Goal: Task Accomplishment & Management: Manage account settings

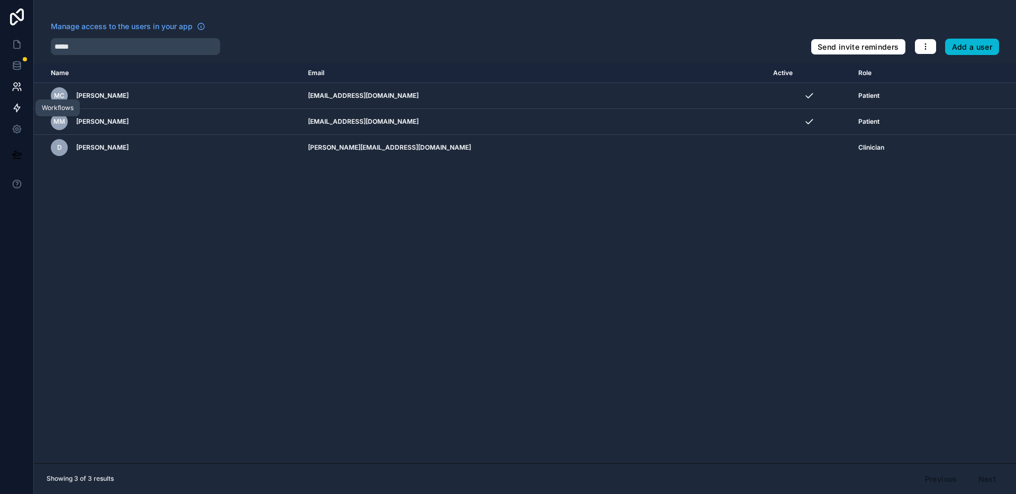
click at [17, 112] on icon at bounding box center [17, 108] width 11 height 11
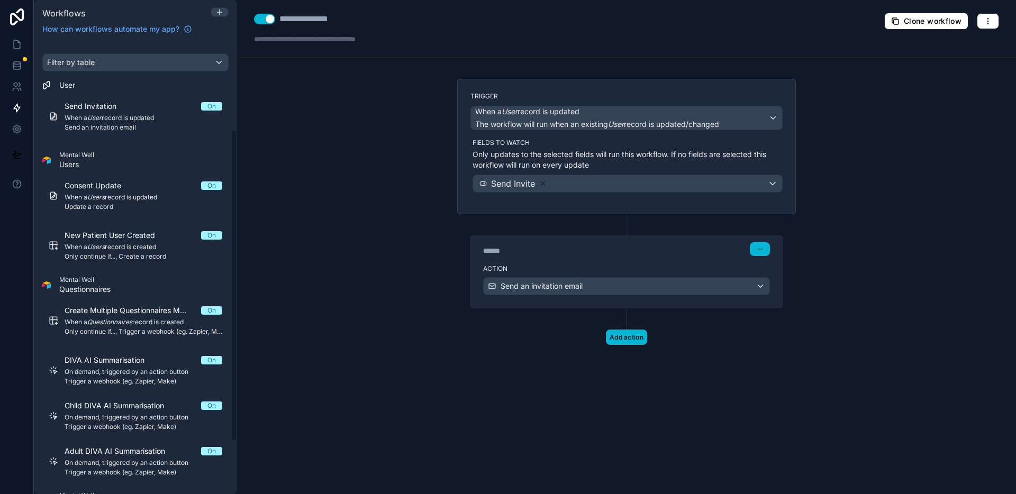
scroll to position [206, 0]
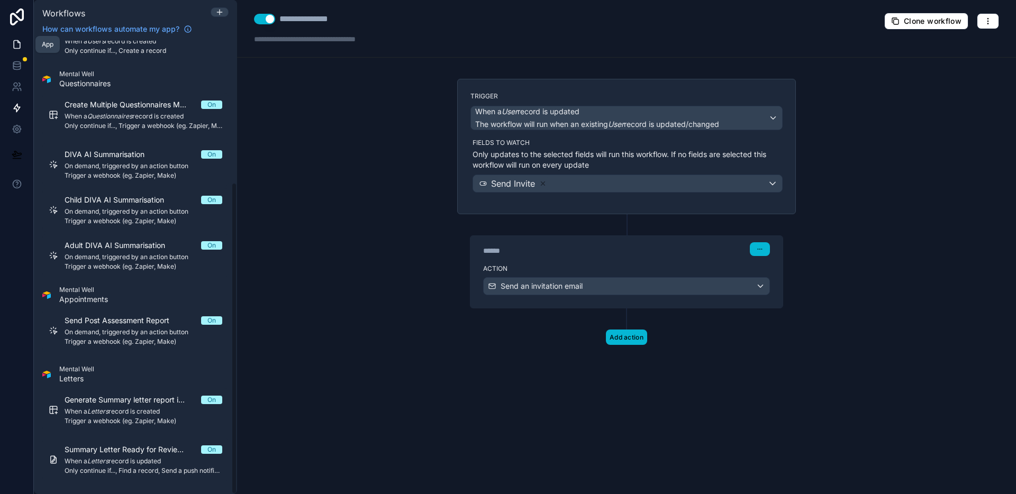
click at [25, 41] on link at bounding box center [16, 44] width 33 height 21
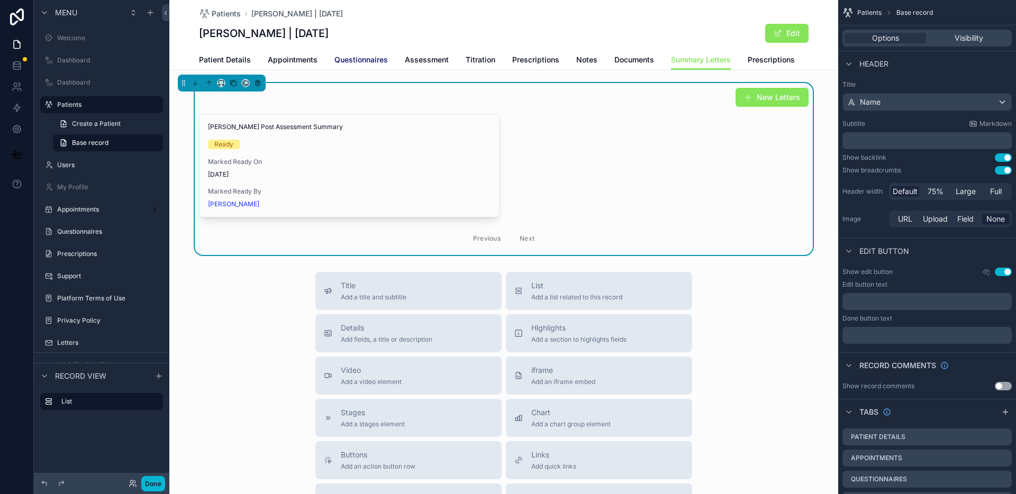
click at [374, 61] on span "Questionnaires" at bounding box center [360, 60] width 53 height 11
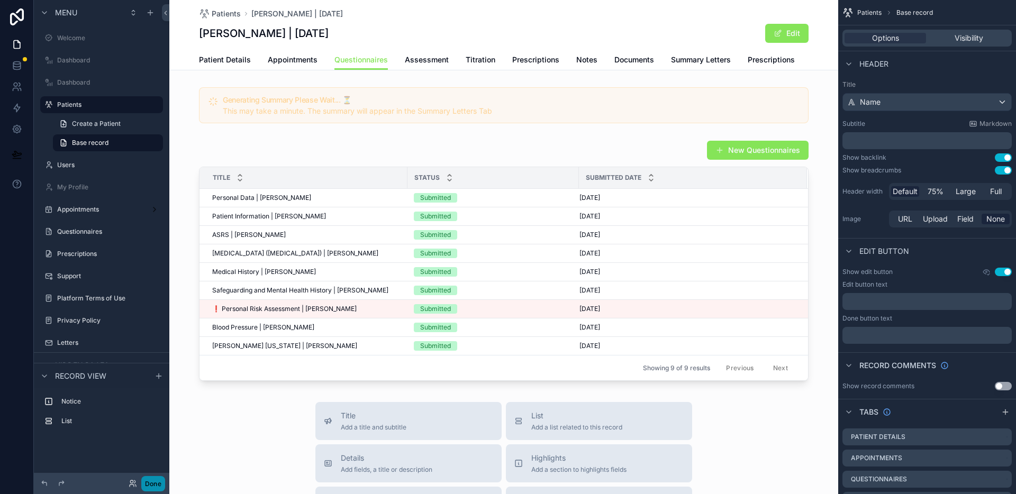
drag, startPoint x: 161, startPoint y: 483, endPoint x: 166, endPoint y: 478, distance: 6.4
click at [161, 483] on button "Done" at bounding box center [153, 483] width 24 height 15
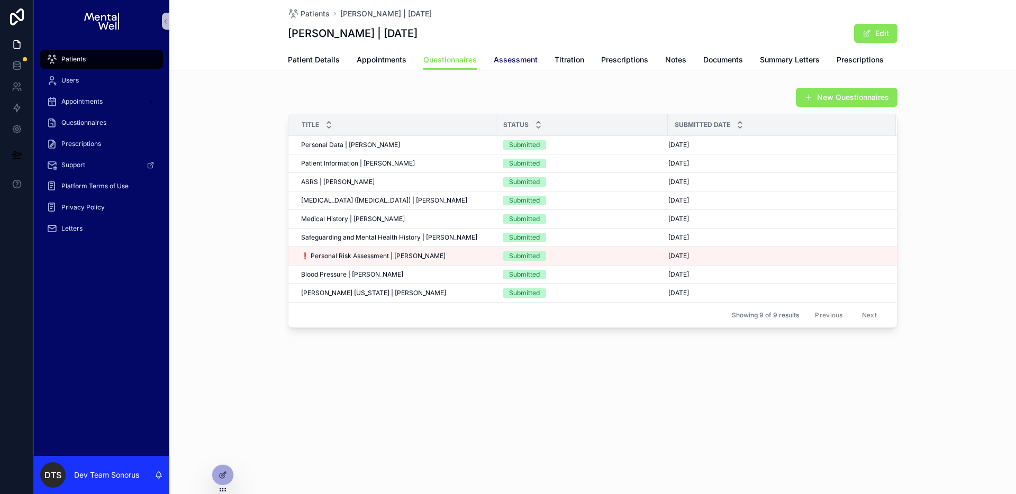
click at [510, 61] on span "Assessment" at bounding box center [516, 60] width 44 height 11
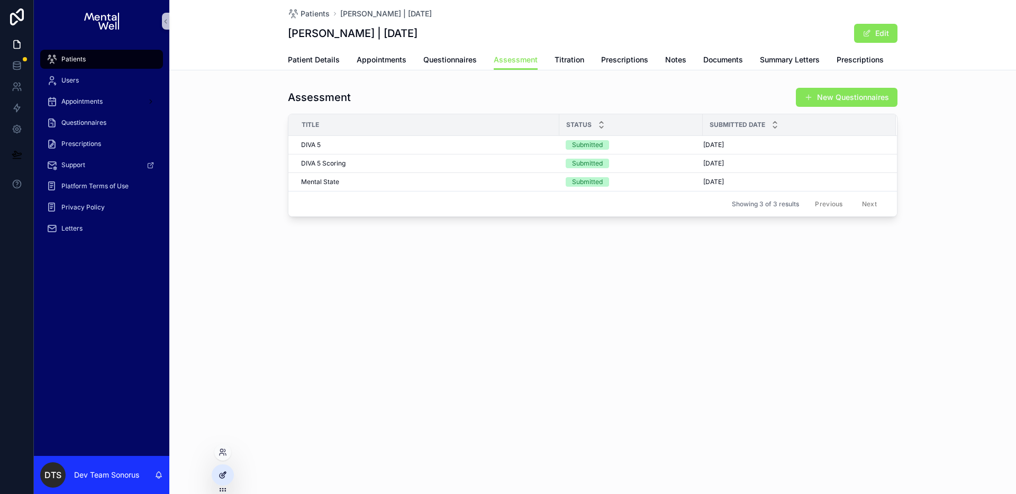
click at [226, 472] on icon at bounding box center [223, 475] width 8 height 8
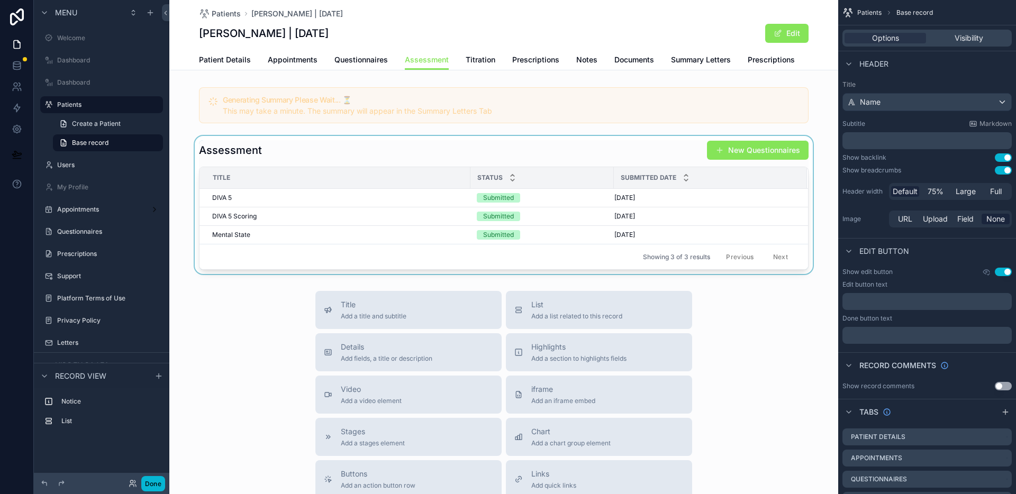
click at [479, 154] on div "scrollable content" at bounding box center [503, 205] width 669 height 138
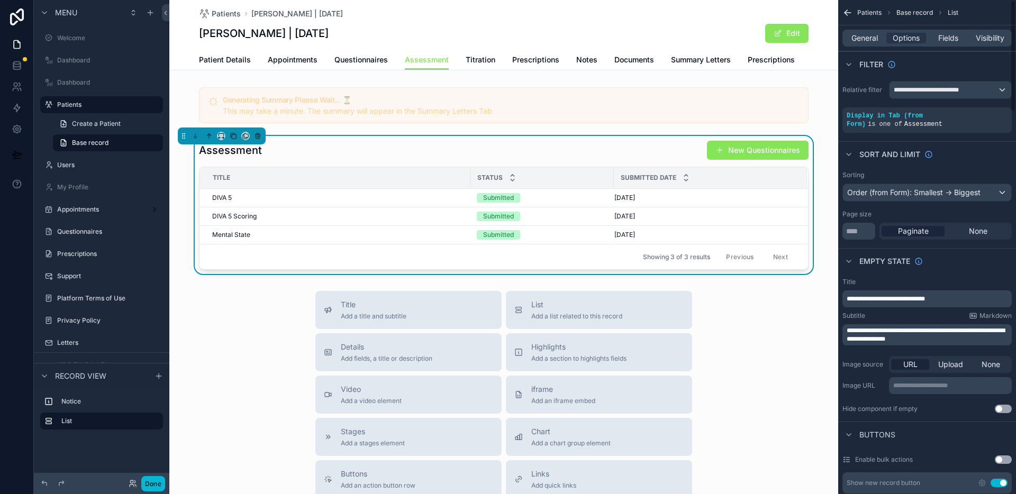
scroll to position [293, 0]
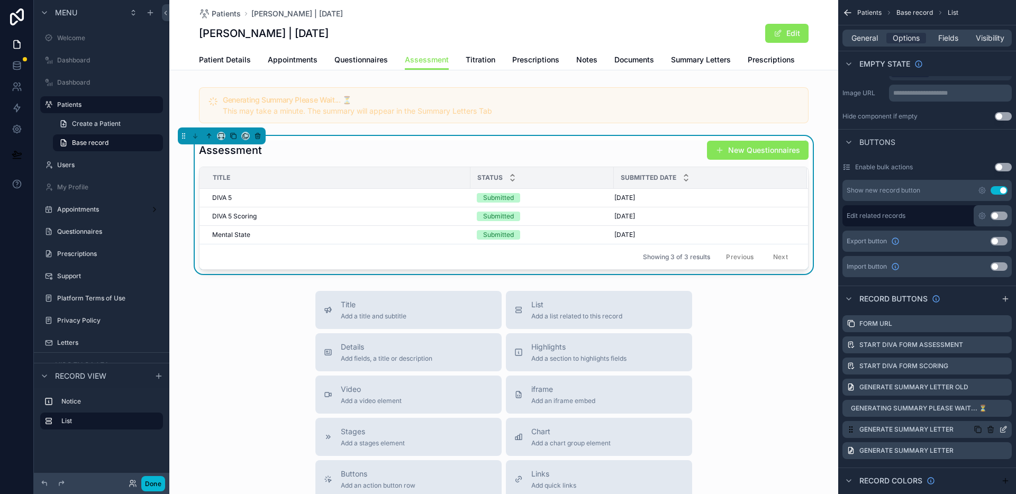
click at [1005, 429] on icon "scrollable content" at bounding box center [1004, 429] width 4 height 4
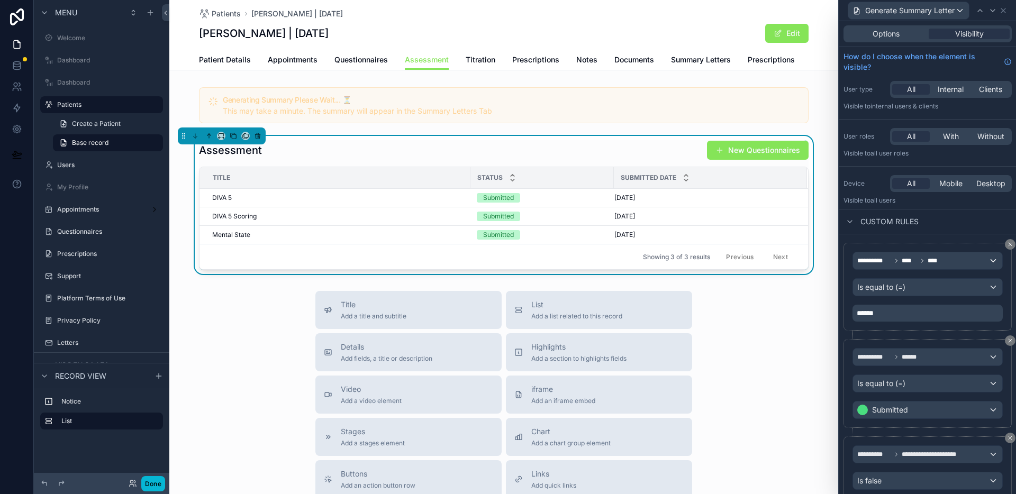
scroll to position [38, 0]
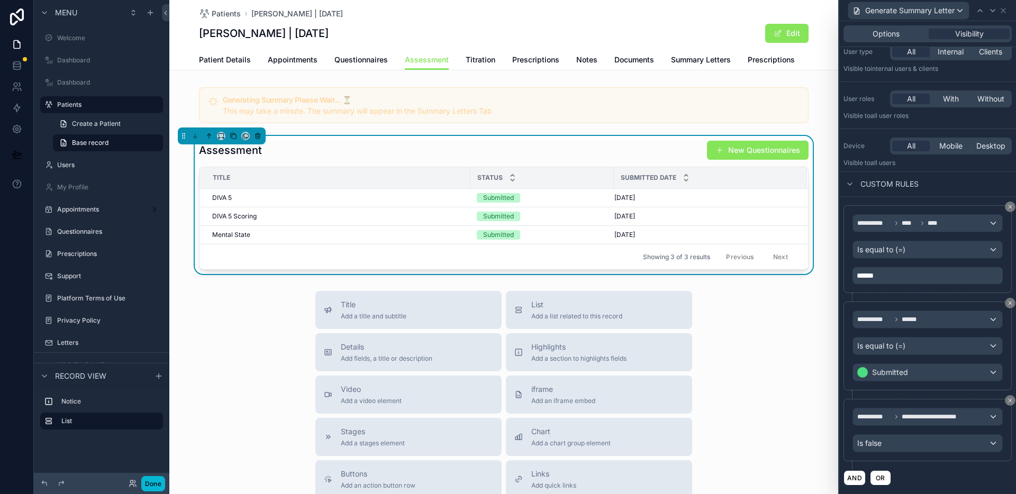
click at [617, 152] on div "Assessment New Questionnaires" at bounding box center [504, 150] width 610 height 20
click at [162, 483] on button "Done" at bounding box center [153, 483] width 24 height 15
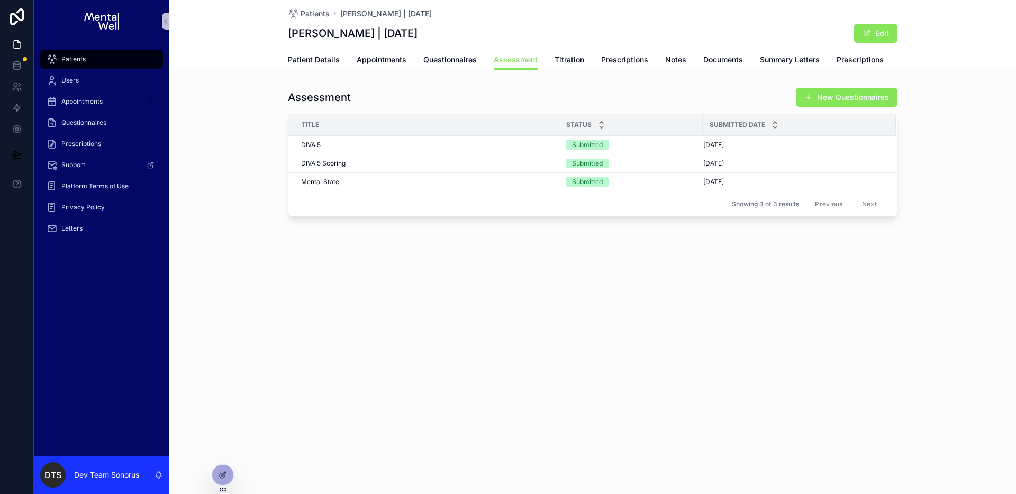
click at [107, 60] on div "Patients" at bounding box center [102, 59] width 110 height 17
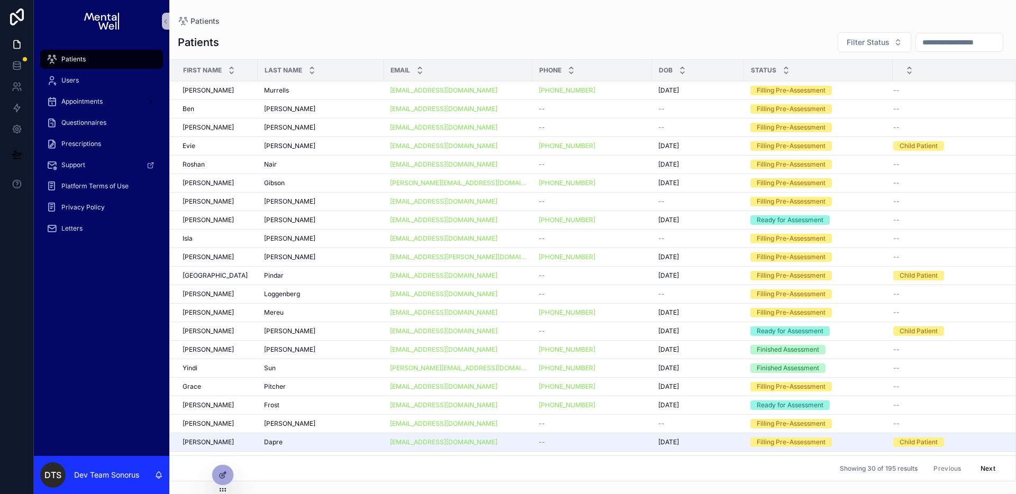
click at [933, 42] on input "scrollable content" at bounding box center [959, 42] width 87 height 15
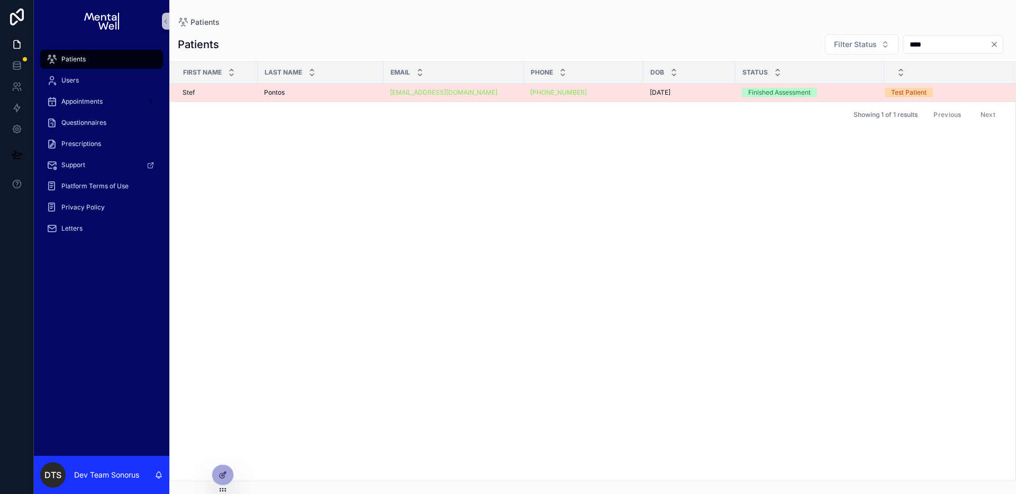
type input "****"
click at [349, 99] on td "Pontos Pontos" at bounding box center [321, 93] width 126 height 19
click at [349, 97] on td "Pontos Pontos" at bounding box center [321, 93] width 126 height 19
click at [352, 94] on div "Pontos Pontos" at bounding box center [320, 92] width 113 height 8
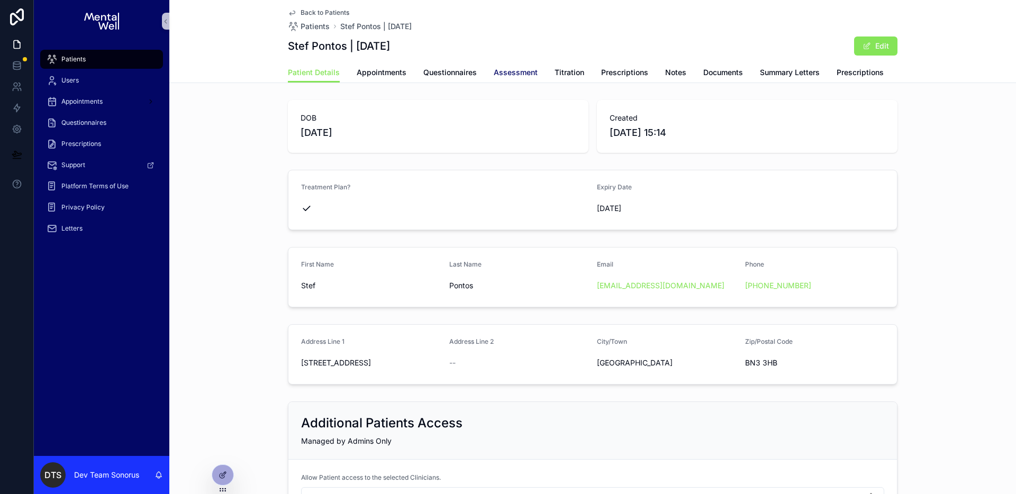
click at [504, 77] on span "Assessment" at bounding box center [516, 72] width 44 height 11
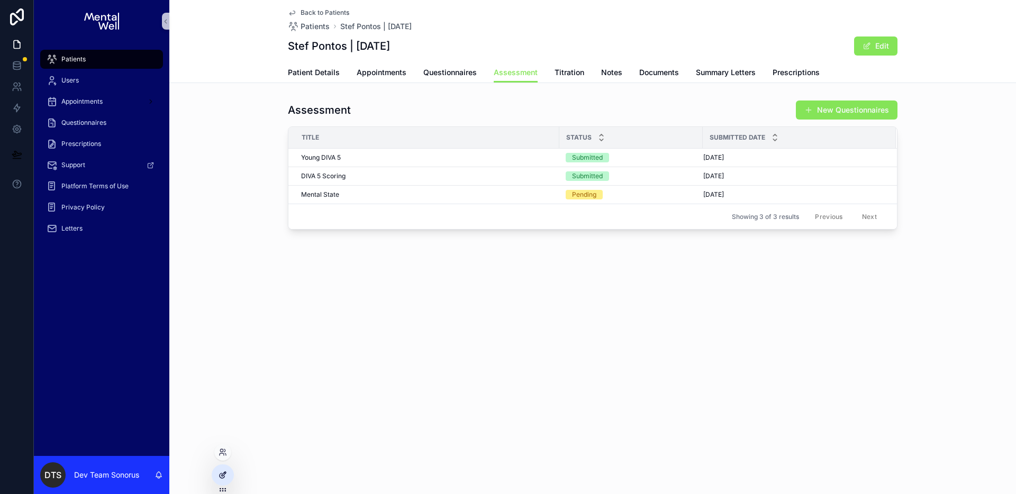
click at [220, 472] on icon at bounding box center [223, 475] width 8 height 8
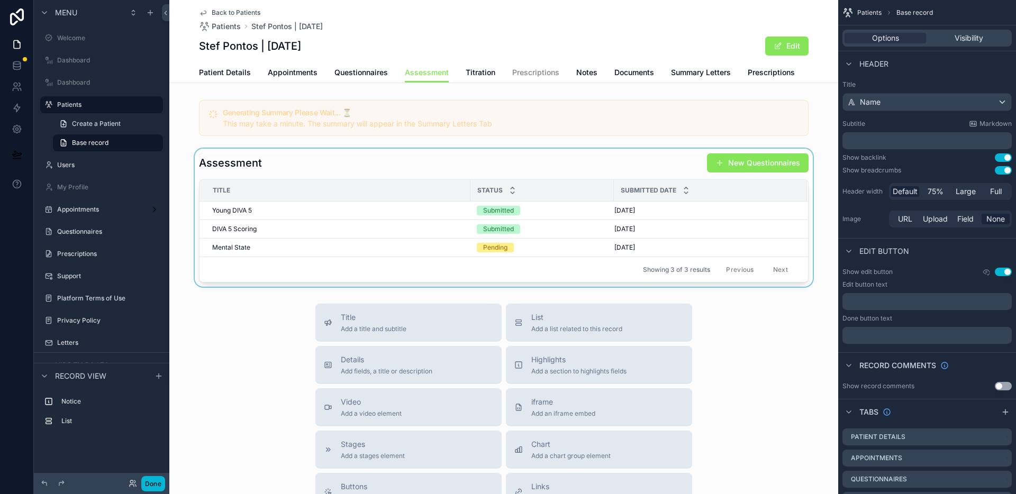
click at [525, 160] on div "scrollable content" at bounding box center [503, 218] width 669 height 138
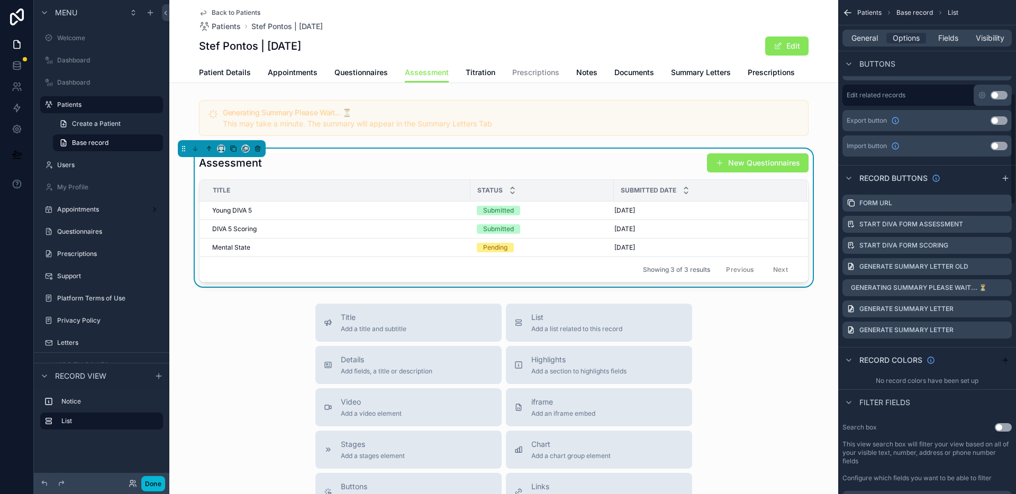
scroll to position [420, 0]
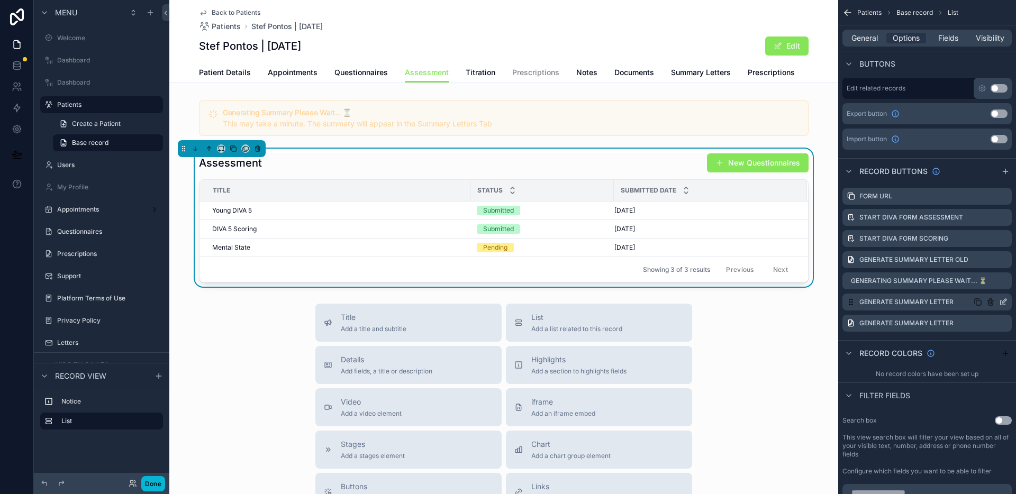
click at [1004, 302] on icon "scrollable content" at bounding box center [1004, 301] width 4 height 4
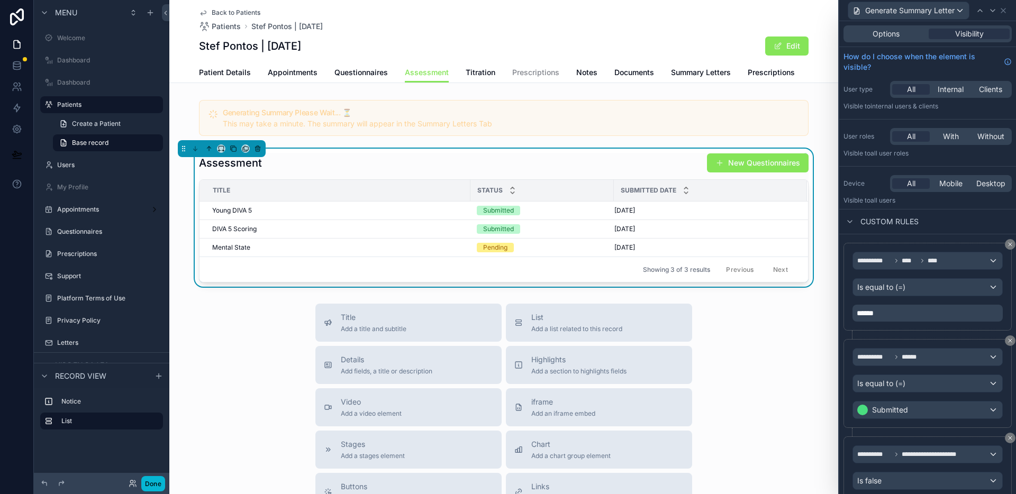
scroll to position [38, 0]
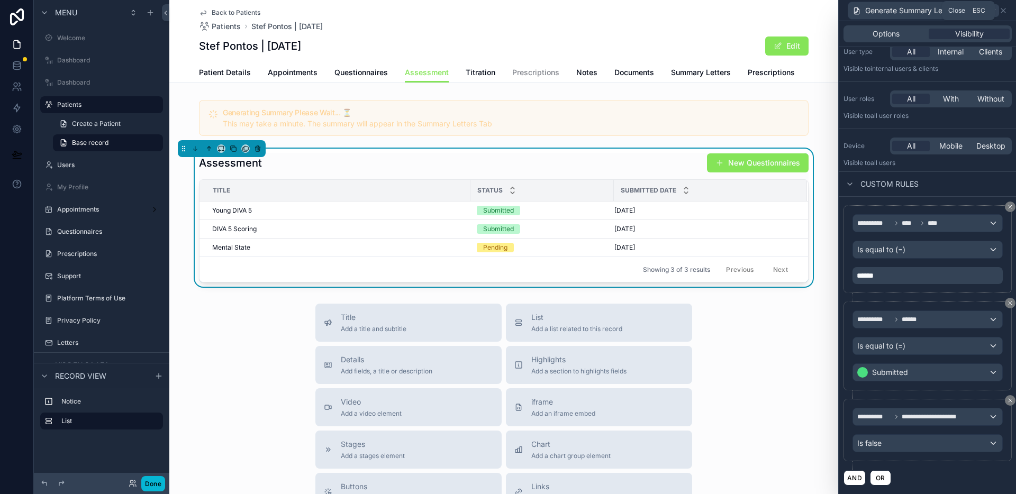
click at [1003, 10] on icon at bounding box center [1003, 10] width 4 height 4
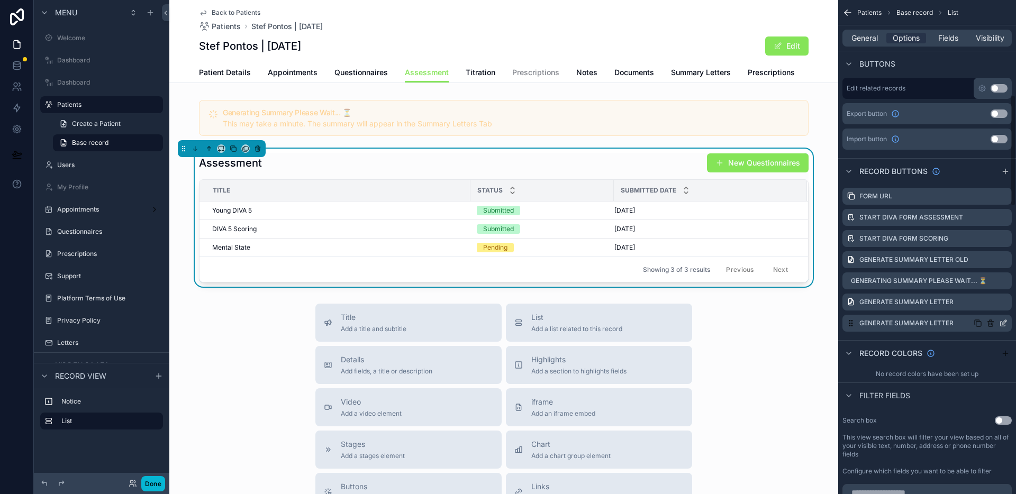
click at [1003, 324] on icon "scrollable content" at bounding box center [1004, 322] width 4 height 4
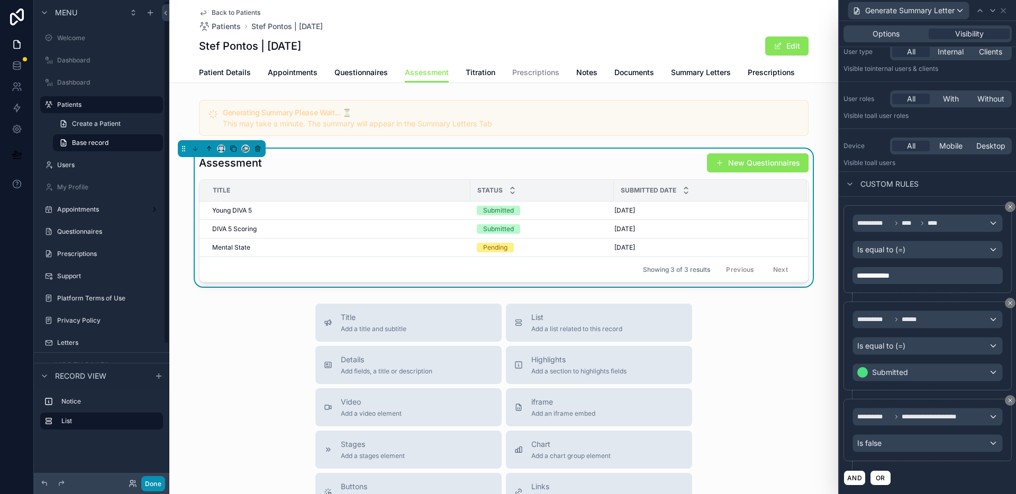
click at [158, 483] on button "Done" at bounding box center [153, 483] width 24 height 15
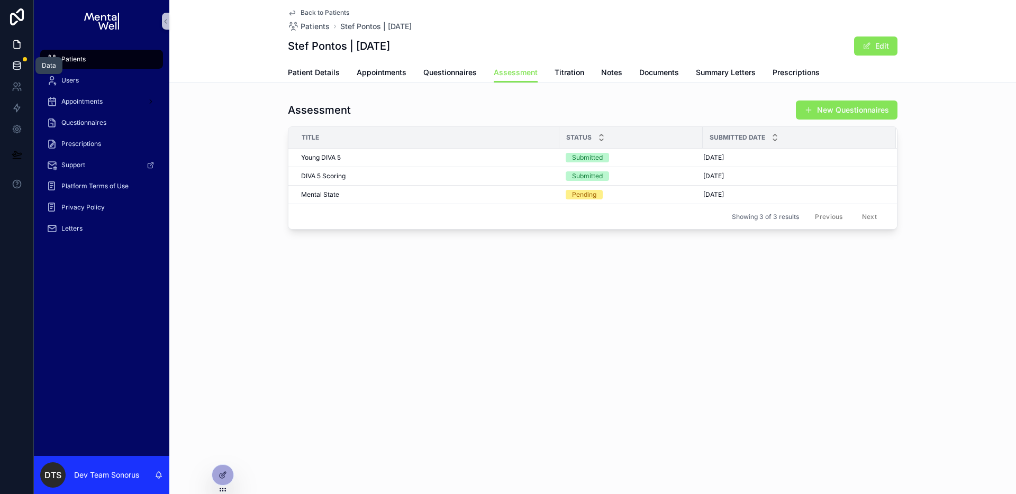
click at [8, 70] on link at bounding box center [16, 65] width 33 height 21
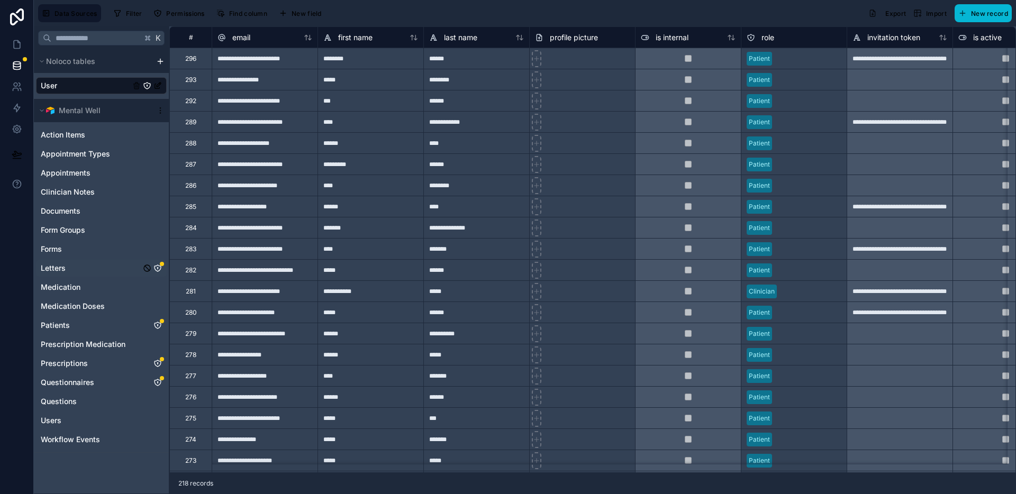
click at [160, 266] on icon "Letters" at bounding box center [158, 268] width 6 height 6
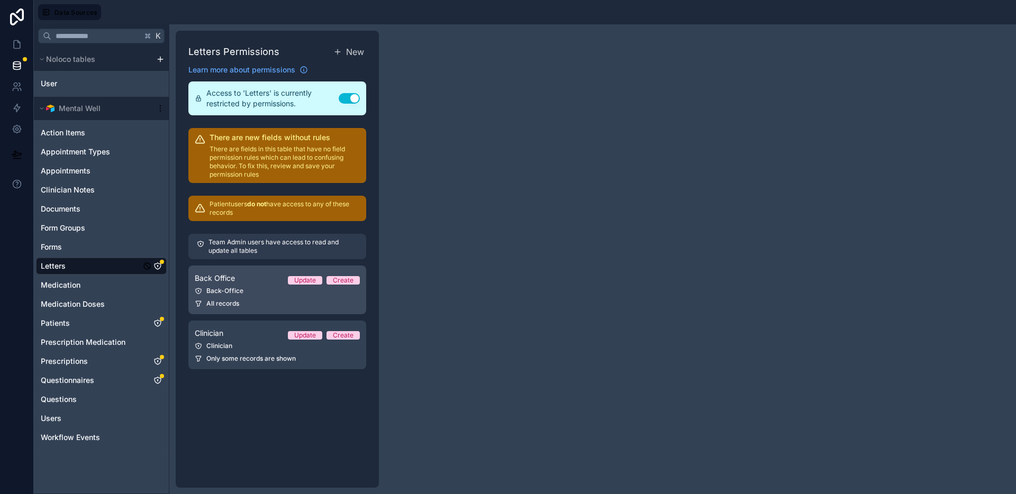
click at [249, 303] on div "All records" at bounding box center [277, 304] width 165 height 8
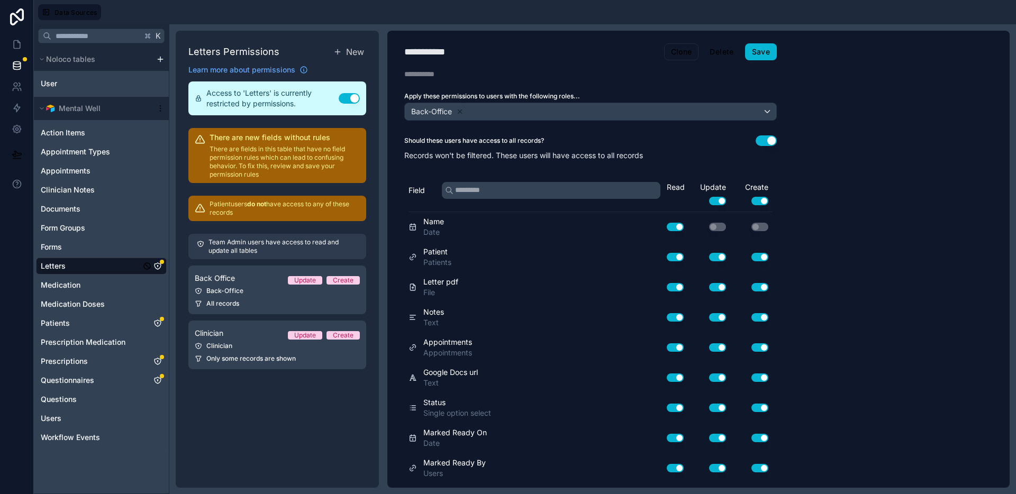
scroll to position [147, 0]
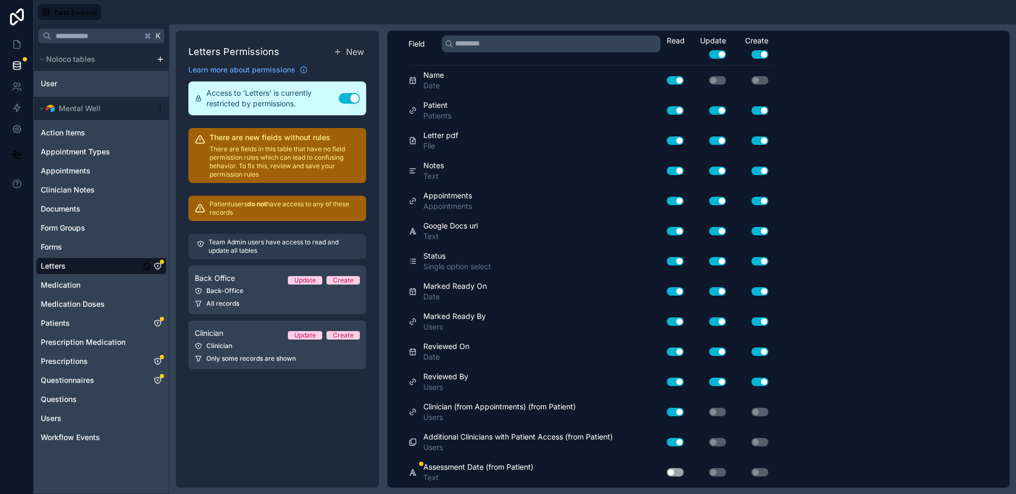
click at [676, 473] on button "Use setting" at bounding box center [675, 472] width 17 height 8
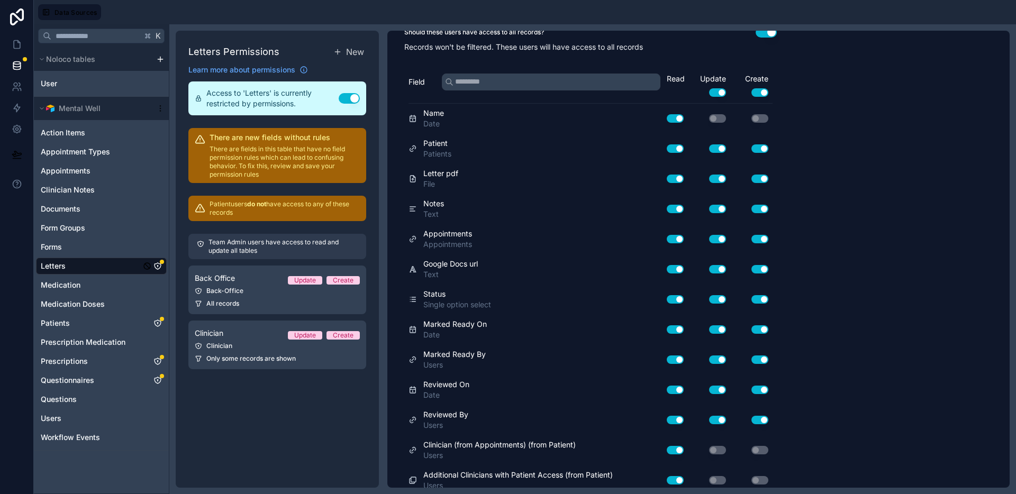
scroll to position [0, 0]
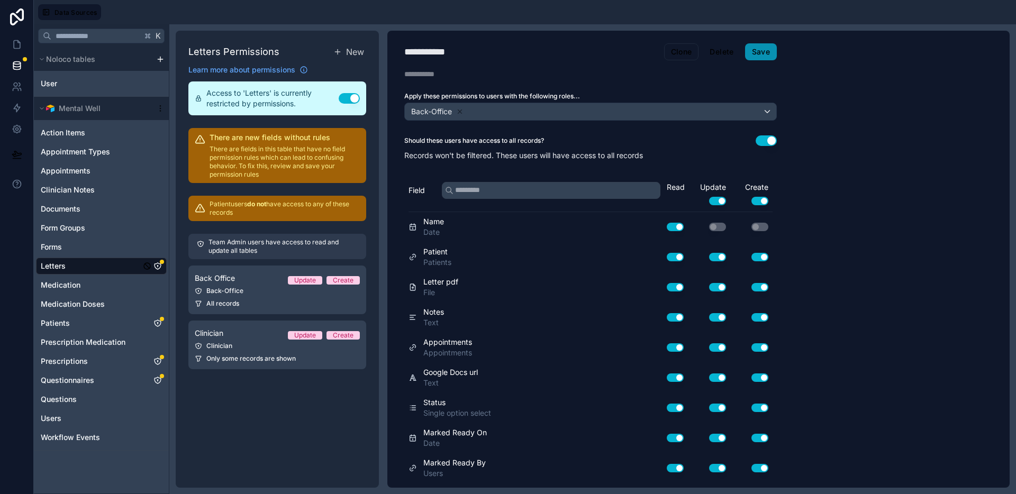
click at [757, 55] on button "Save" at bounding box center [761, 51] width 32 height 17
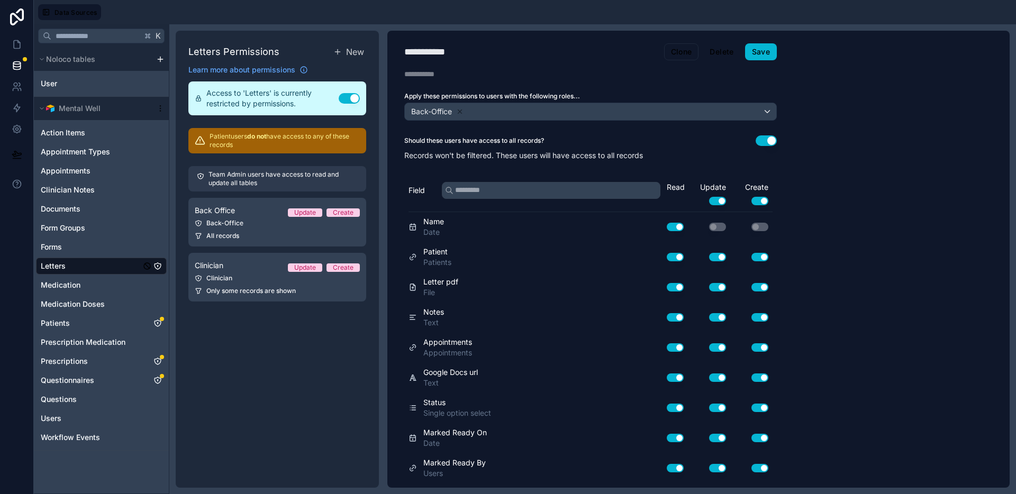
click at [250, 335] on div "Letters Permissions New Learn more about permissions Access to 'Letters' is cur…" at bounding box center [277, 259] width 203 height 457
click at [261, 284] on link "Clinician Update Create Clinician Only some records are shown" at bounding box center [277, 277] width 178 height 49
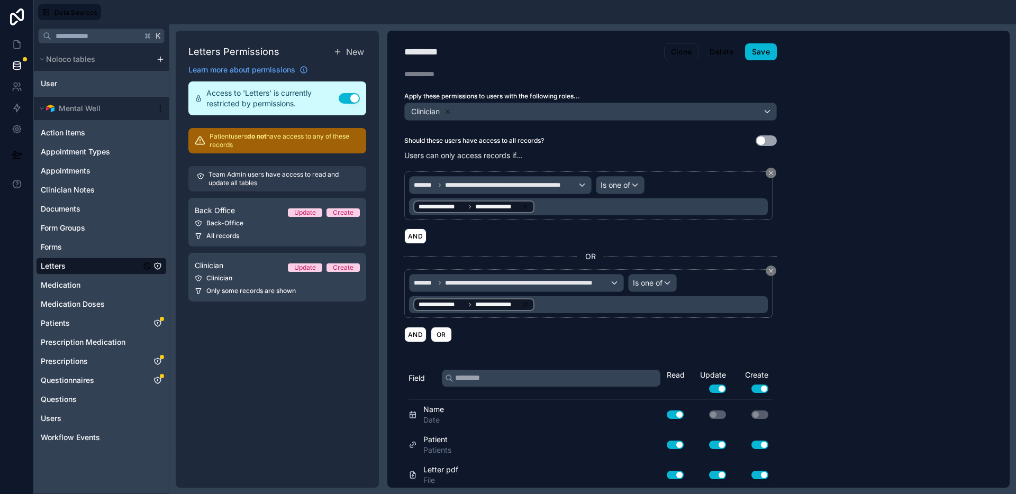
scroll to position [334, 0]
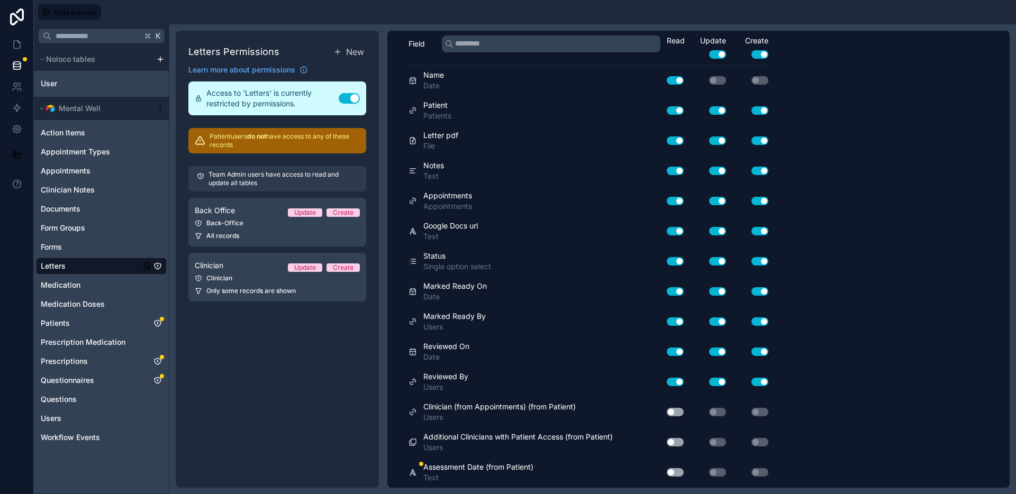
drag, startPoint x: 674, startPoint y: 412, endPoint x: 674, endPoint y: 419, distance: 6.4
click at [674, 413] on button "Use setting" at bounding box center [675, 412] width 17 height 8
click at [674, 442] on button "Use setting" at bounding box center [675, 442] width 17 height 8
click at [674, 470] on button "Use setting" at bounding box center [675, 472] width 17 height 8
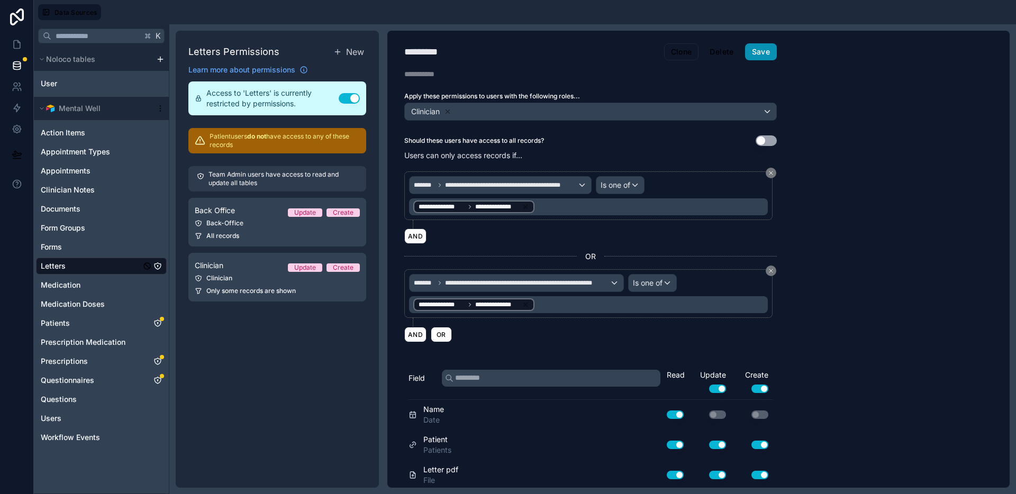
click at [764, 56] on button "Save" at bounding box center [761, 51] width 32 height 17
click at [156, 323] on icon "Patients" at bounding box center [157, 323] width 8 height 8
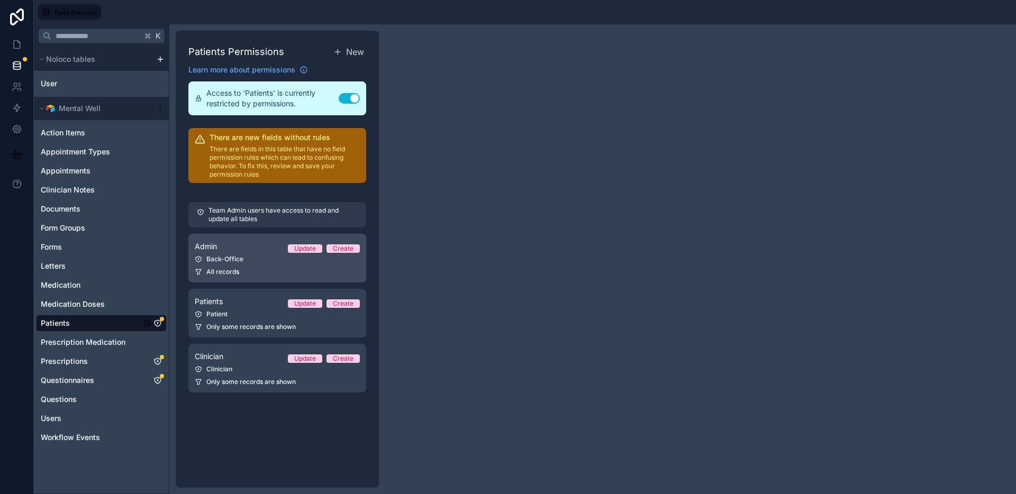
click at [267, 247] on div "Admin Update Create" at bounding box center [277, 246] width 165 height 13
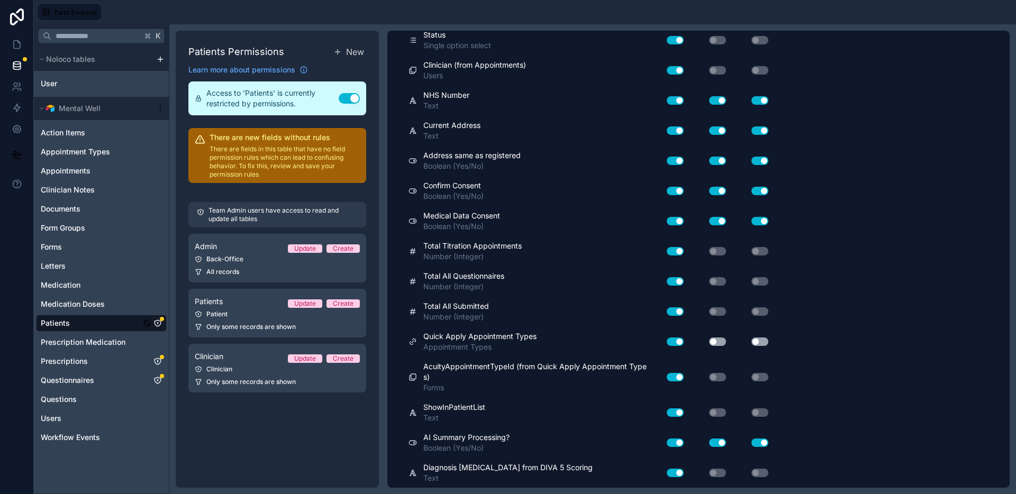
scroll to position [1937, 0]
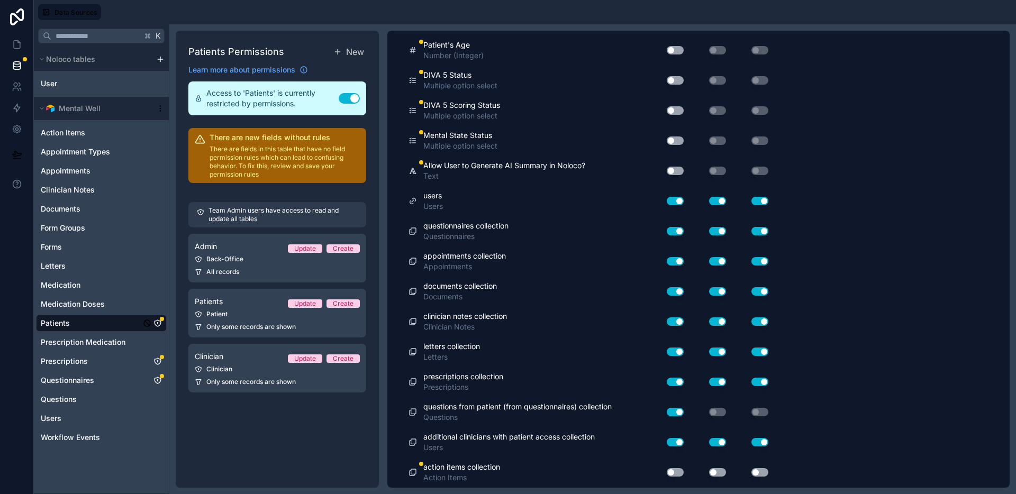
drag, startPoint x: 673, startPoint y: 472, endPoint x: 687, endPoint y: 472, distance: 14.8
click at [673, 472] on button "Use setting" at bounding box center [675, 472] width 17 height 8
drag, startPoint x: 712, startPoint y: 470, endPoint x: 738, endPoint y: 474, distance: 25.8
click at [713, 470] on button "Use setting" at bounding box center [717, 472] width 17 height 8
click at [758, 472] on button "Use setting" at bounding box center [759, 472] width 17 height 8
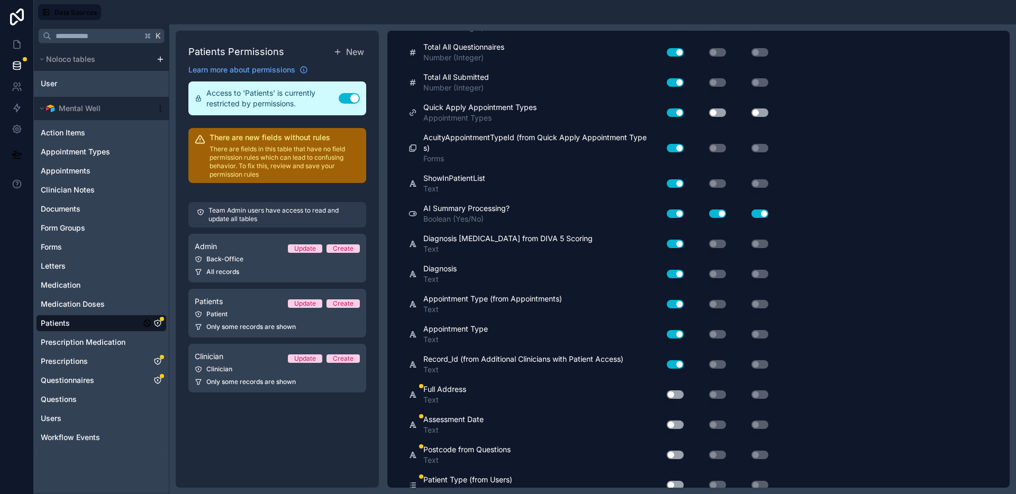
scroll to position [0, 0]
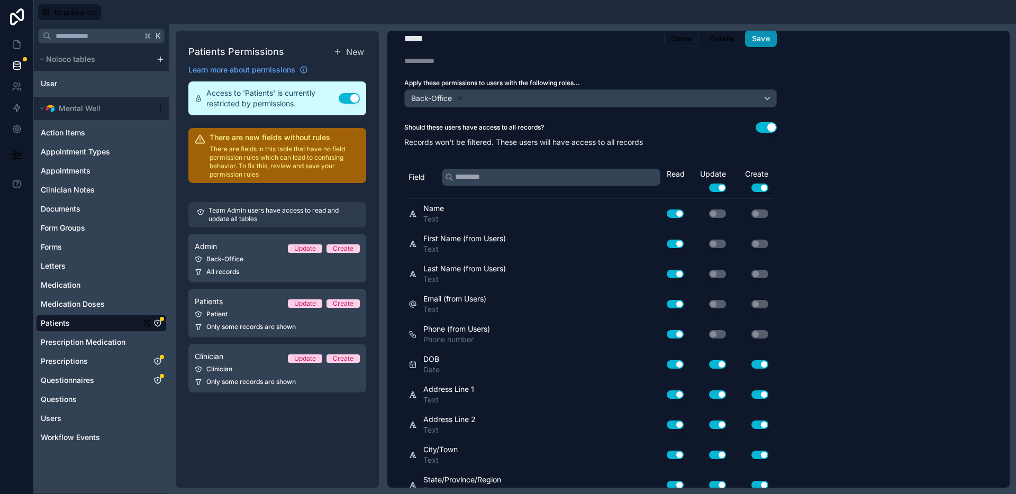
click at [760, 46] on button "Save" at bounding box center [761, 38] width 32 height 17
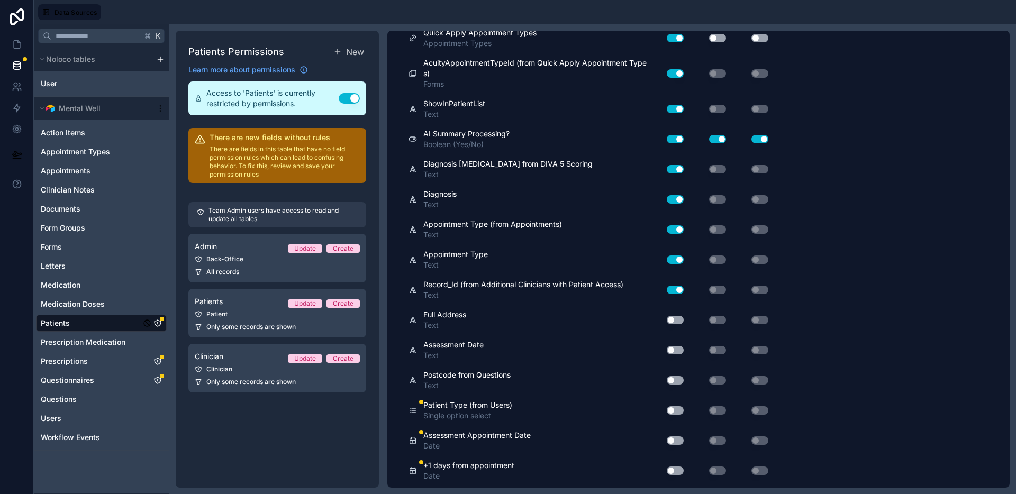
scroll to position [1108, 0]
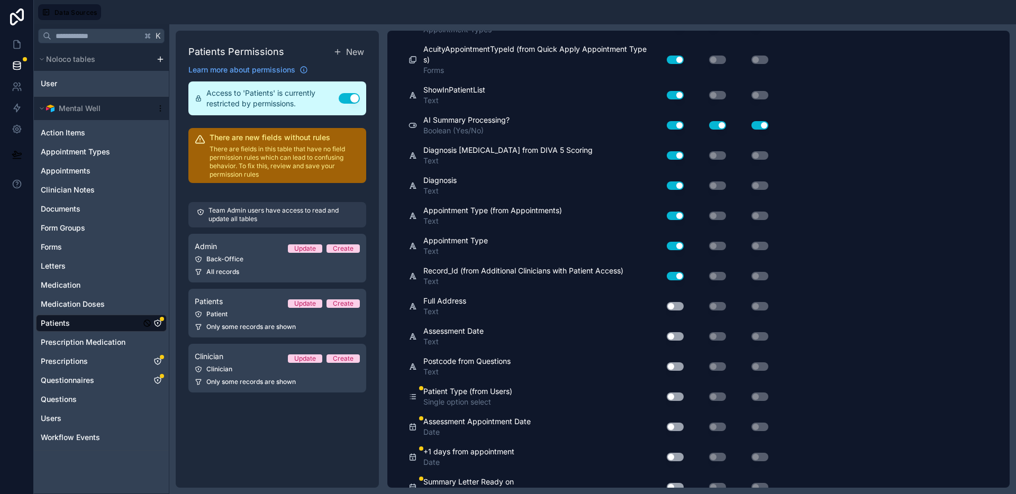
drag, startPoint x: 672, startPoint y: 306, endPoint x: 676, endPoint y: 323, distance: 17.9
click at [672, 306] on button "Use setting" at bounding box center [675, 306] width 17 height 8
click at [676, 339] on button "Use setting" at bounding box center [675, 336] width 17 height 8
click at [673, 367] on button "Use setting" at bounding box center [675, 366] width 17 height 8
drag, startPoint x: 676, startPoint y: 400, endPoint x: 683, endPoint y: 435, distance: 35.5
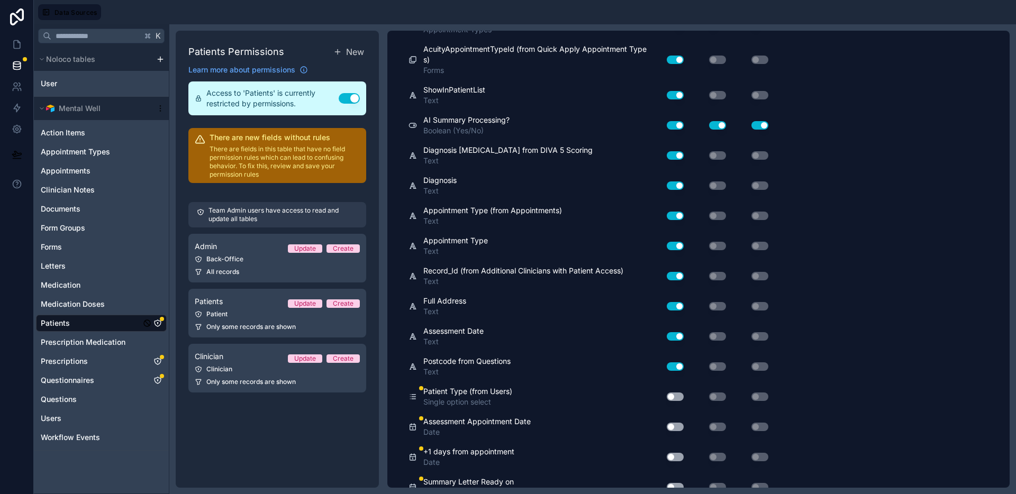
click at [676, 400] on button "Use setting" at bounding box center [675, 397] width 17 height 8
click at [672, 428] on button "Use setting" at bounding box center [675, 427] width 17 height 8
click at [676, 457] on button "Use setting" at bounding box center [675, 457] width 17 height 8
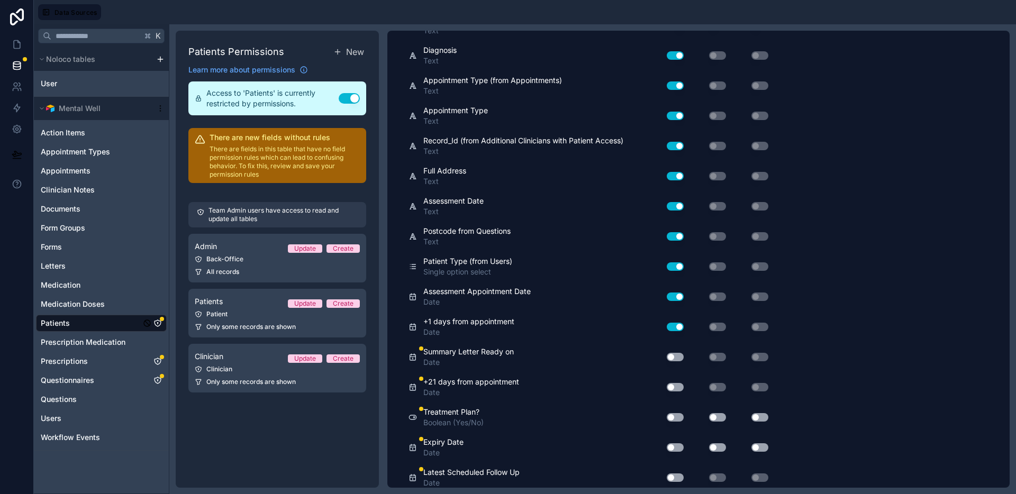
drag, startPoint x: 677, startPoint y: 358, endPoint x: 676, endPoint y: 365, distance: 7.0
click at [677, 358] on button "Use setting" at bounding box center [675, 357] width 17 height 8
click at [673, 388] on button "Use setting" at bounding box center [675, 387] width 17 height 8
click at [676, 418] on button "Use setting" at bounding box center [675, 417] width 17 height 8
click at [676, 446] on button "Use setting" at bounding box center [675, 447] width 17 height 8
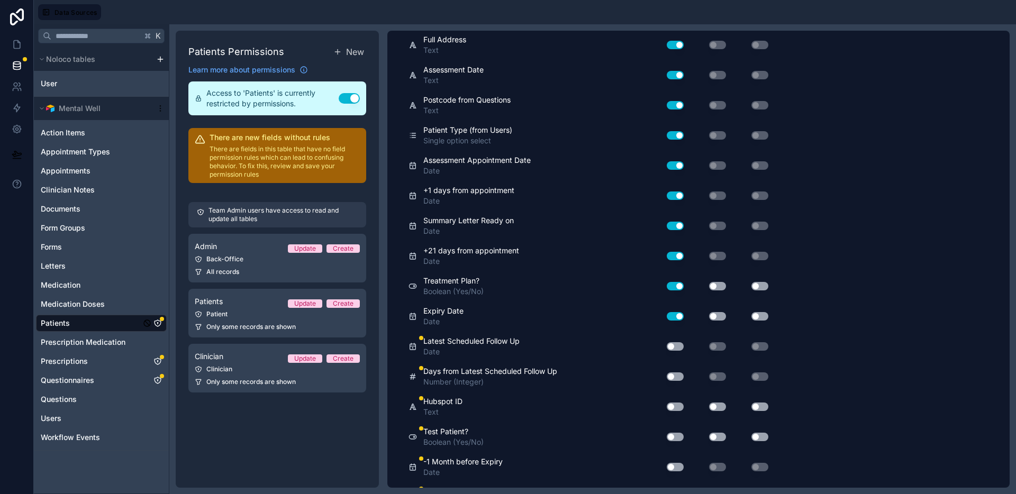
scroll to position [1424, 0]
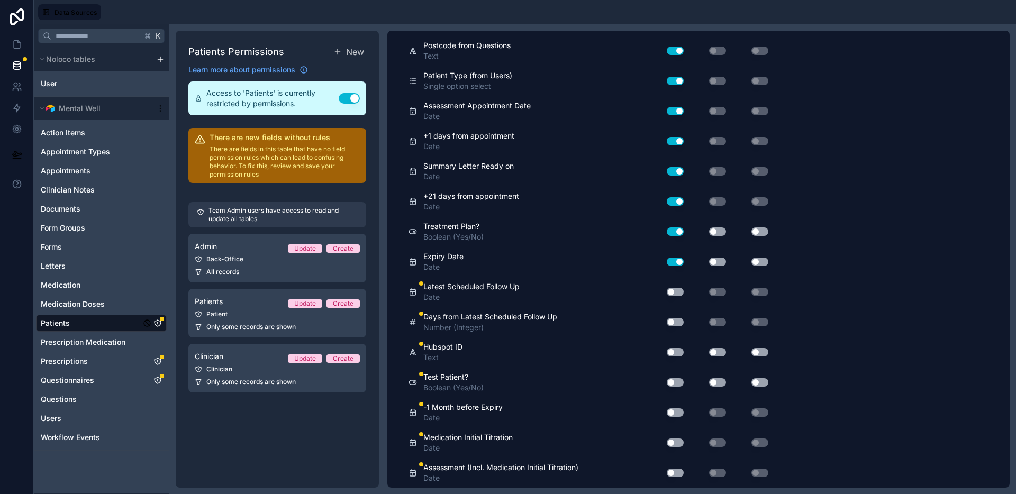
click at [677, 380] on button "Use setting" at bounding box center [675, 382] width 17 height 8
click at [676, 354] on button "Use setting" at bounding box center [675, 352] width 17 height 8
drag, startPoint x: 678, startPoint y: 324, endPoint x: 681, endPoint y: 305, distance: 19.2
click at [678, 324] on button "Use setting" at bounding box center [675, 322] width 17 height 8
click at [679, 291] on button "Use setting" at bounding box center [675, 292] width 17 height 8
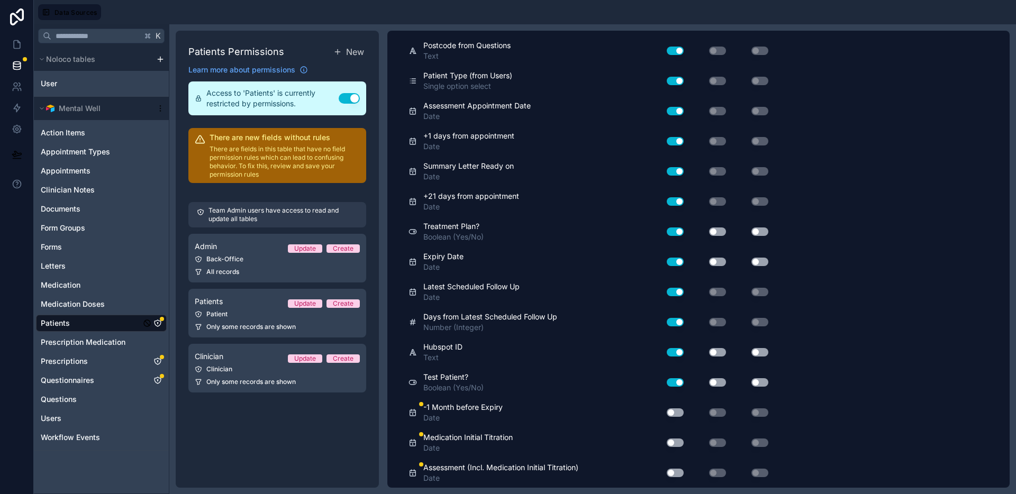
click at [675, 405] on div "Use setting" at bounding box center [671, 412] width 34 height 17
click at [670, 445] on button "Use setting" at bounding box center [675, 443] width 17 height 8
click at [673, 475] on button "Use setting" at bounding box center [675, 473] width 17 height 8
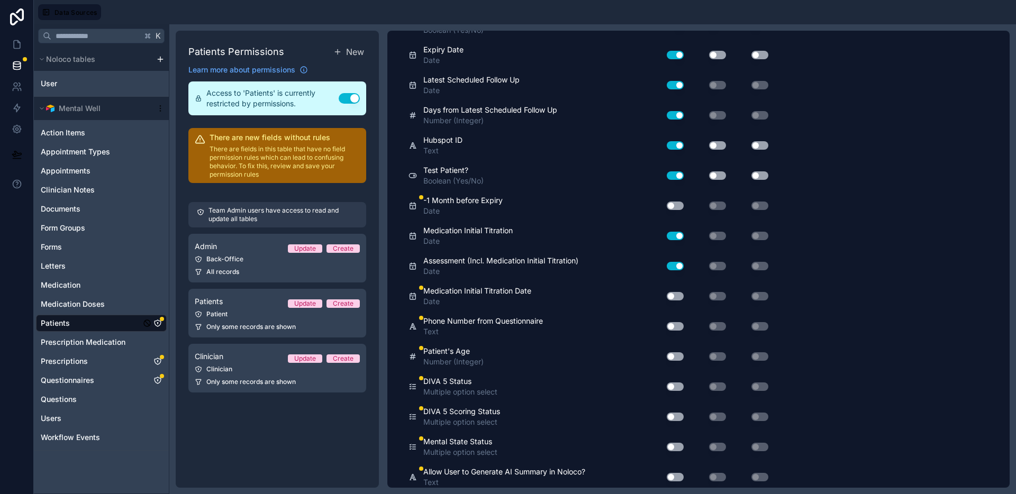
drag, startPoint x: 677, startPoint y: 386, endPoint x: 679, endPoint y: 359, distance: 27.1
click at [677, 386] on button "Use setting" at bounding box center [675, 387] width 17 height 8
click at [679, 353] on button "Use setting" at bounding box center [675, 356] width 17 height 8
click at [677, 326] on button "Use setting" at bounding box center [675, 326] width 17 height 8
drag, startPoint x: 678, startPoint y: 298, endPoint x: 679, endPoint y: 251, distance: 47.1
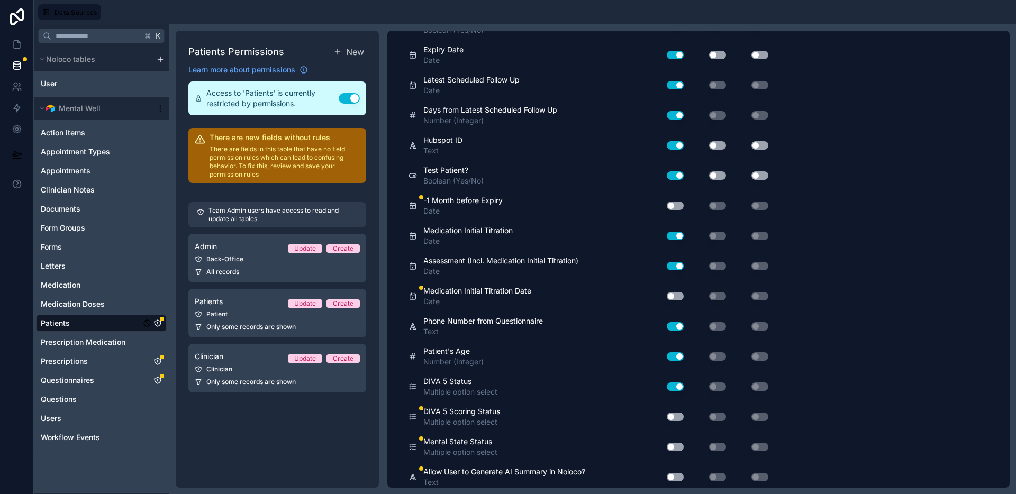
click at [678, 297] on button "Use setting" at bounding box center [675, 296] width 17 height 8
click at [672, 200] on div "Use setting" at bounding box center [671, 205] width 34 height 17
click at [671, 207] on button "Use setting" at bounding box center [675, 206] width 17 height 8
drag, startPoint x: 672, startPoint y: 449, endPoint x: 672, endPoint y: 439, distance: 10.6
click at [672, 449] on button "Use setting" at bounding box center [675, 447] width 17 height 8
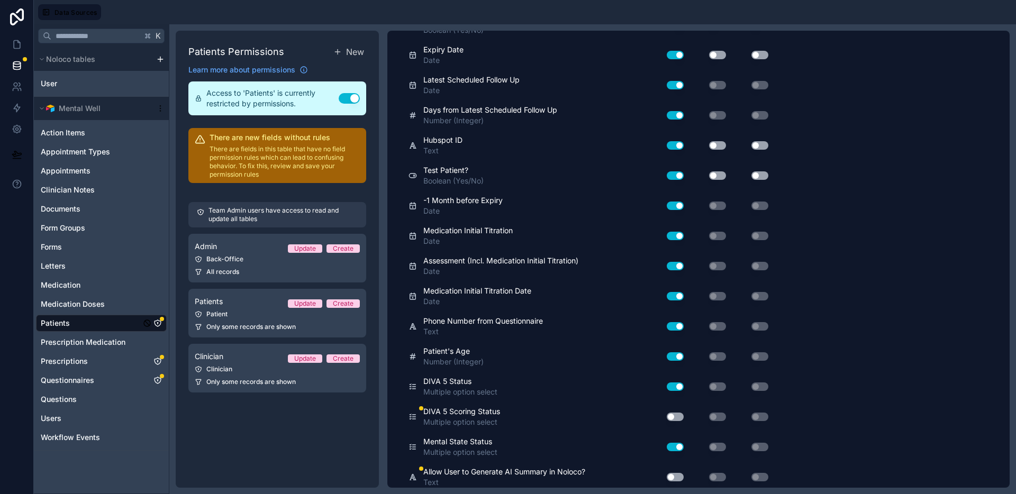
click at [675, 418] on button "Use setting" at bounding box center [675, 417] width 17 height 8
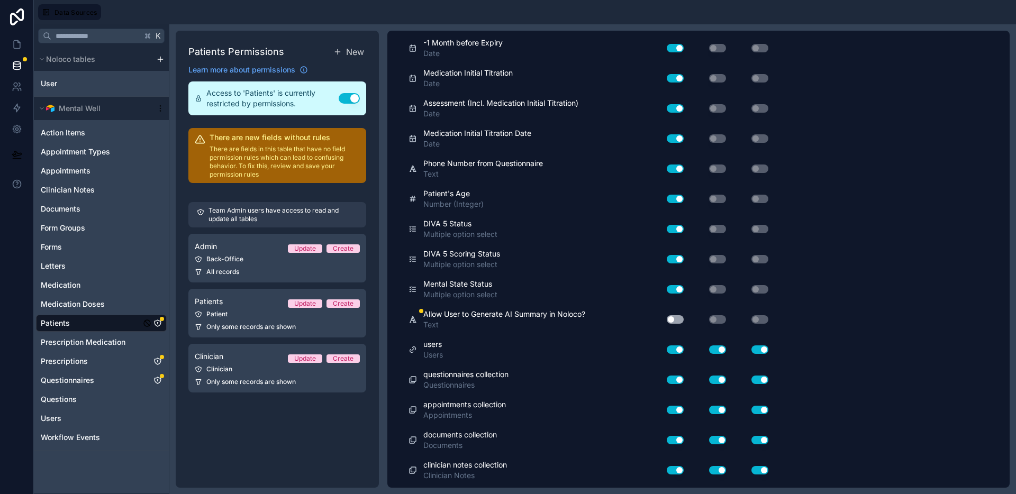
click at [673, 318] on button "Use setting" at bounding box center [675, 319] width 17 height 8
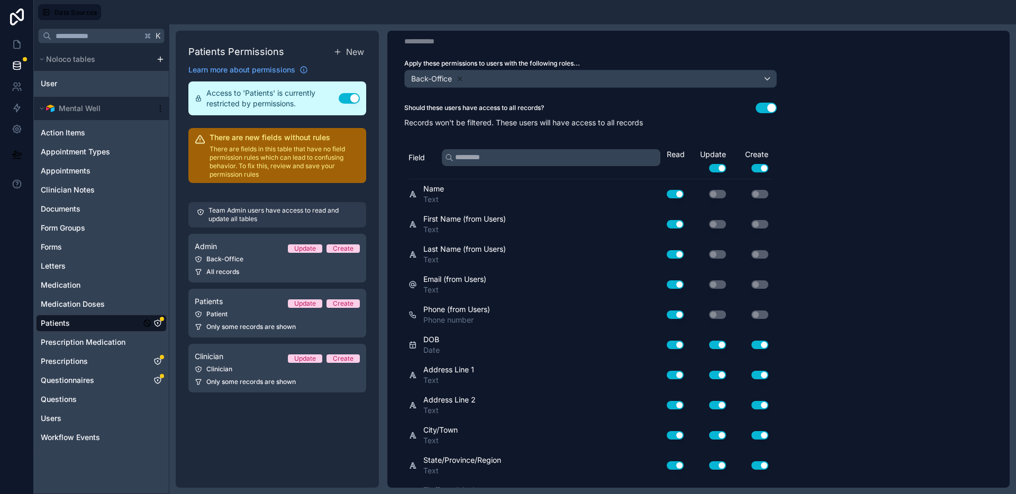
scroll to position [0, 0]
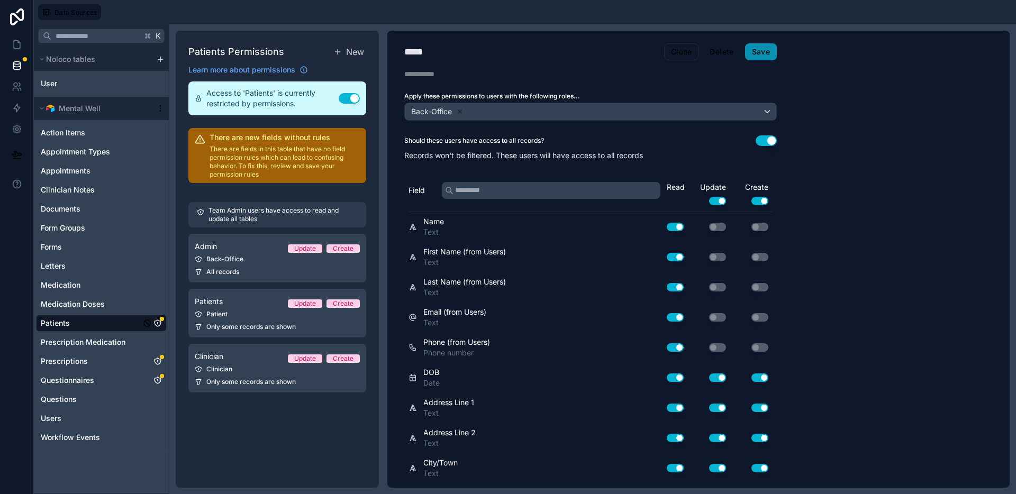
click at [765, 52] on button "Save" at bounding box center [761, 51] width 32 height 17
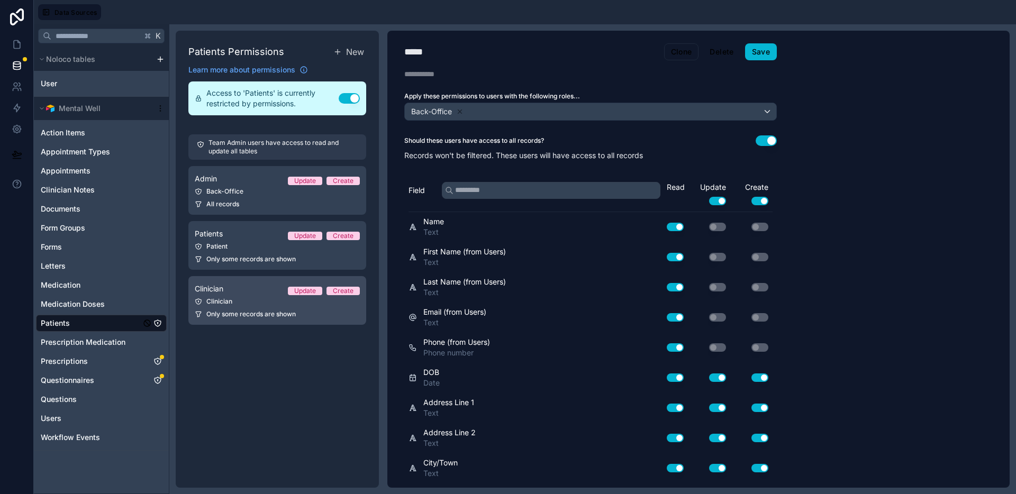
drag, startPoint x: 253, startPoint y: 313, endPoint x: 294, endPoint y: 321, distance: 41.5
click at [253, 314] on span "Only some records are shown" at bounding box center [250, 314] width 89 height 8
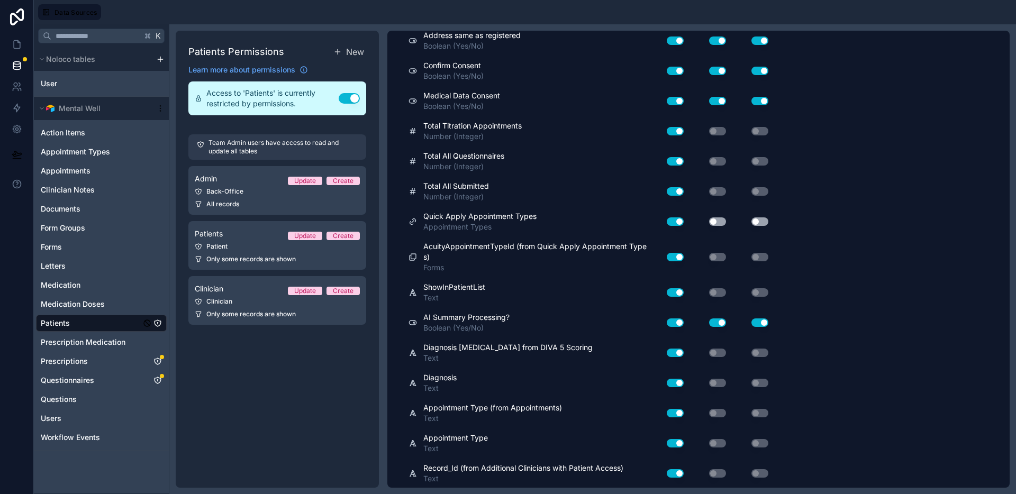
scroll to position [1383, 0]
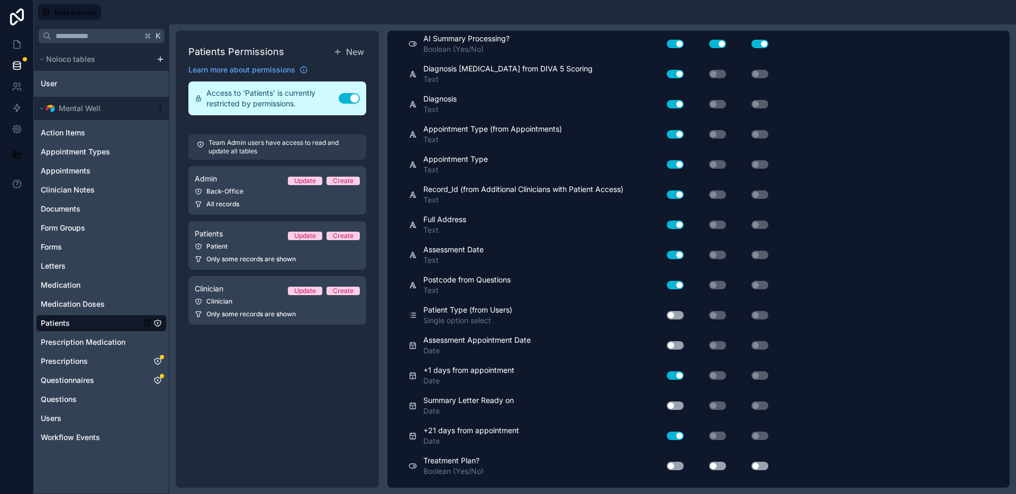
click at [673, 316] on button "Use setting" at bounding box center [675, 315] width 17 height 8
click at [673, 346] on button "Use setting" at bounding box center [675, 345] width 17 height 8
drag, startPoint x: 678, startPoint y: 402, endPoint x: 682, endPoint y: 420, distance: 18.4
click at [678, 403] on button "Use setting" at bounding box center [675, 406] width 17 height 8
click at [674, 463] on button "Use setting" at bounding box center [675, 466] width 17 height 8
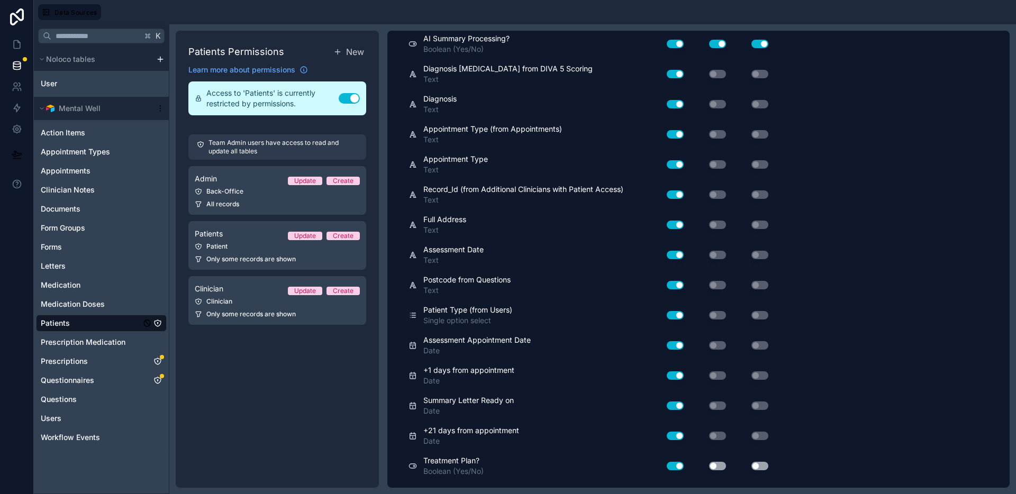
scroll to position [1717, 0]
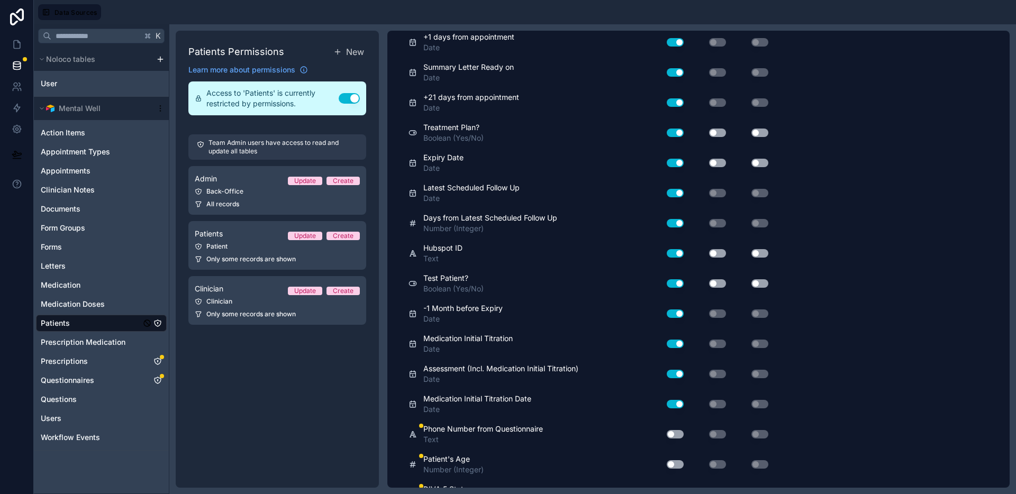
click at [674, 436] on button "Use setting" at bounding box center [675, 434] width 17 height 8
click at [673, 461] on button "Use setting" at bounding box center [675, 464] width 17 height 8
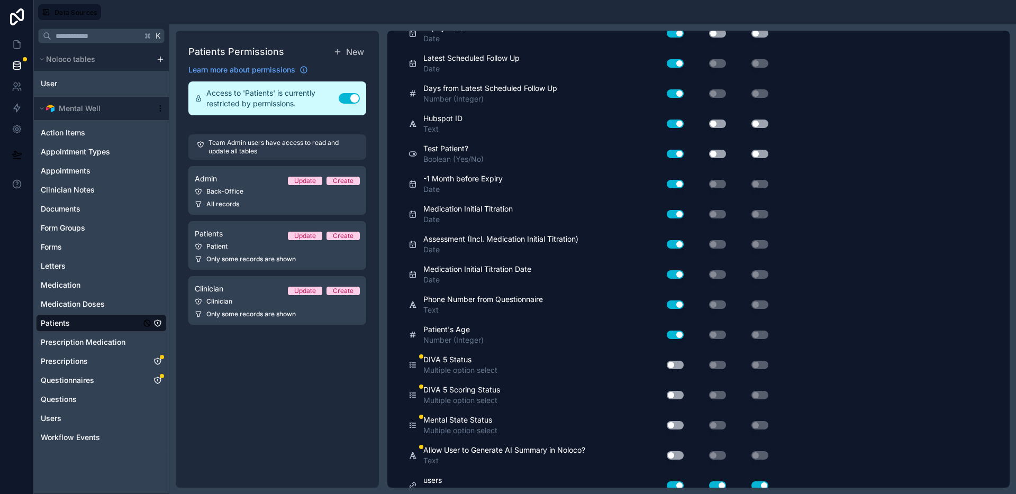
scroll to position [1900, 0]
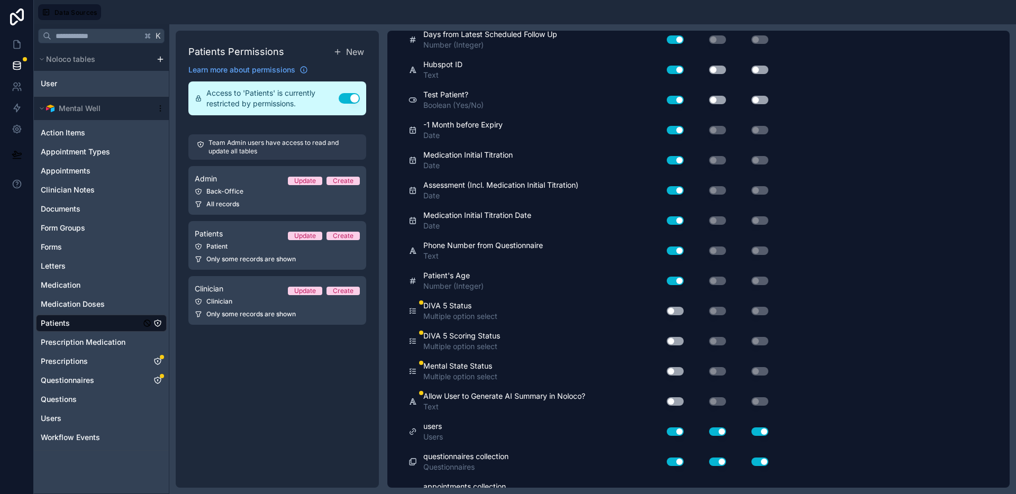
click at [675, 342] on button "Use setting" at bounding box center [675, 341] width 17 height 8
click at [679, 314] on button "Use setting" at bounding box center [675, 311] width 17 height 8
drag, startPoint x: 679, startPoint y: 369, endPoint x: 680, endPoint y: 376, distance: 6.4
click at [679, 370] on button "Use setting" at bounding box center [675, 371] width 17 height 8
click at [675, 403] on button "Use setting" at bounding box center [675, 401] width 17 height 8
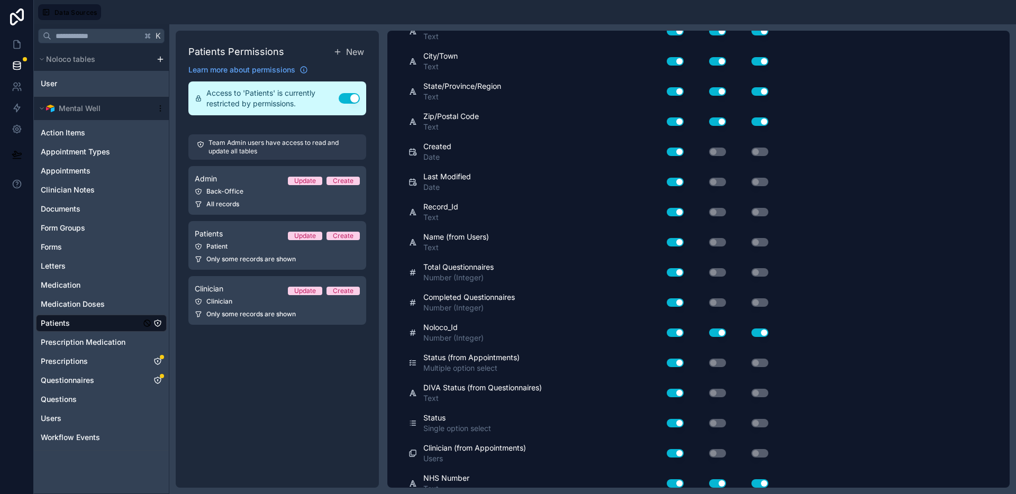
scroll to position [0, 0]
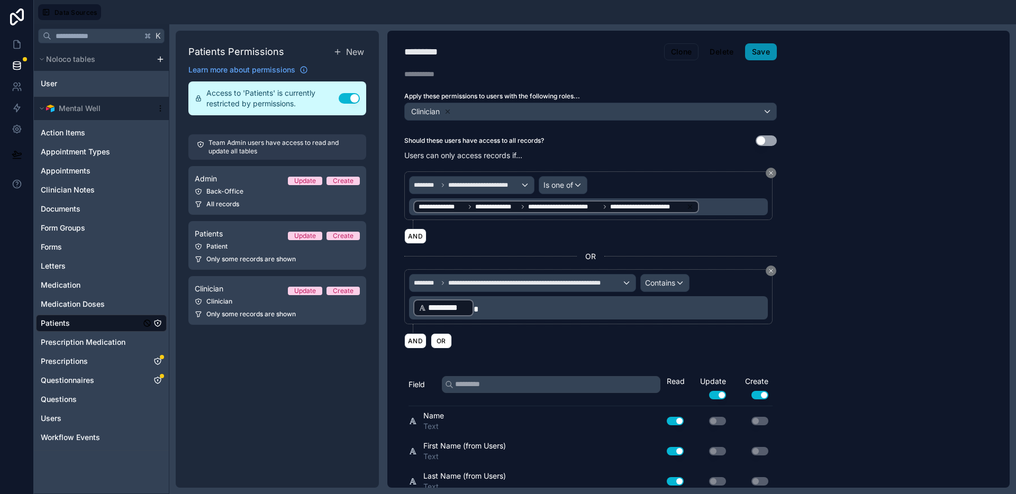
click at [760, 58] on button "Save" at bounding box center [761, 51] width 32 height 17
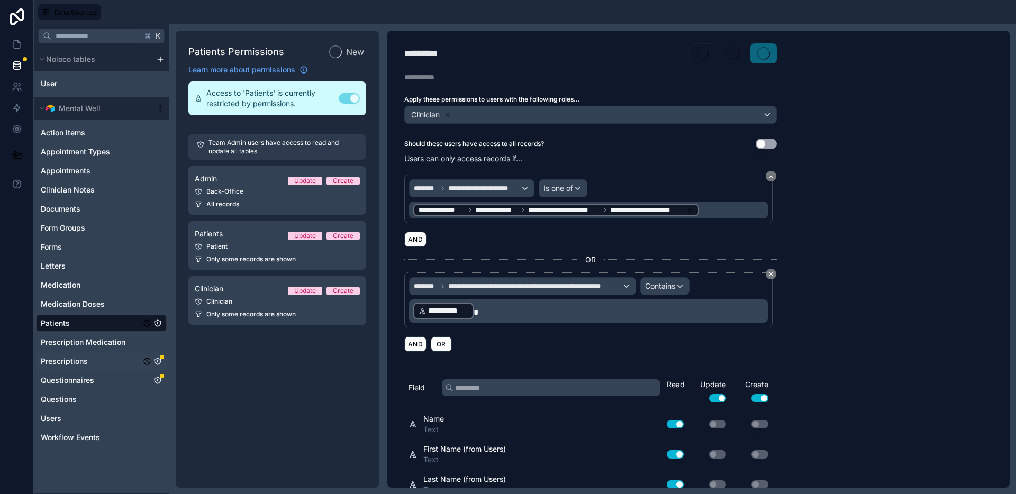
click at [159, 359] on icon "Prescriptions" at bounding box center [158, 361] width 6 height 6
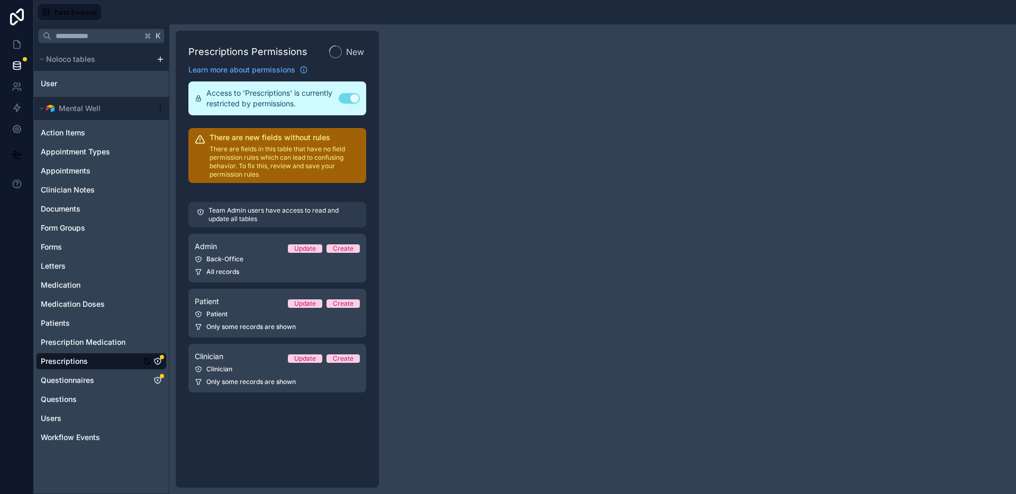
click at [244, 263] on div "Back-Office" at bounding box center [277, 259] width 165 height 8
click at [245, 264] on link "Admin Update Create Back-Office All records" at bounding box center [277, 258] width 178 height 49
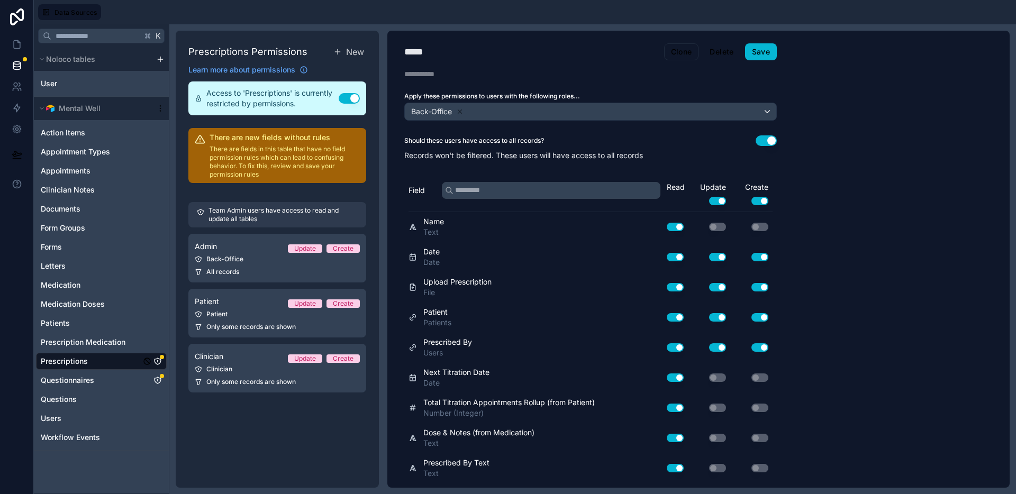
scroll to position [267, 0]
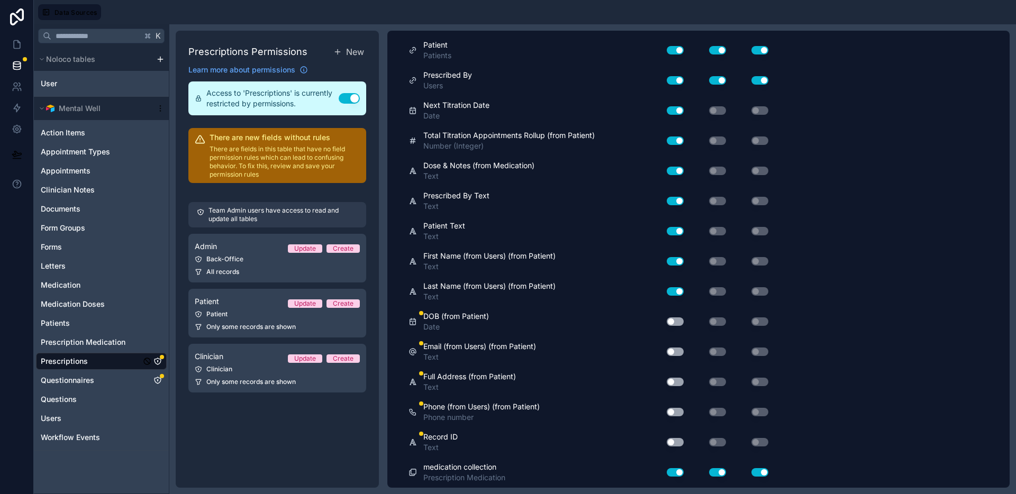
drag, startPoint x: 671, startPoint y: 322, endPoint x: 676, endPoint y: 345, distance: 22.7
click at [671, 323] on button "Use setting" at bounding box center [675, 322] width 17 height 8
drag, startPoint x: 672, startPoint y: 351, endPoint x: 685, endPoint y: 368, distance: 21.2
click at [673, 352] on button "Use setting" at bounding box center [675, 352] width 17 height 8
click at [676, 382] on button "Use setting" at bounding box center [675, 382] width 17 height 8
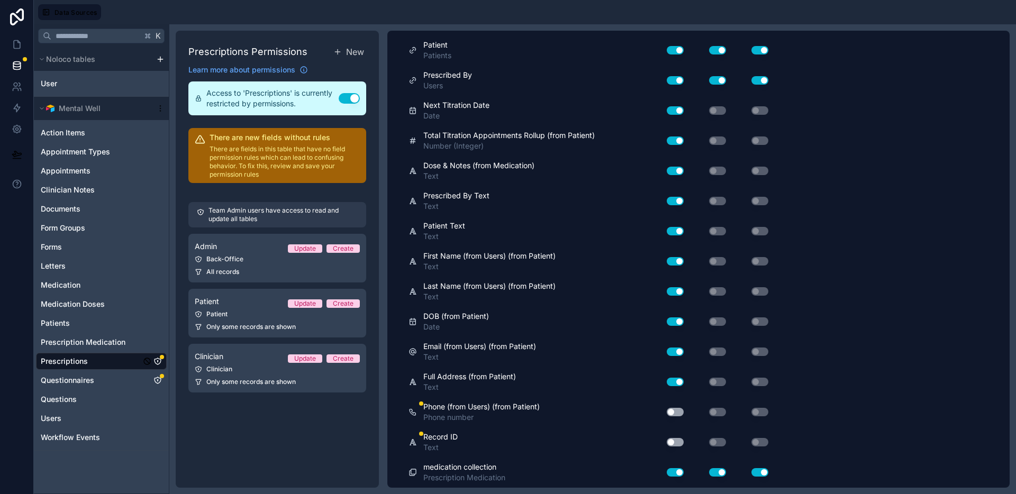
drag, startPoint x: 674, startPoint y: 414, endPoint x: 673, endPoint y: 424, distance: 10.6
click at [674, 414] on button "Use setting" at bounding box center [675, 412] width 17 height 8
click at [671, 444] on button "Use setting" at bounding box center [675, 442] width 17 height 8
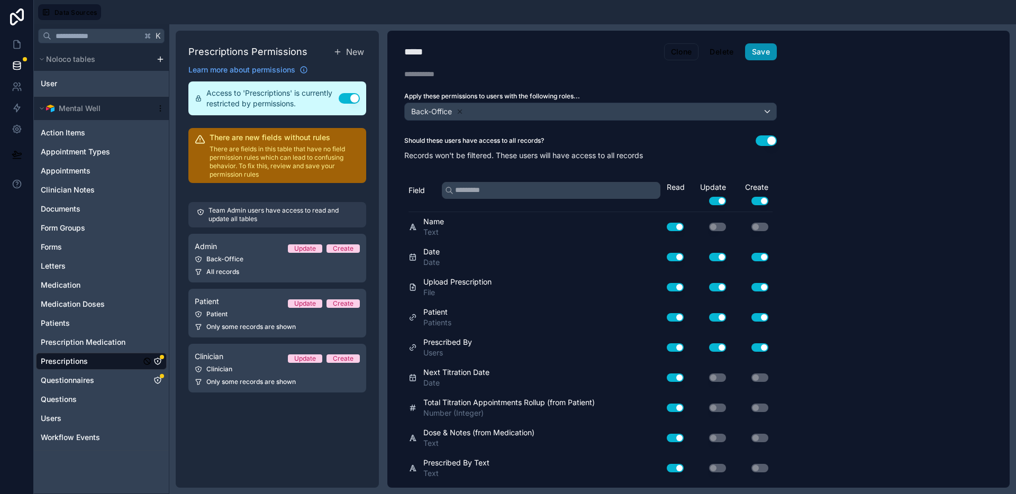
click at [768, 56] on button "Save" at bounding box center [761, 51] width 32 height 17
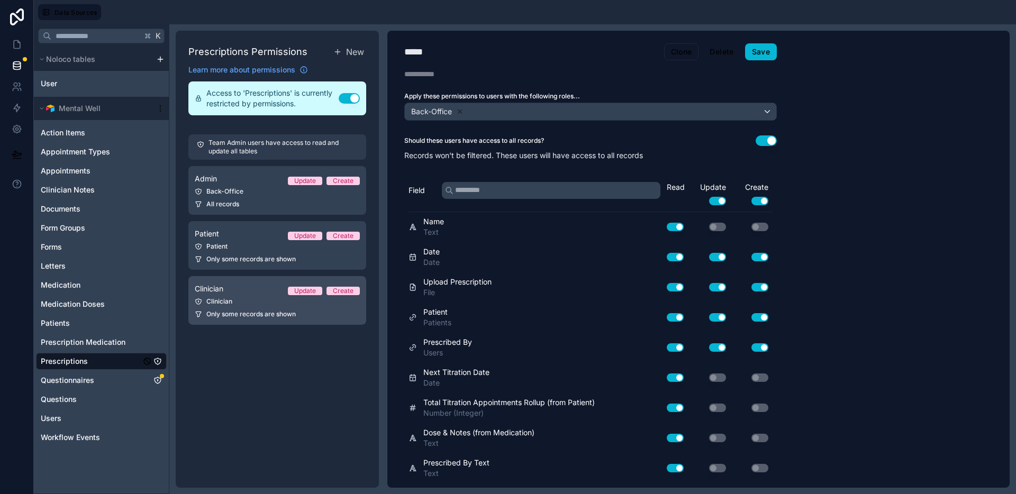
click at [248, 309] on link "Clinician Update Create Clinician Only some records are shown" at bounding box center [277, 300] width 178 height 49
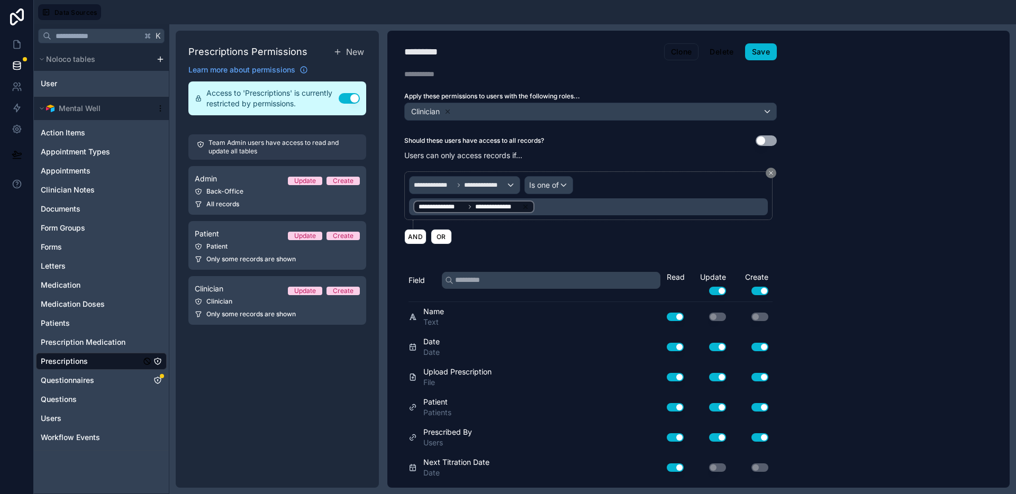
scroll to position [357, 0]
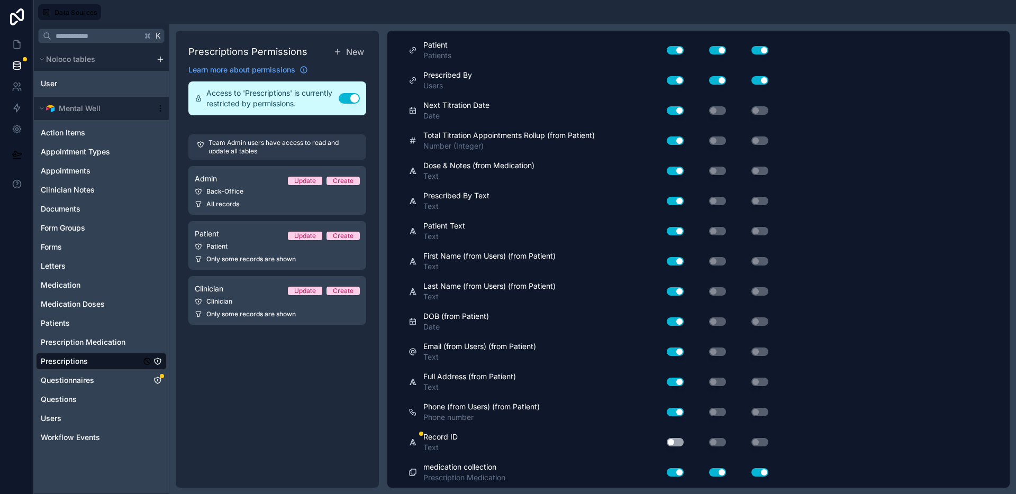
click at [674, 443] on button "Use setting" at bounding box center [675, 442] width 17 height 8
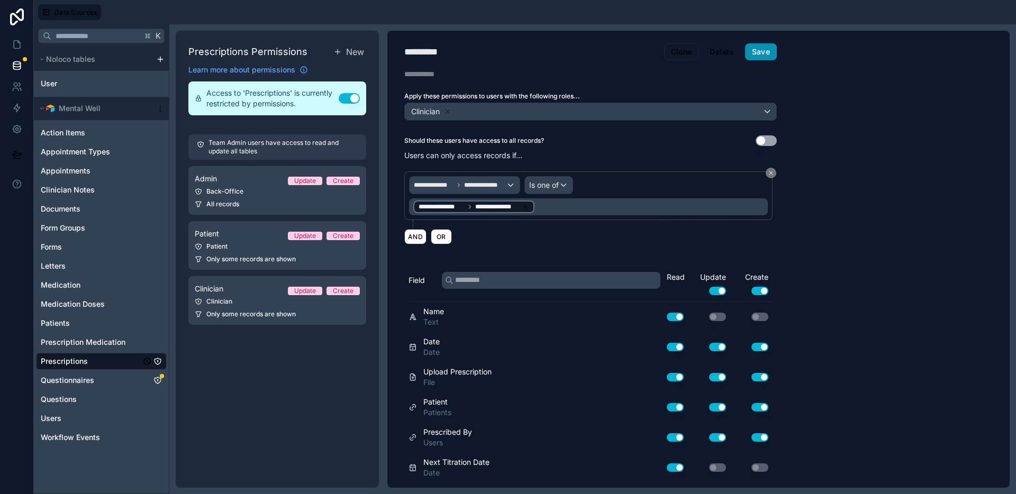
click at [769, 58] on button "Save" at bounding box center [761, 51] width 32 height 17
drag, startPoint x: 155, startPoint y: 382, endPoint x: 162, endPoint y: 382, distance: 8.0
click at [155, 382] on icon "Questionnaires" at bounding box center [158, 380] width 6 height 6
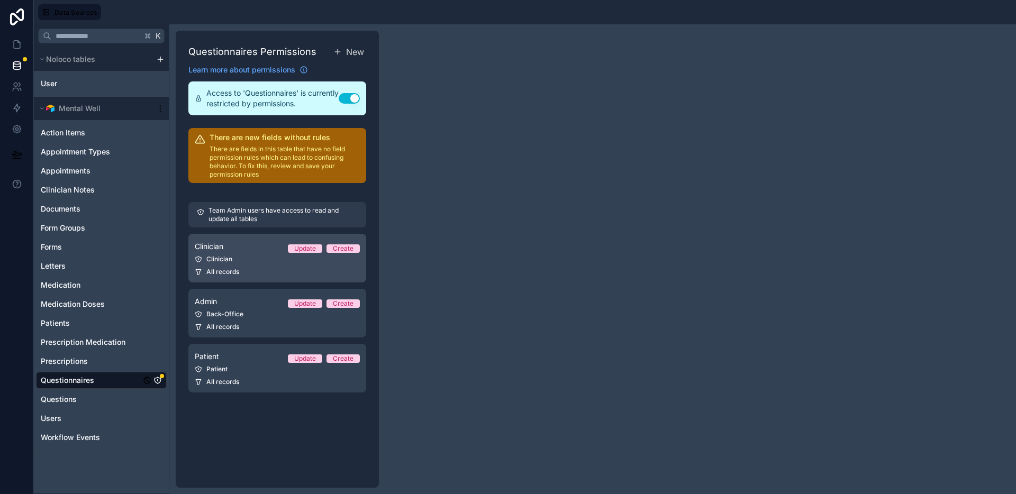
click at [268, 265] on link "Clinician Update Create Clinician All records" at bounding box center [277, 258] width 178 height 49
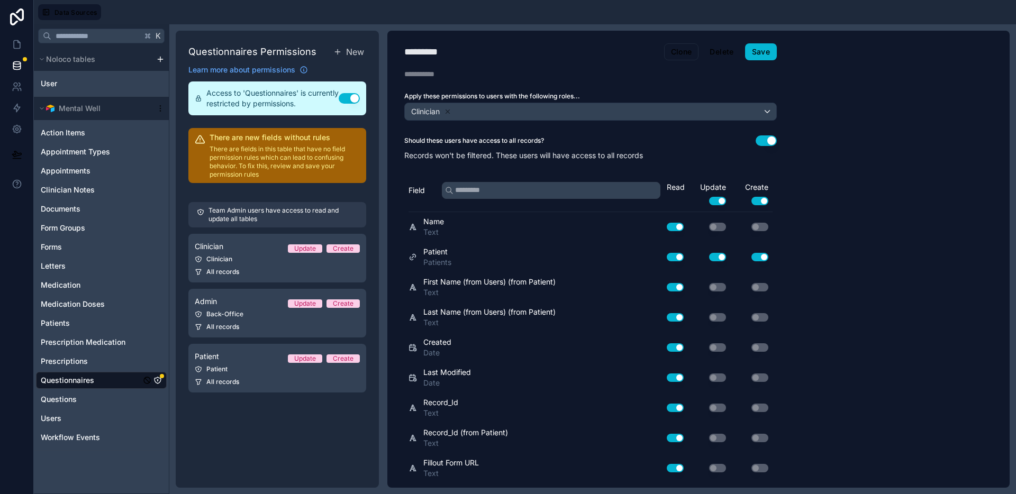
scroll to position [1062, 0]
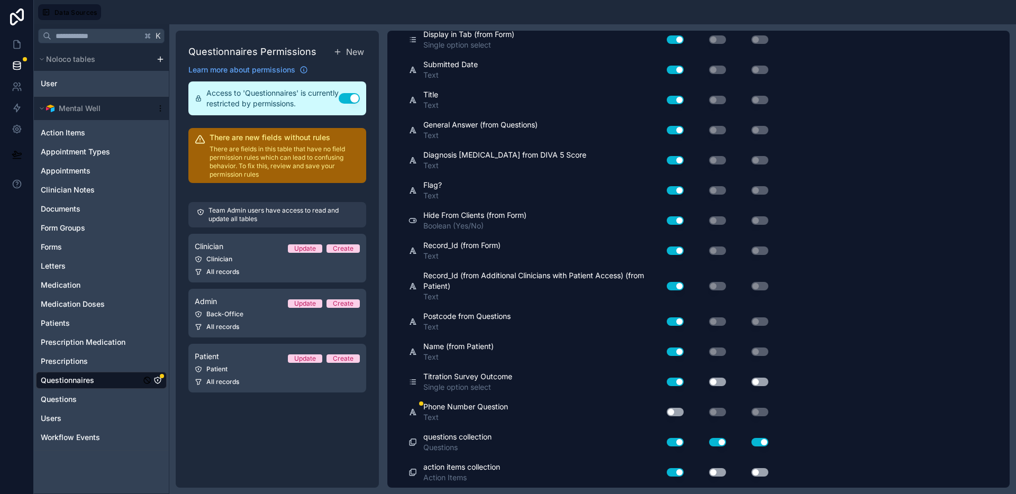
click at [673, 410] on button "Use setting" at bounding box center [675, 412] width 17 height 8
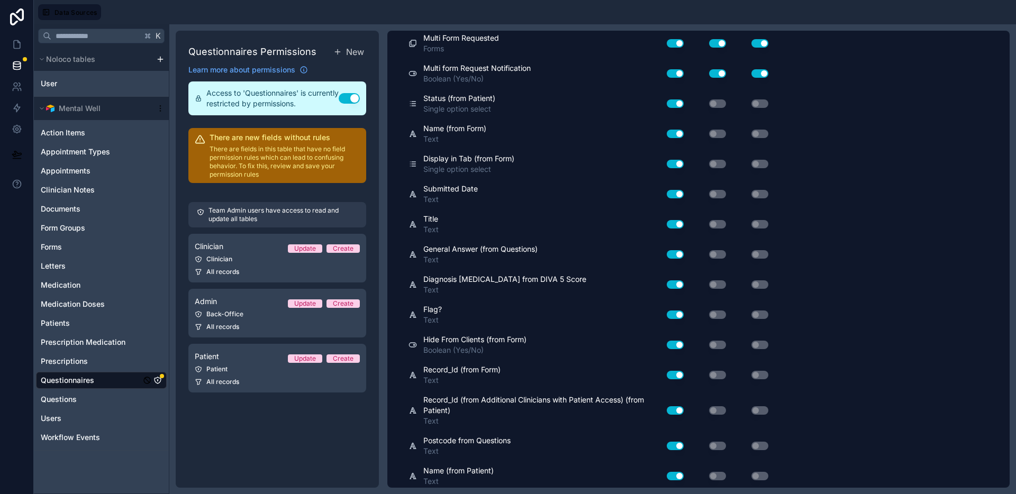
scroll to position [0, 0]
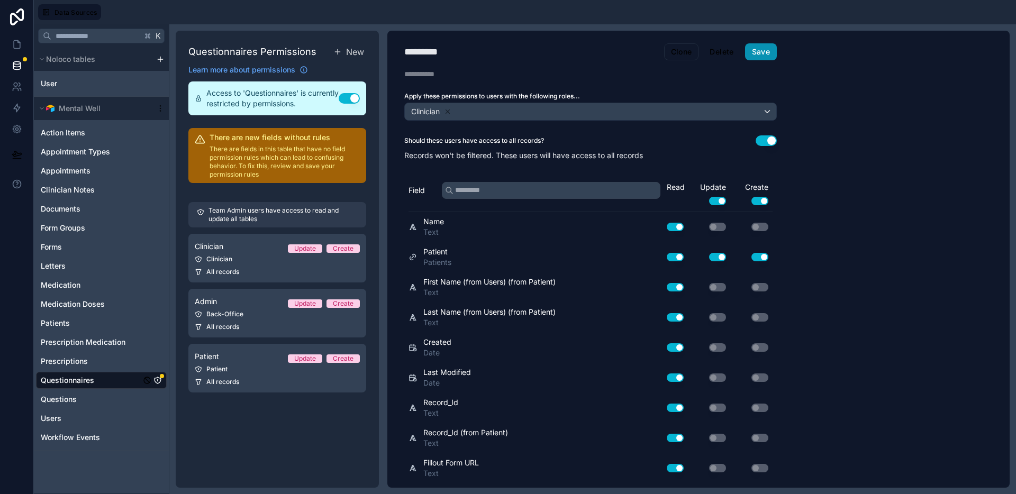
click at [772, 53] on button "Save" at bounding box center [761, 51] width 32 height 17
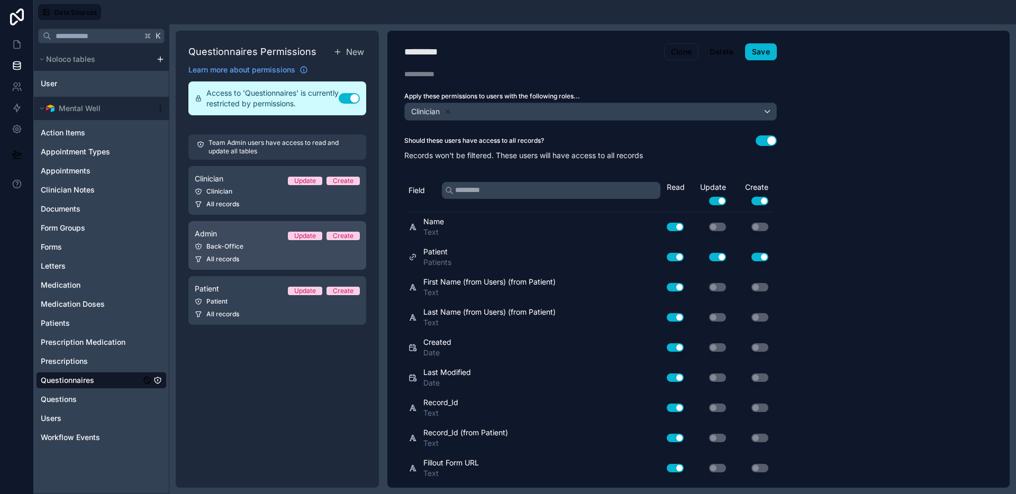
click at [272, 243] on div "Back-Office" at bounding box center [277, 246] width 165 height 8
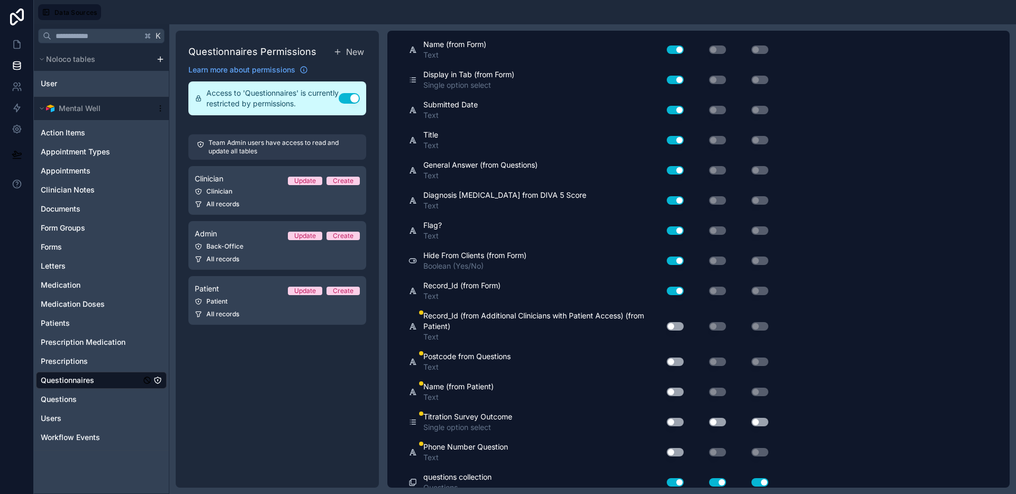
scroll to position [1062, 0]
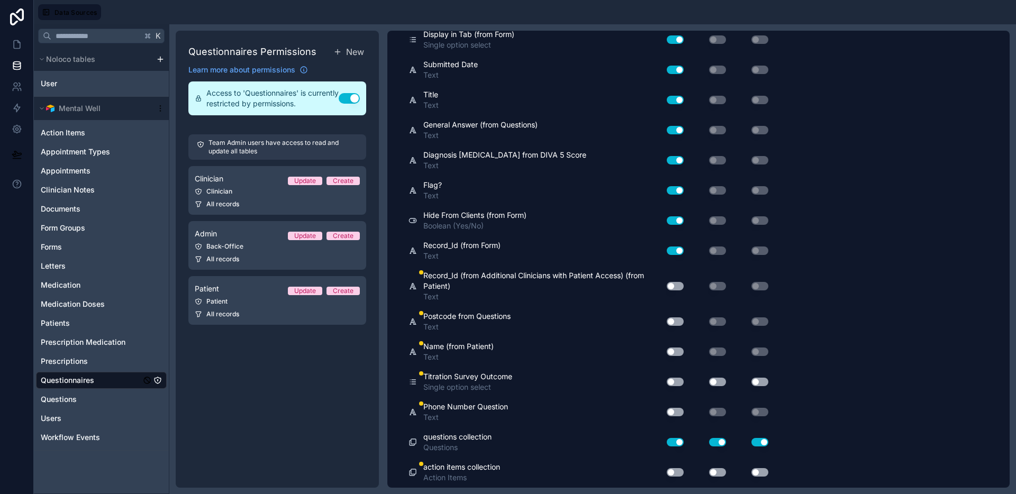
drag, startPoint x: 674, startPoint y: 287, endPoint x: 672, endPoint y: 304, distance: 17.1
click at [674, 288] on button "Use setting" at bounding box center [675, 286] width 17 height 8
drag, startPoint x: 669, startPoint y: 325, endPoint x: 674, endPoint y: 340, distance: 15.6
click at [670, 326] on div "Use setting" at bounding box center [671, 321] width 34 height 17
click at [673, 354] on button "Use setting" at bounding box center [675, 352] width 17 height 8
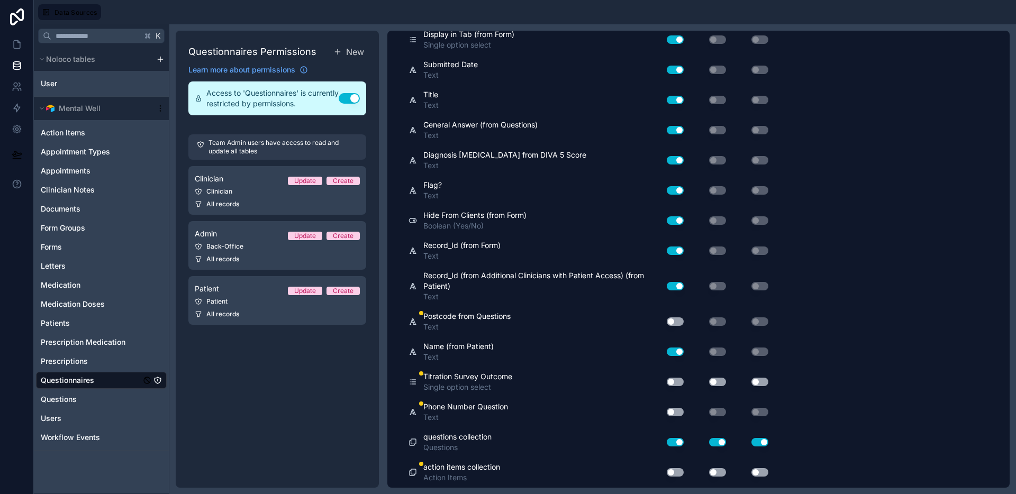
drag, startPoint x: 672, startPoint y: 379, endPoint x: 677, endPoint y: 382, distance: 5.9
click at [672, 379] on button "Use setting" at bounding box center [675, 382] width 17 height 8
drag, startPoint x: 714, startPoint y: 383, endPoint x: 728, endPoint y: 385, distance: 14.0
click at [714, 383] on button "Use setting" at bounding box center [717, 382] width 17 height 8
click at [758, 382] on button "Use setting" at bounding box center [759, 382] width 17 height 8
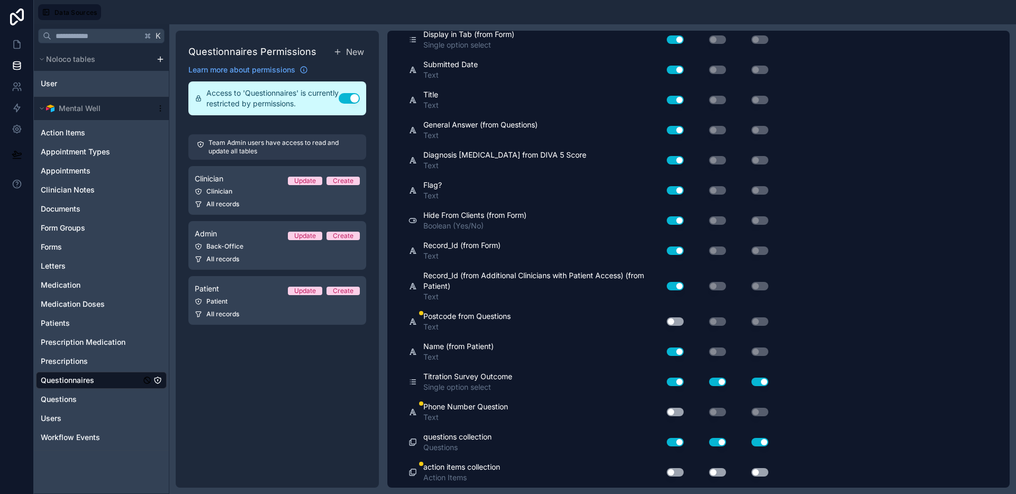
click at [677, 411] on button "Use setting" at bounding box center [675, 412] width 17 height 8
drag, startPoint x: 675, startPoint y: 468, endPoint x: 679, endPoint y: 473, distance: 6.7
click at [677, 472] on button "Use setting" at bounding box center [675, 472] width 17 height 8
click at [719, 472] on button "Use setting" at bounding box center [717, 472] width 17 height 8
click at [757, 471] on button "Use setting" at bounding box center [759, 472] width 17 height 8
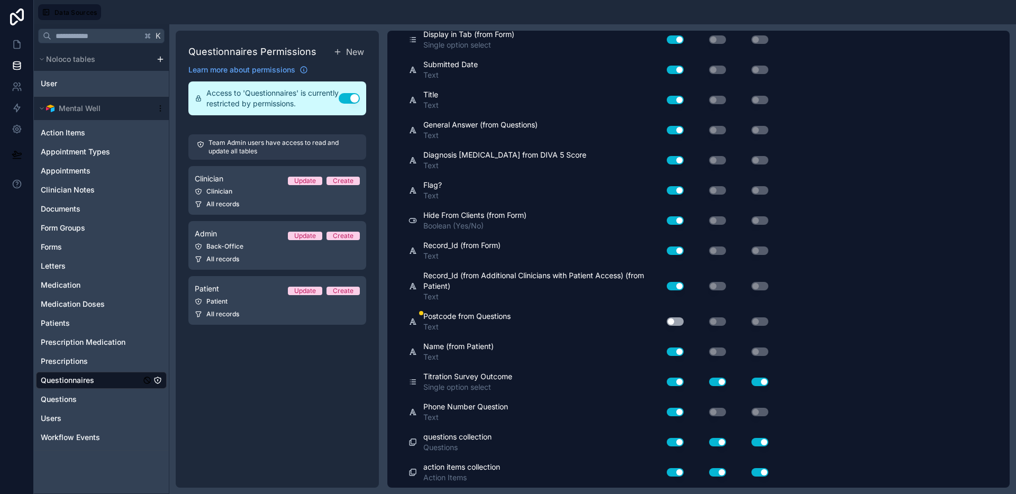
drag, startPoint x: 671, startPoint y: 322, endPoint x: 750, endPoint y: 334, distance: 80.4
click at [671, 322] on button "Use setting" at bounding box center [675, 322] width 17 height 8
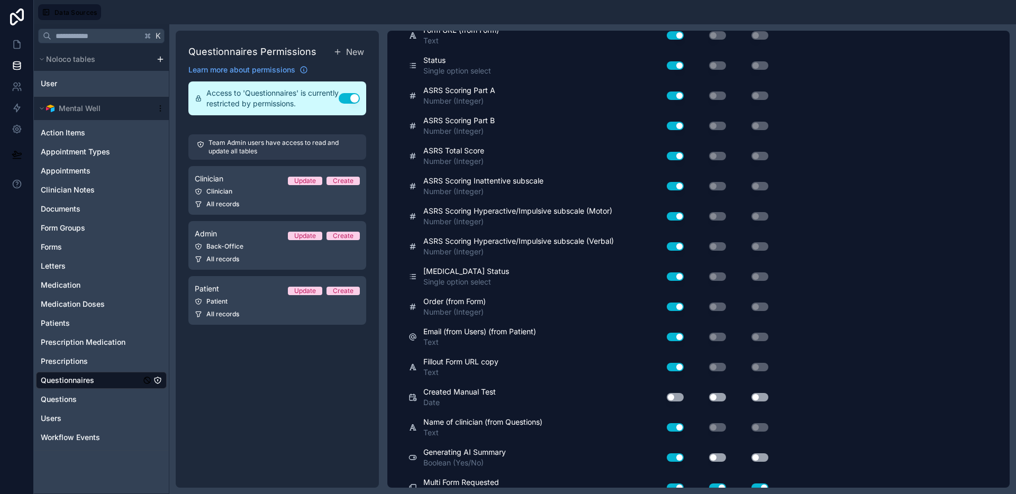
scroll to position [646, 0]
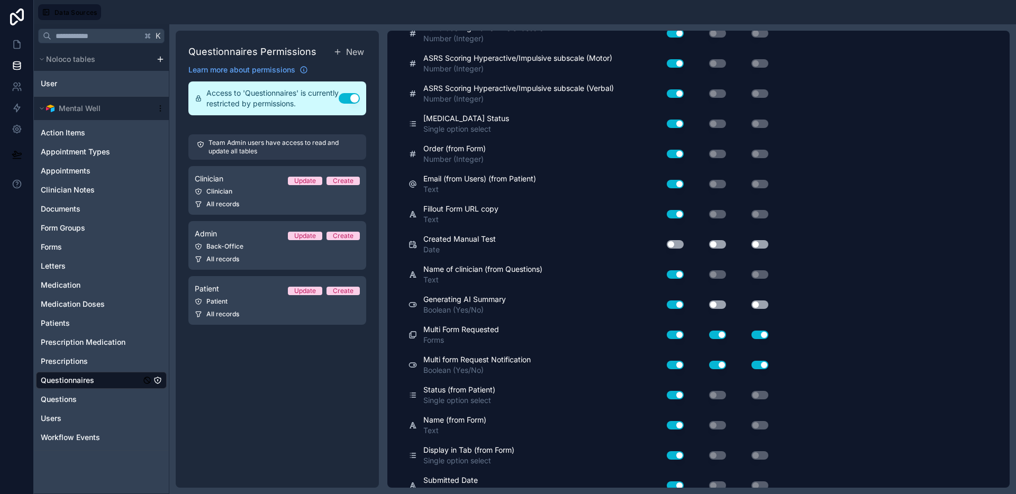
click at [674, 242] on button "Use setting" at bounding box center [675, 244] width 17 height 8
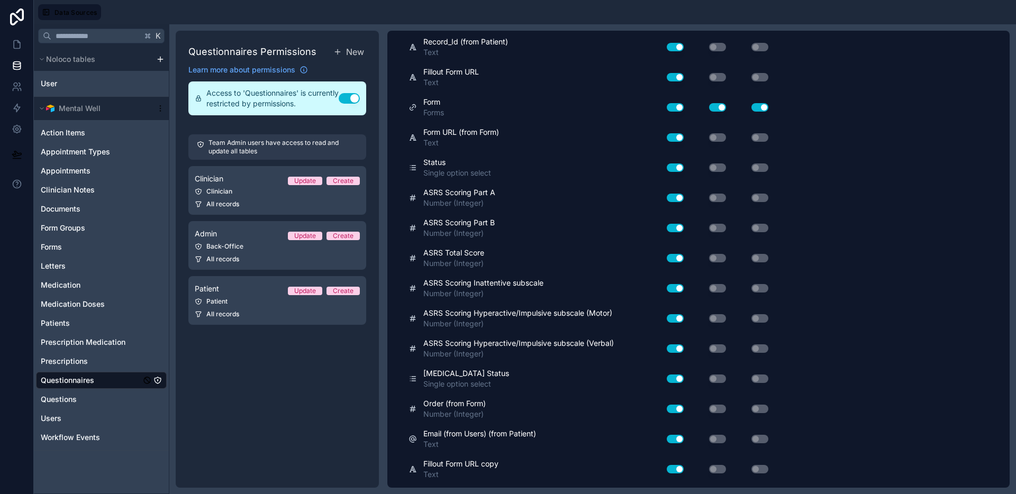
scroll to position [0, 0]
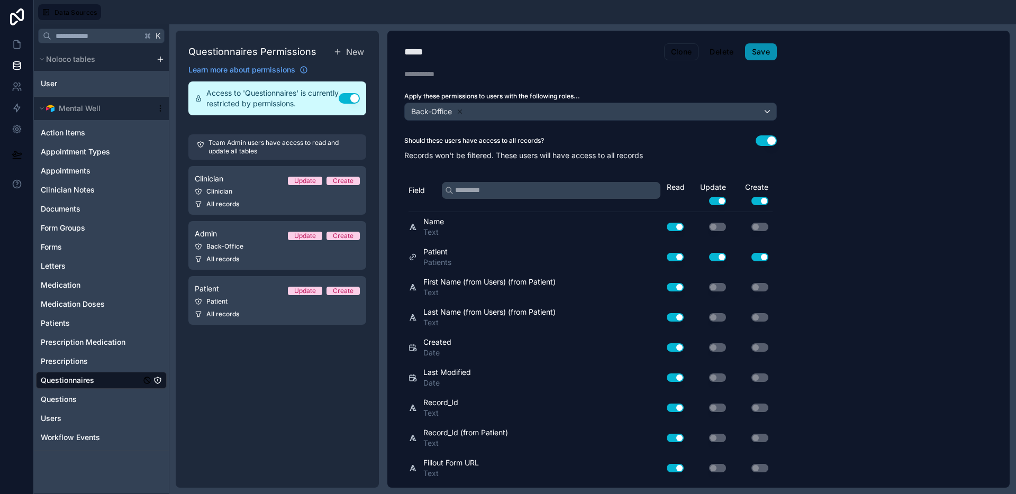
click at [770, 52] on button "Save" at bounding box center [761, 51] width 32 height 17
click at [22, 47] on icon at bounding box center [17, 44] width 11 height 11
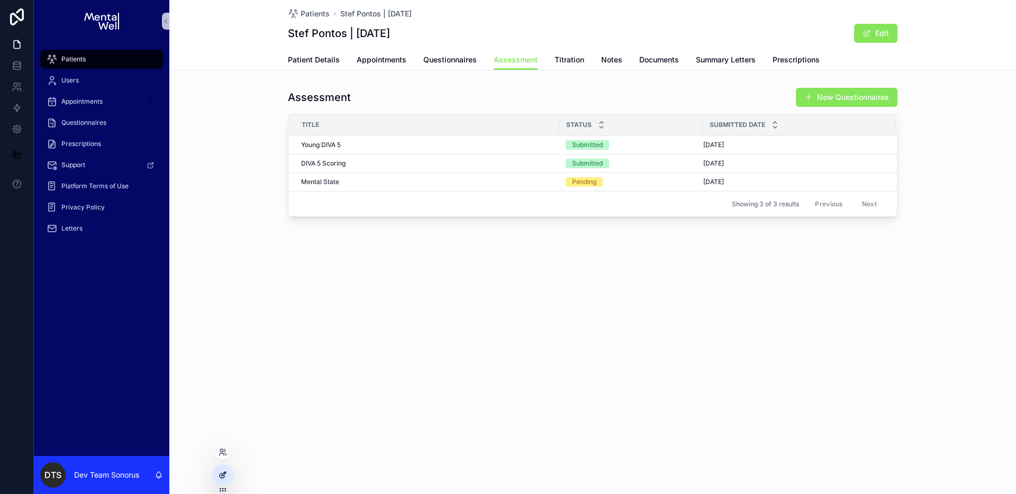
click at [222, 475] on icon at bounding box center [223, 475] width 8 height 8
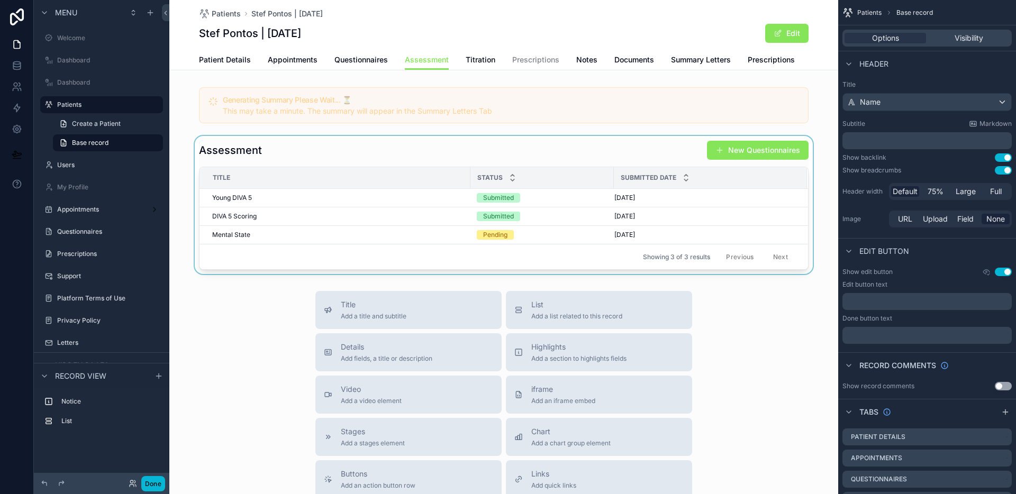
click at [403, 161] on div "scrollable content" at bounding box center [503, 205] width 669 height 138
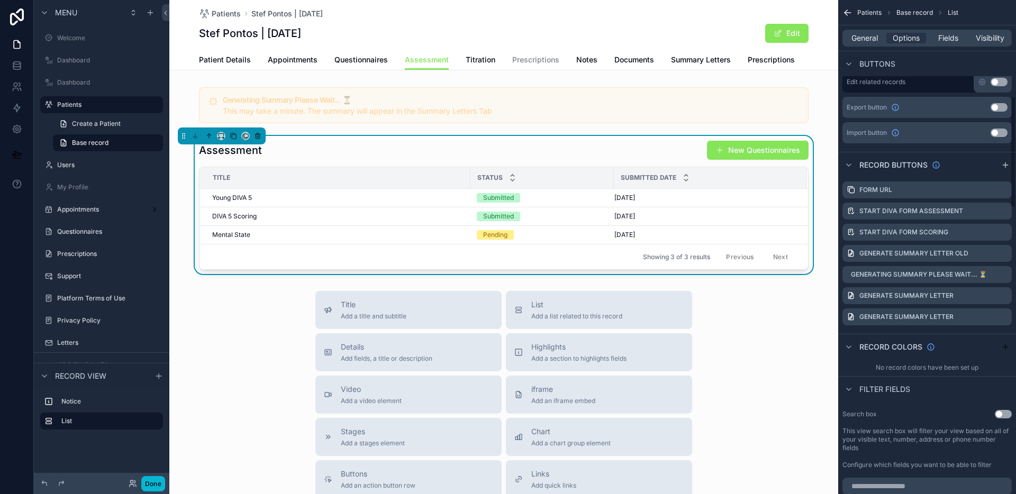
scroll to position [502, 0]
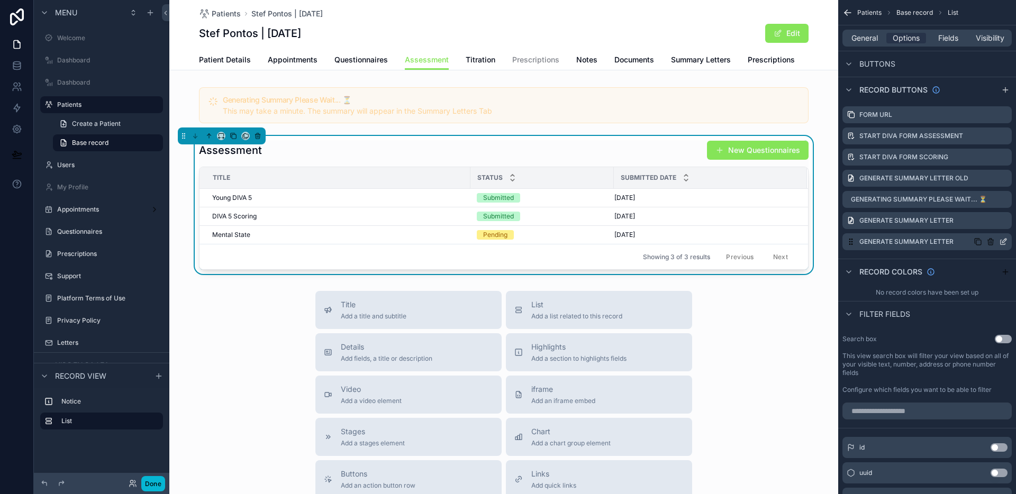
click at [1004, 242] on icon "scrollable content" at bounding box center [1004, 241] width 4 height 4
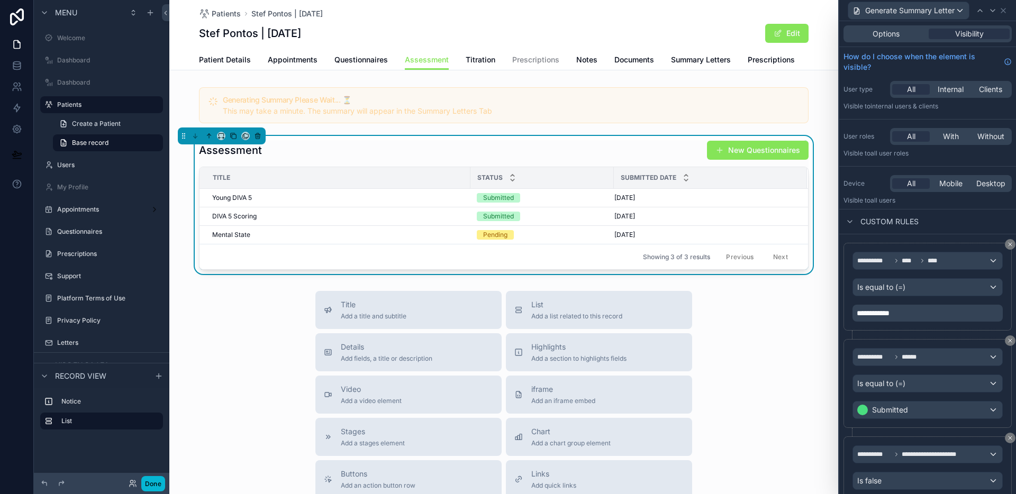
scroll to position [38, 0]
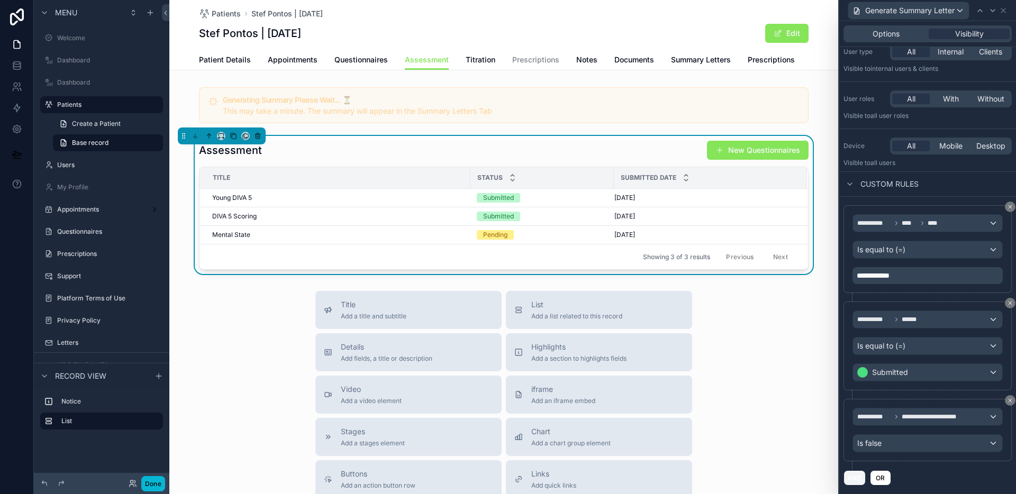
click at [856, 476] on button "AND" at bounding box center [855, 477] width 22 height 15
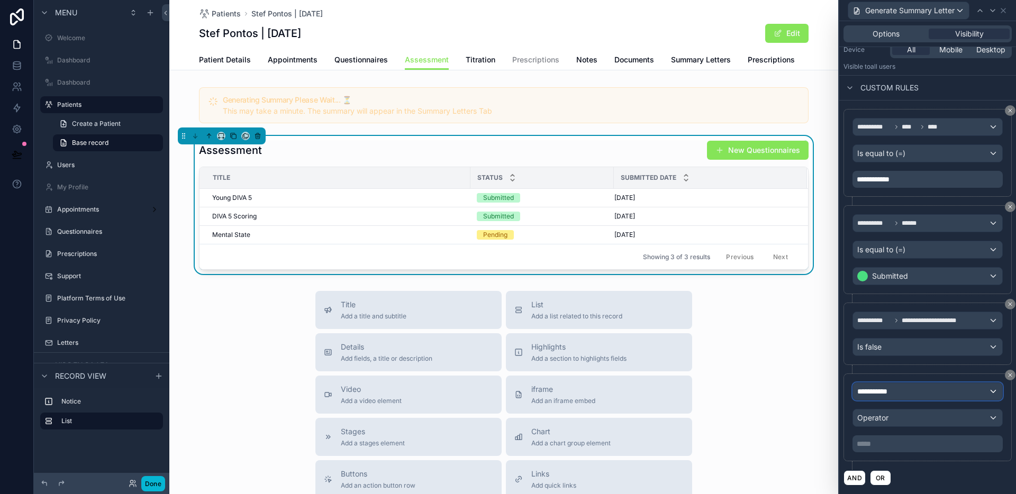
click at [925, 396] on div "**********" at bounding box center [927, 391] width 149 height 17
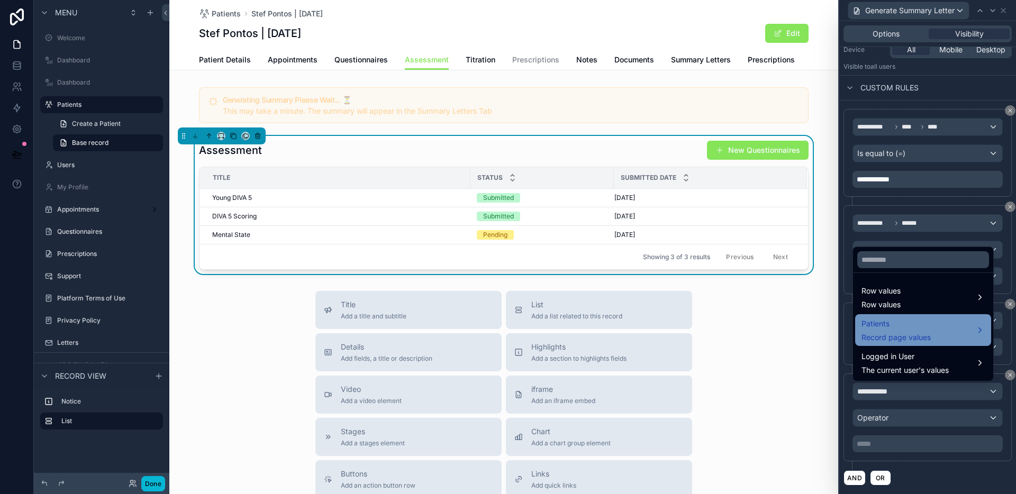
click at [917, 324] on span "Patients" at bounding box center [896, 324] width 69 height 13
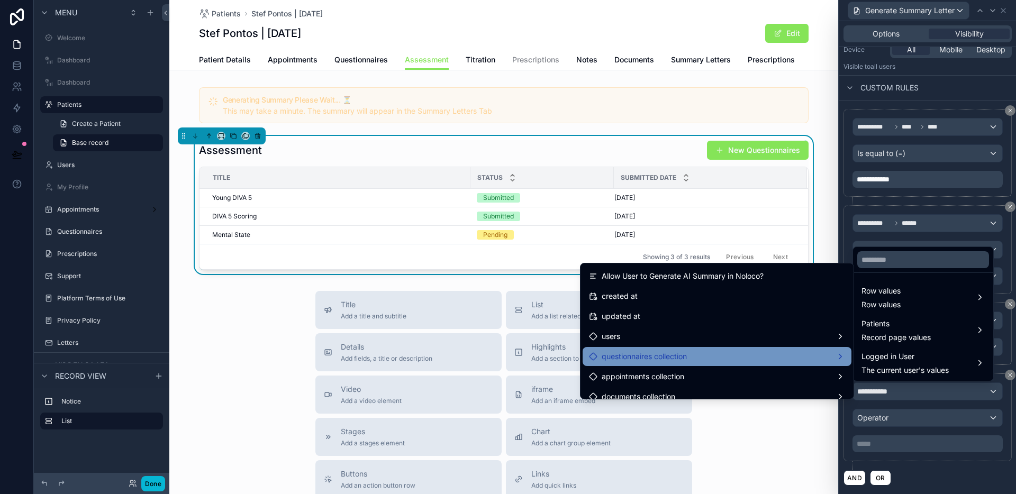
scroll to position [1259, 0]
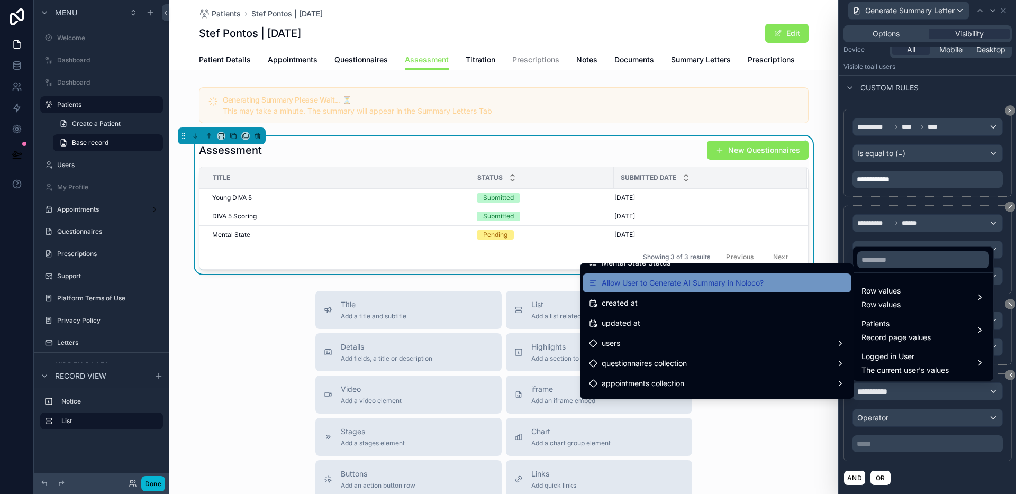
click at [699, 287] on span "Allow User to Generate AI Summary in Noloco?" at bounding box center [683, 283] width 162 height 13
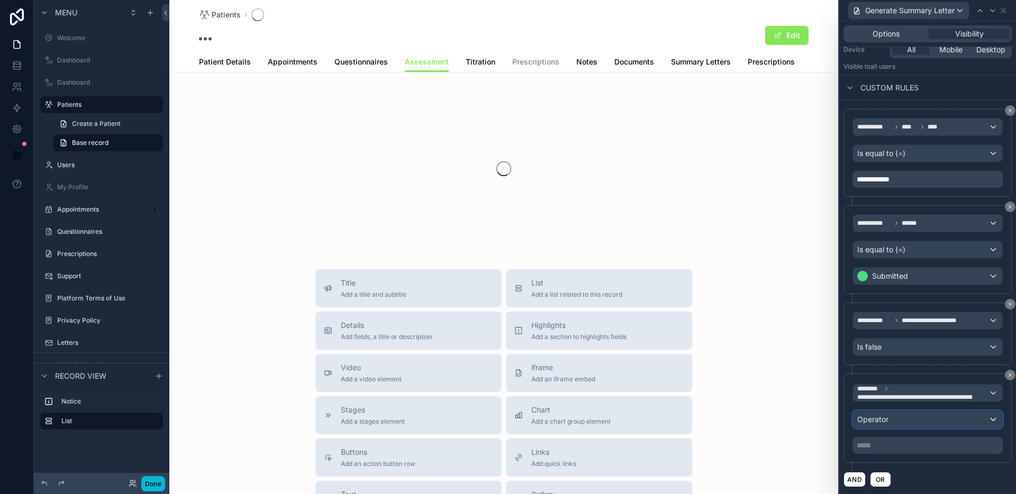
click at [907, 420] on div "Operator" at bounding box center [927, 419] width 149 height 17
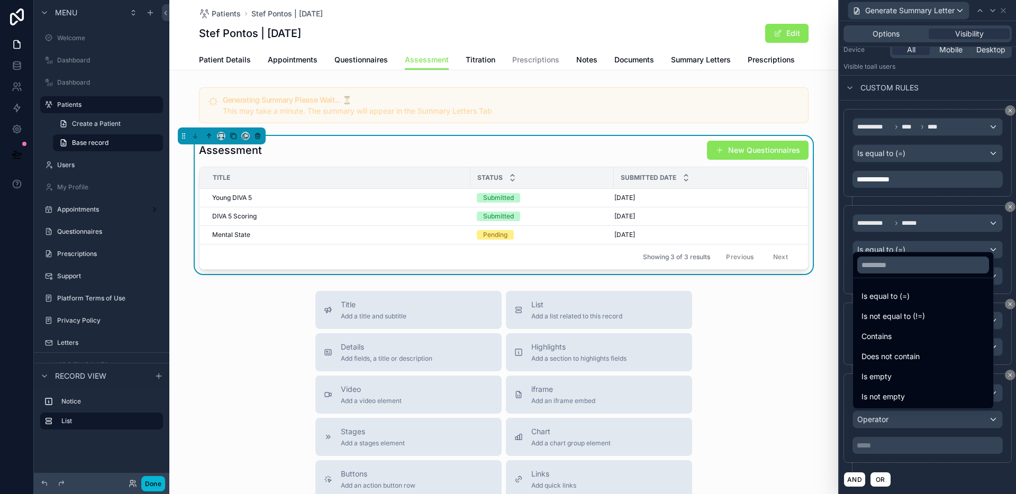
click at [907, 291] on span "Is equal to (=)" at bounding box center [886, 296] width 48 height 13
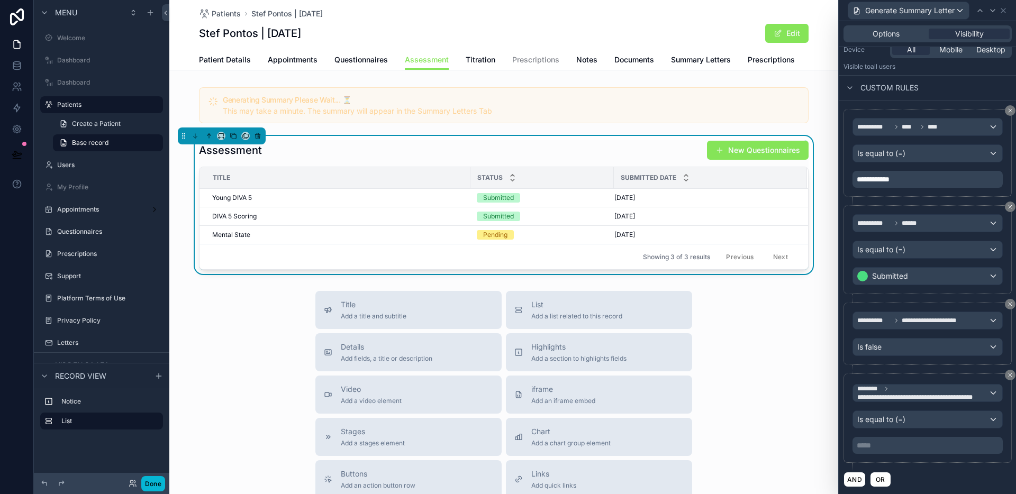
click at [913, 448] on p "***** ﻿" at bounding box center [929, 445] width 144 height 11
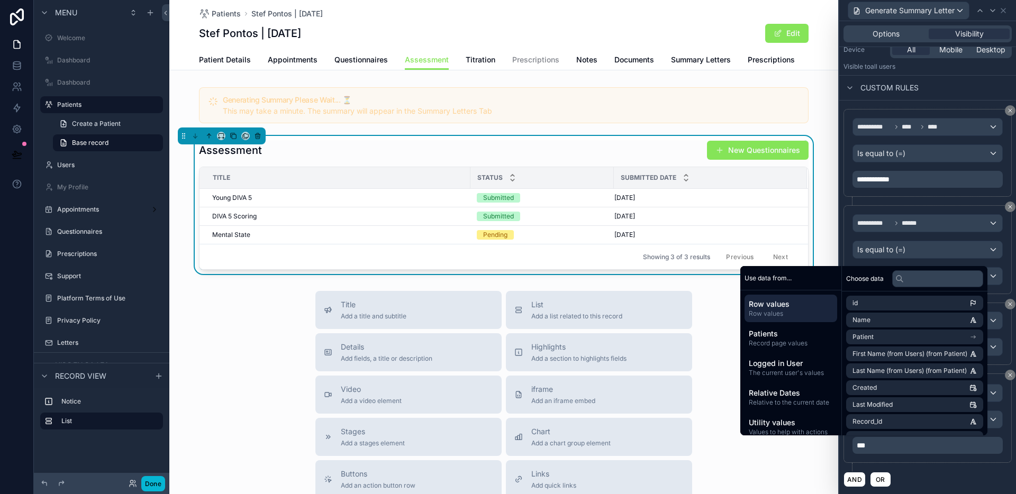
click at [962, 479] on div "AND OR" at bounding box center [928, 480] width 168 height 16
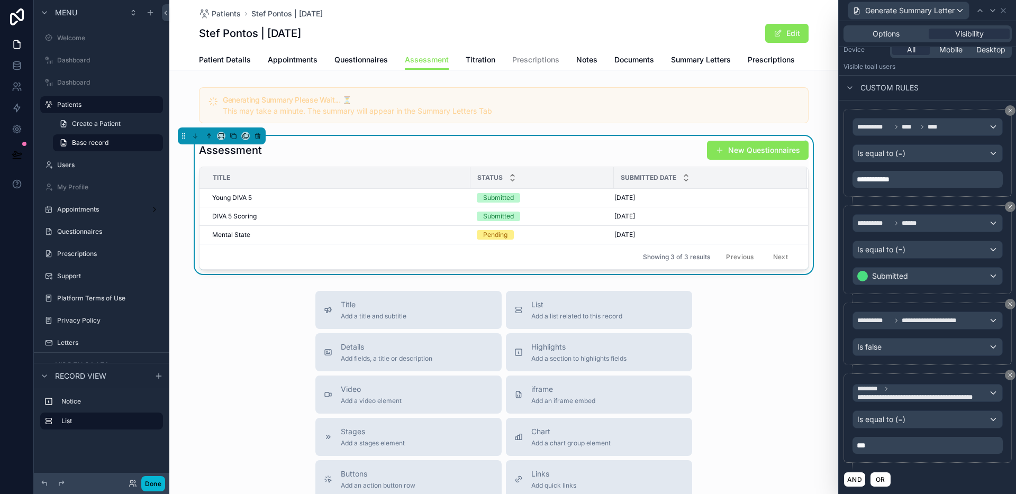
click at [827, 422] on div "Title Add a title and subtitle List Add a list related to this record Details A…" at bounding box center [503, 479] width 669 height 377
click at [155, 484] on button "Done" at bounding box center [153, 483] width 24 height 15
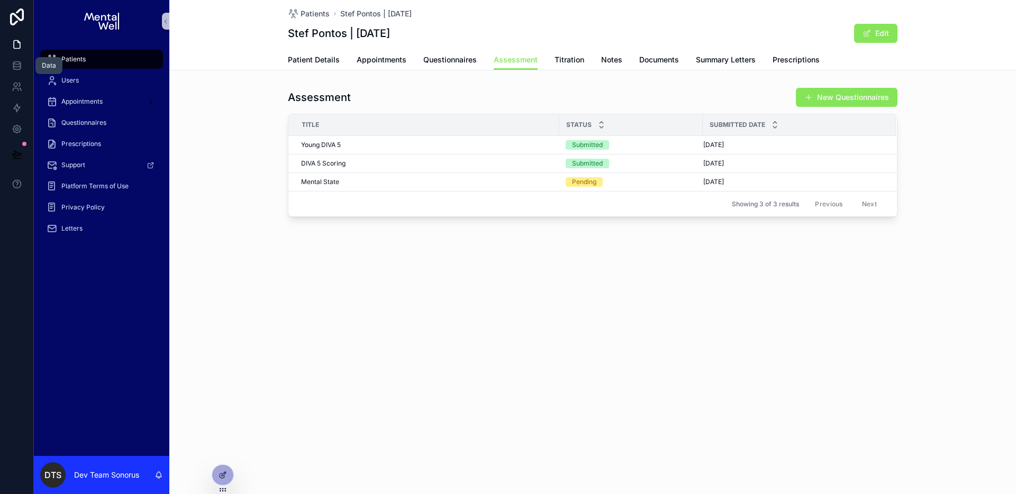
click at [13, 62] on icon at bounding box center [17, 65] width 11 height 11
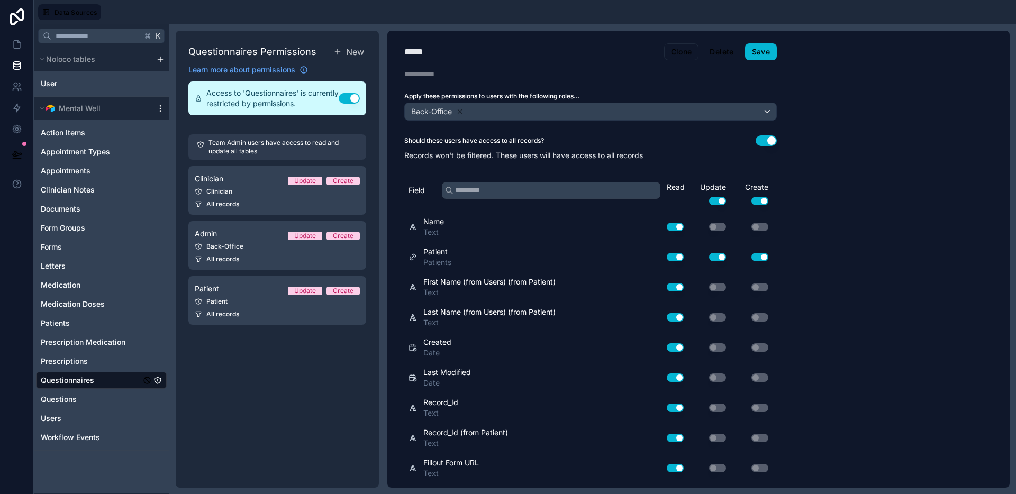
click at [162, 110] on icon "scrollable content" at bounding box center [160, 108] width 8 height 8
click at [223, 163] on span "Queue schema sync" at bounding box center [214, 165] width 76 height 8
drag, startPoint x: 11, startPoint y: 39, endPoint x: 18, endPoint y: 40, distance: 7.5
click at [11, 39] on link at bounding box center [16, 44] width 33 height 21
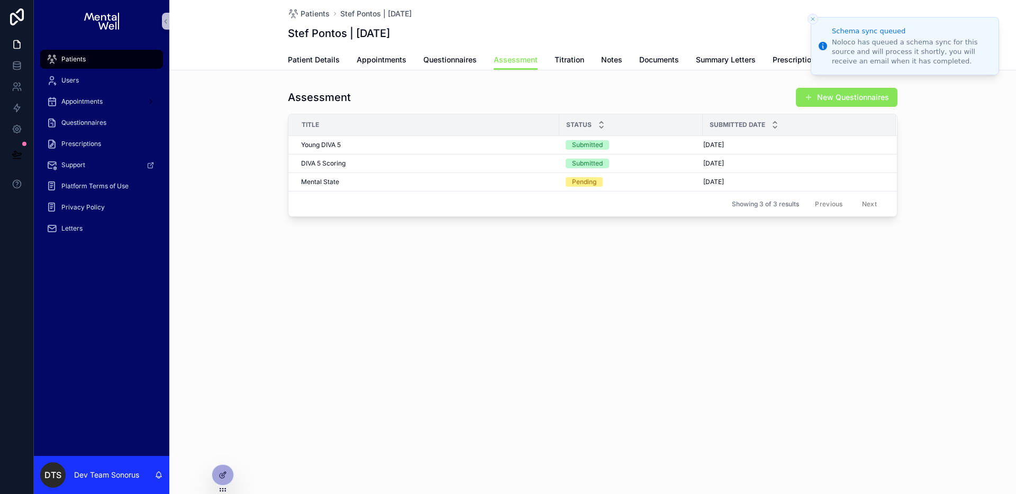
click at [694, 267] on div "Patients Stef Pontos | [DATE] Stef Pontos | [DATE] Edit Assessment Patient Deta…" at bounding box center [592, 144] width 847 height 289
click at [21, 148] on button at bounding box center [16, 155] width 23 height 30
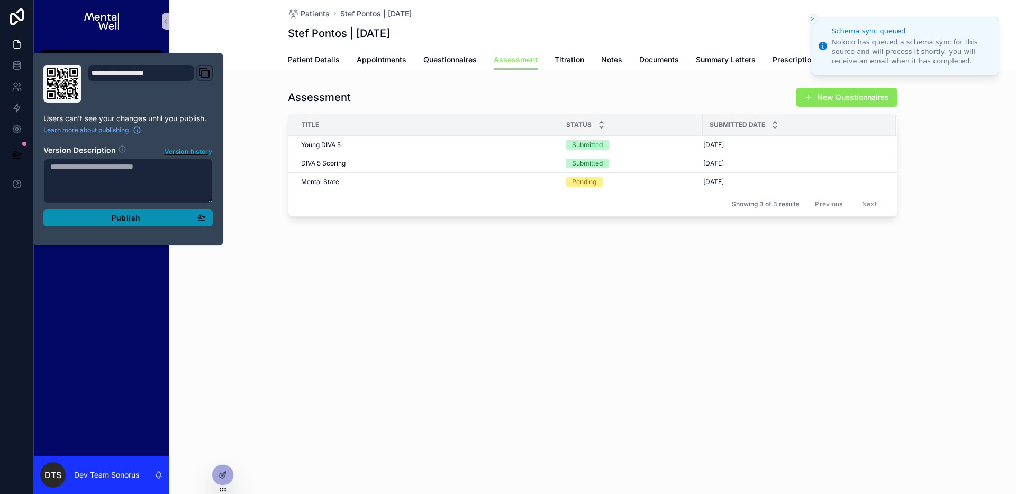
drag, startPoint x: 138, startPoint y: 221, endPoint x: 187, endPoint y: 230, distance: 49.4
click at [139, 221] on span "Publish" at bounding box center [126, 218] width 29 height 10
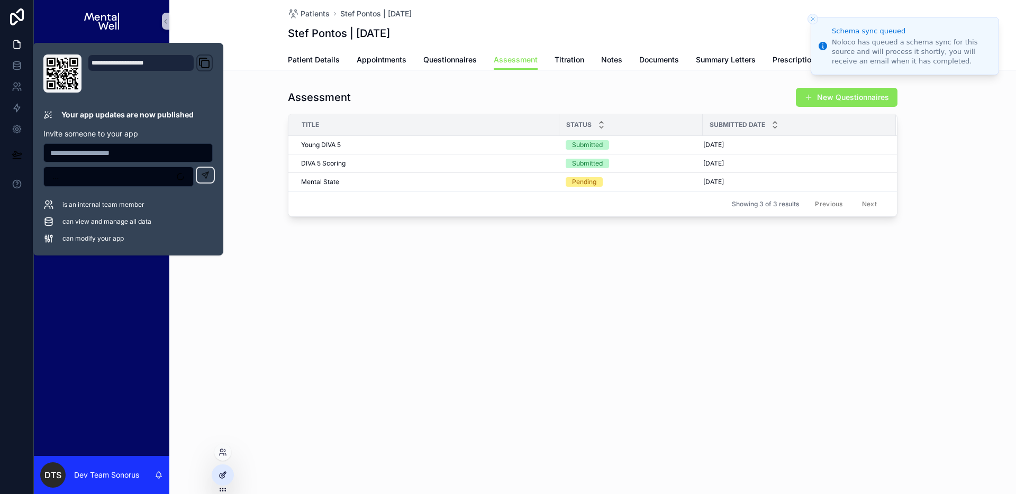
click at [230, 469] on div at bounding box center [222, 475] width 21 height 20
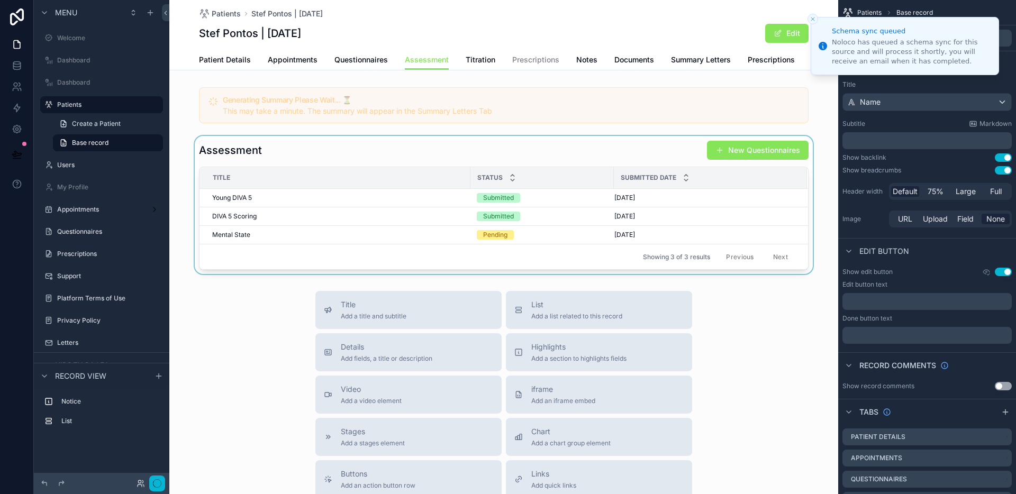
click at [522, 148] on div "scrollable content" at bounding box center [503, 205] width 669 height 138
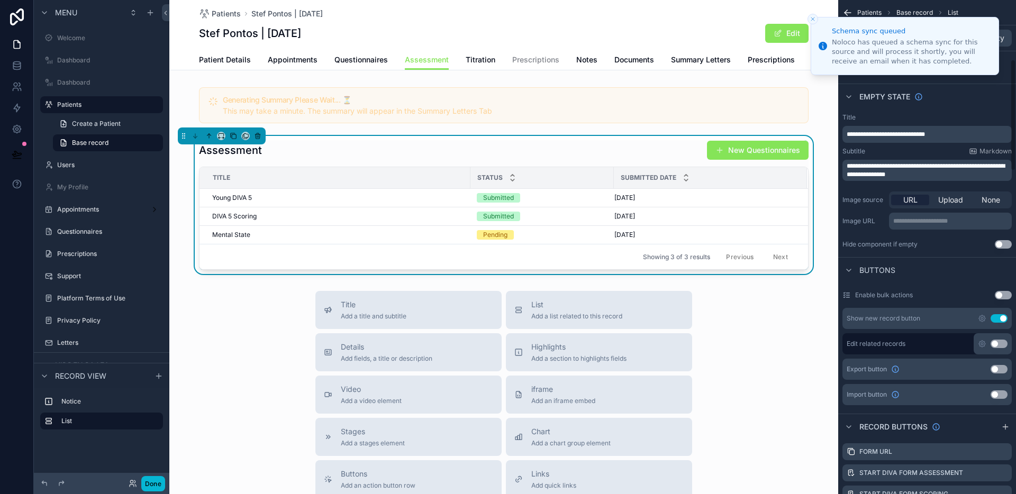
scroll to position [425, 0]
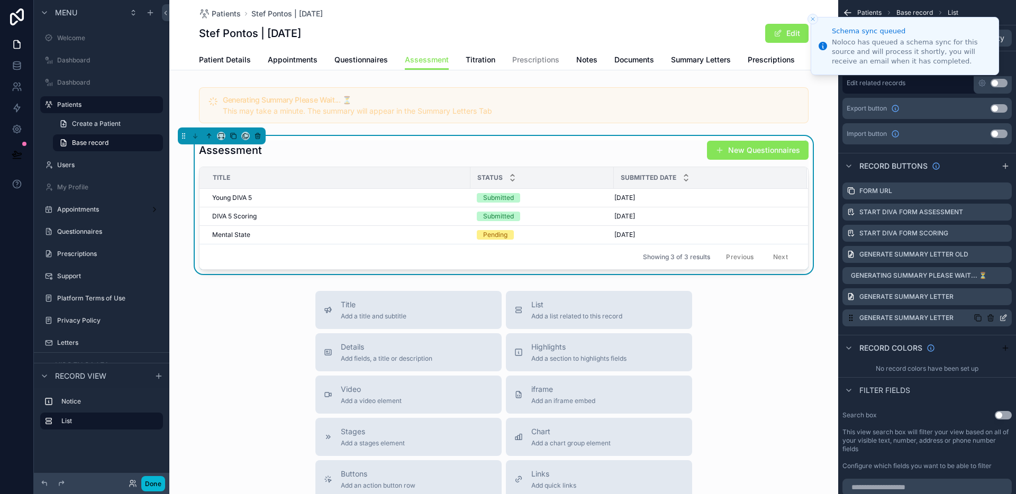
click at [1004, 319] on icon "scrollable content" at bounding box center [1003, 318] width 8 height 8
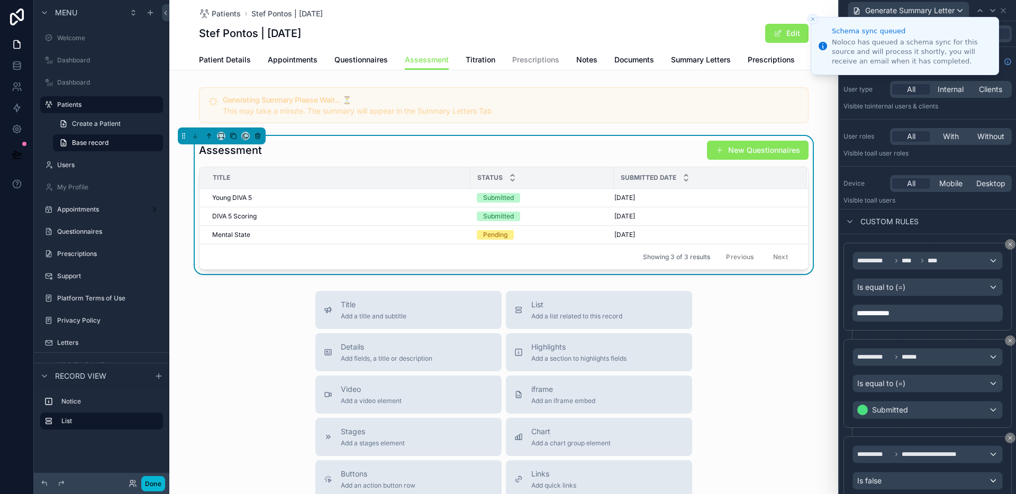
scroll to position [135, 0]
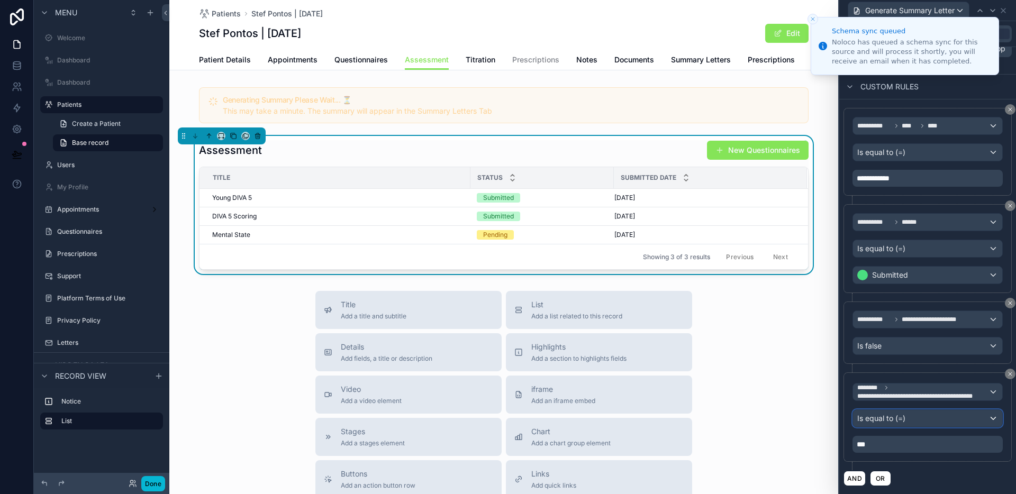
click at [924, 420] on div "Is equal to (=)" at bounding box center [927, 418] width 149 height 17
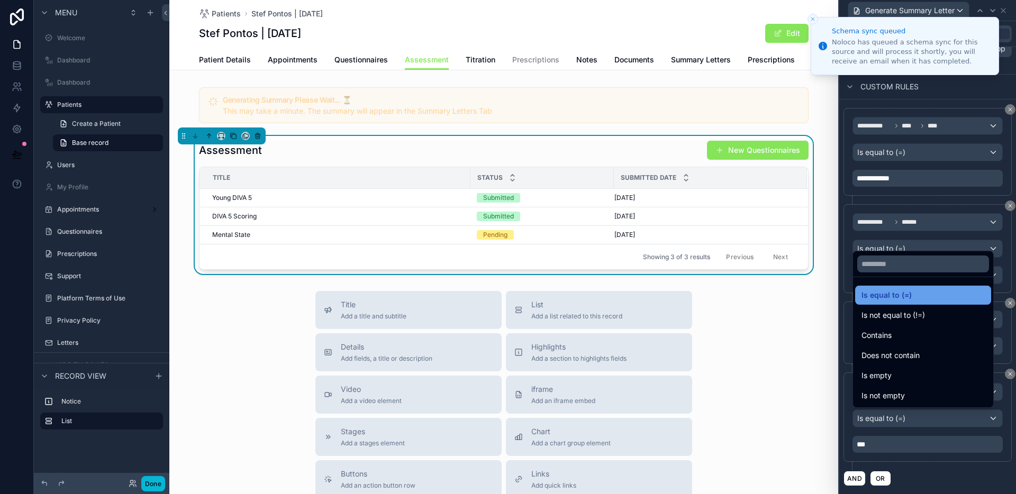
click at [914, 296] on div "Is equal to (=)" at bounding box center [923, 295] width 123 height 13
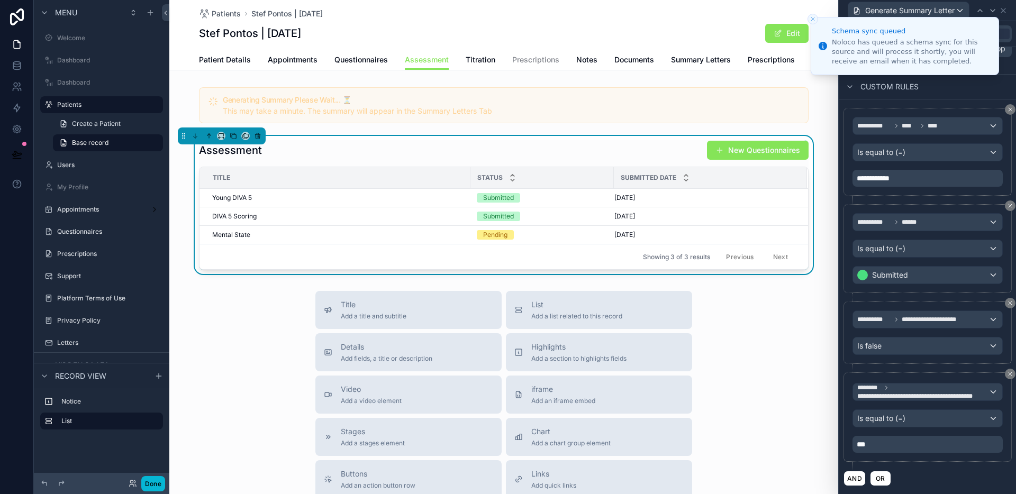
click at [909, 445] on p "***" at bounding box center [929, 444] width 144 height 11
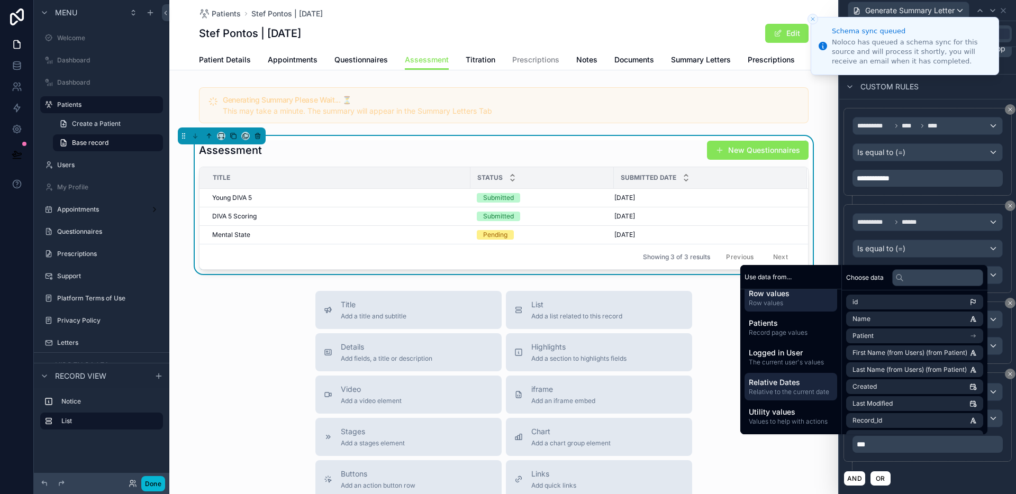
scroll to position [0, 0]
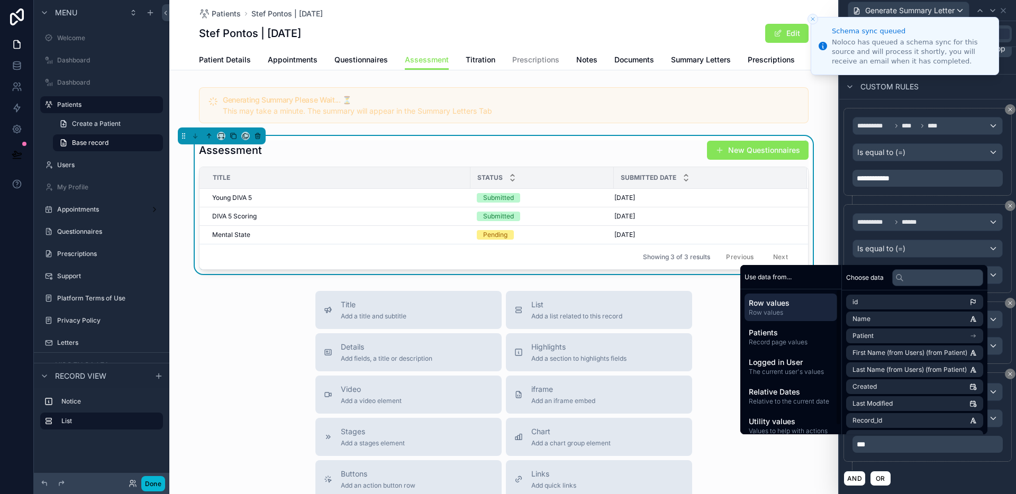
click at [920, 467] on div "**********" at bounding box center [928, 422] width 168 height 98
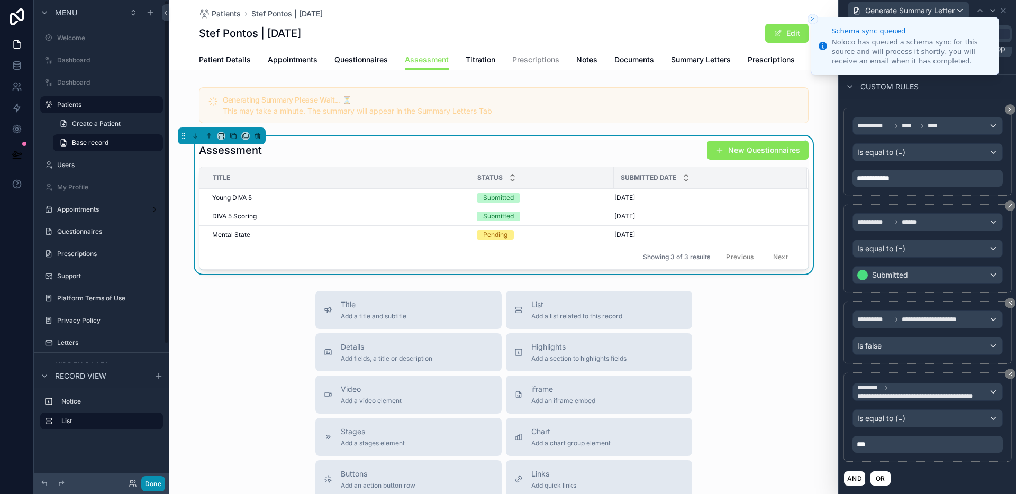
click at [161, 481] on button "Done" at bounding box center [153, 483] width 24 height 15
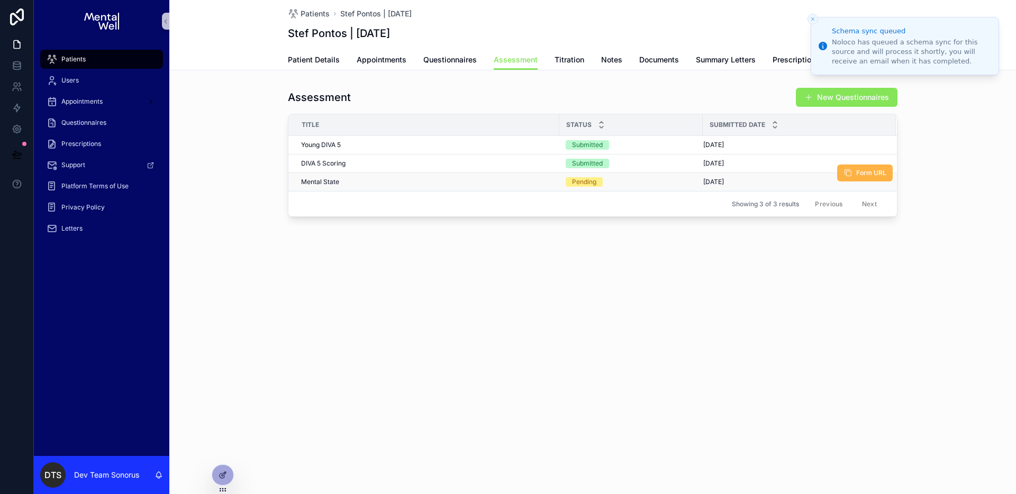
click at [848, 176] on icon "scrollable content" at bounding box center [848, 173] width 8 height 8
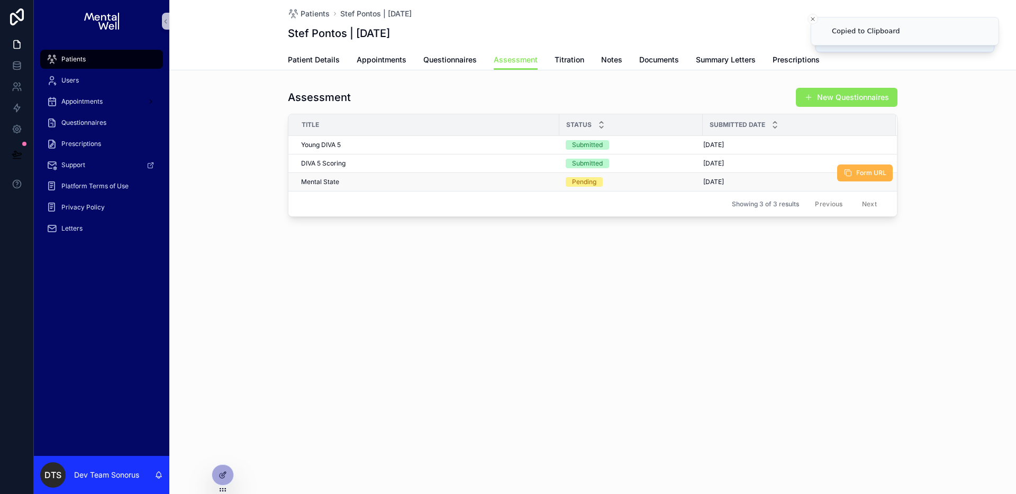
click at [873, 175] on span "Form URL" at bounding box center [871, 173] width 30 height 8
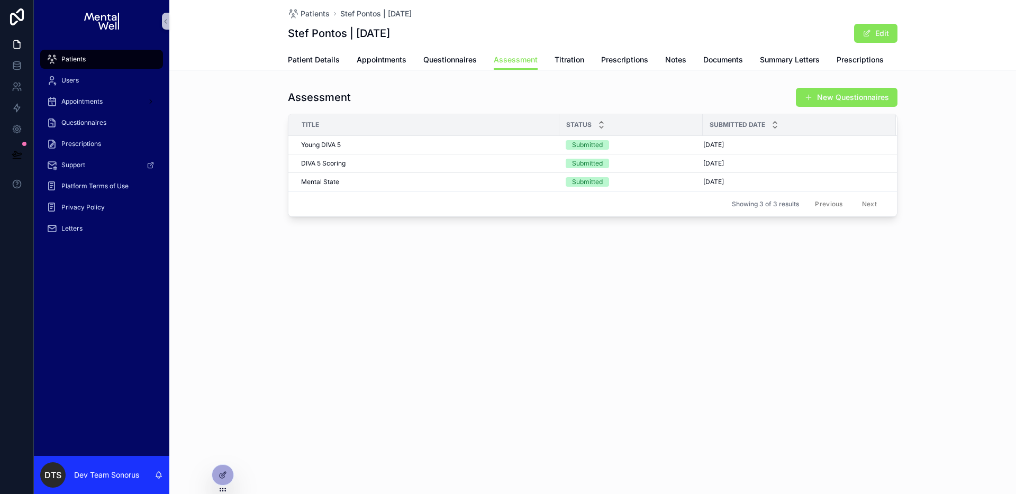
click at [510, 286] on div "Patients Stef Pontos | [DATE] Stef Pontos | [DATE] Edit Assessment Patient Deta…" at bounding box center [592, 144] width 847 height 289
drag, startPoint x: 714, startPoint y: 95, endPoint x: 747, endPoint y: 99, distance: 33.6
click at [714, 95] on div "Assessment New Questionnaires" at bounding box center [593, 97] width 610 height 20
click at [718, 88] on div "Assessment New Questionnaires" at bounding box center [593, 97] width 610 height 20
click at [753, 95] on div "Assessment New Questionnaires" at bounding box center [593, 97] width 610 height 20
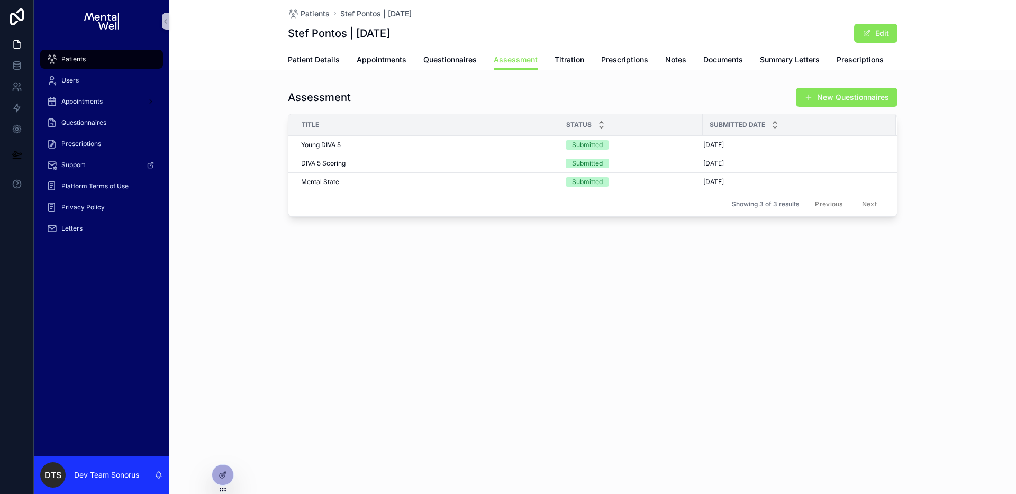
drag, startPoint x: 220, startPoint y: 474, endPoint x: 242, endPoint y: 464, distance: 24.6
click at [220, 474] on icon at bounding box center [223, 475] width 8 height 8
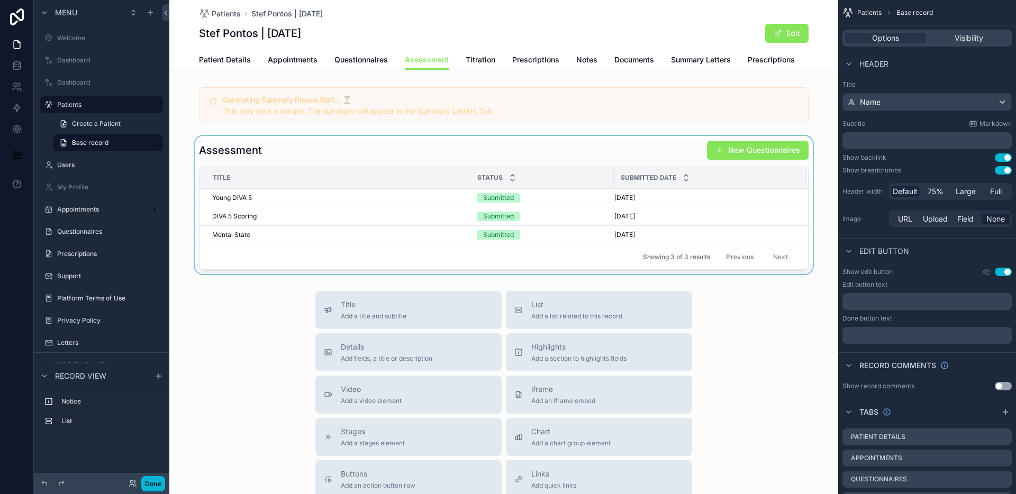
click at [659, 150] on div "scrollable content" at bounding box center [503, 205] width 669 height 138
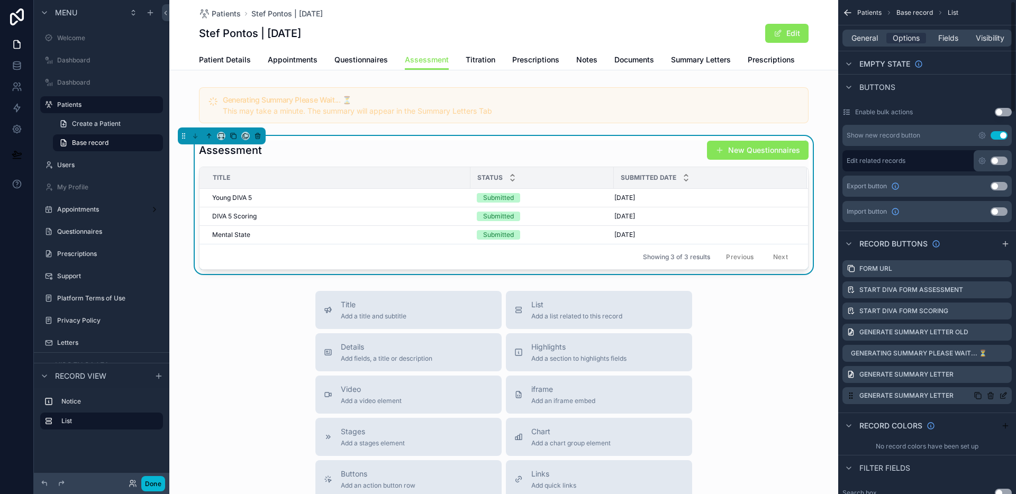
scroll to position [402, 0]
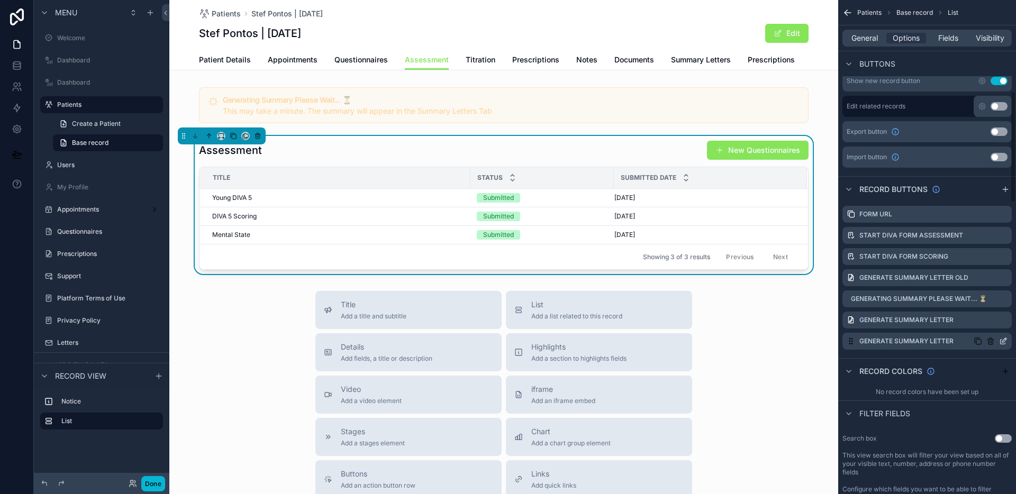
click at [1002, 340] on icon "scrollable content" at bounding box center [1003, 341] width 8 height 8
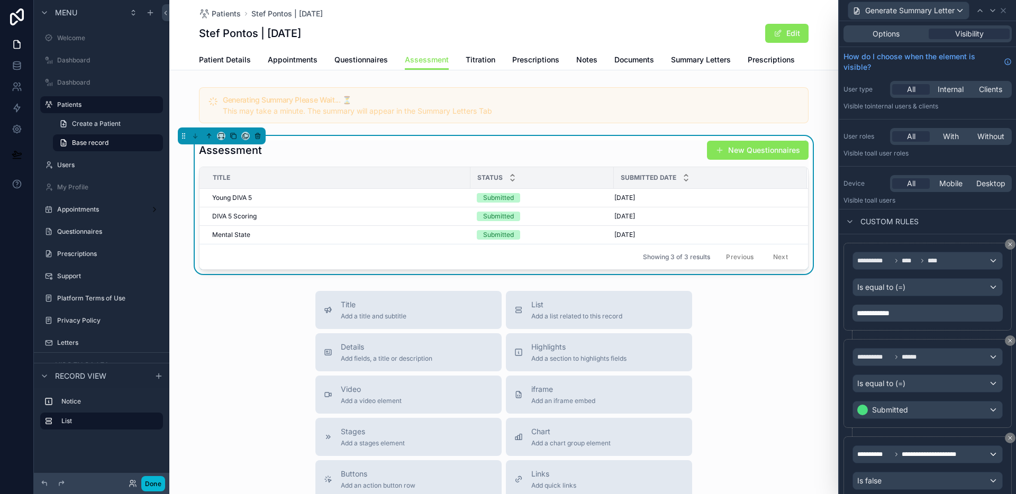
scroll to position [135, 0]
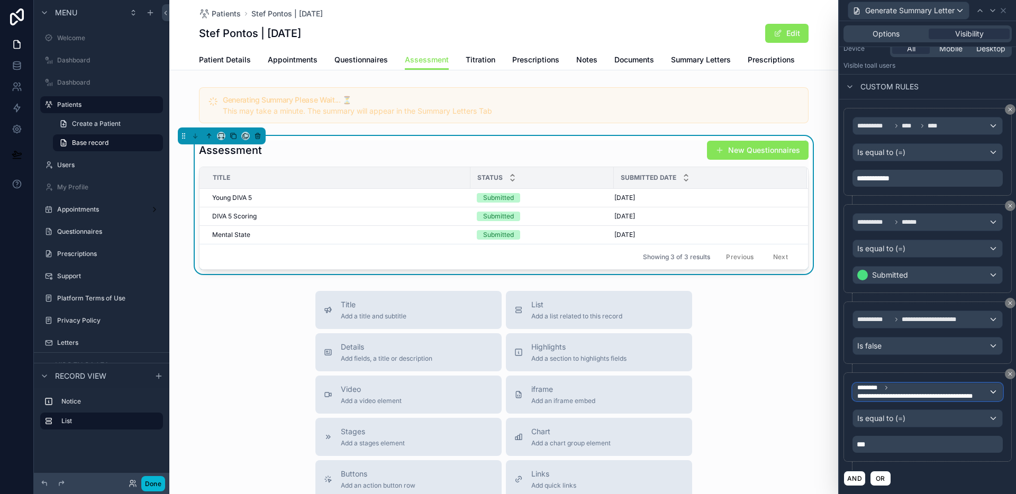
click at [936, 387] on span "**********" at bounding box center [922, 392] width 131 height 17
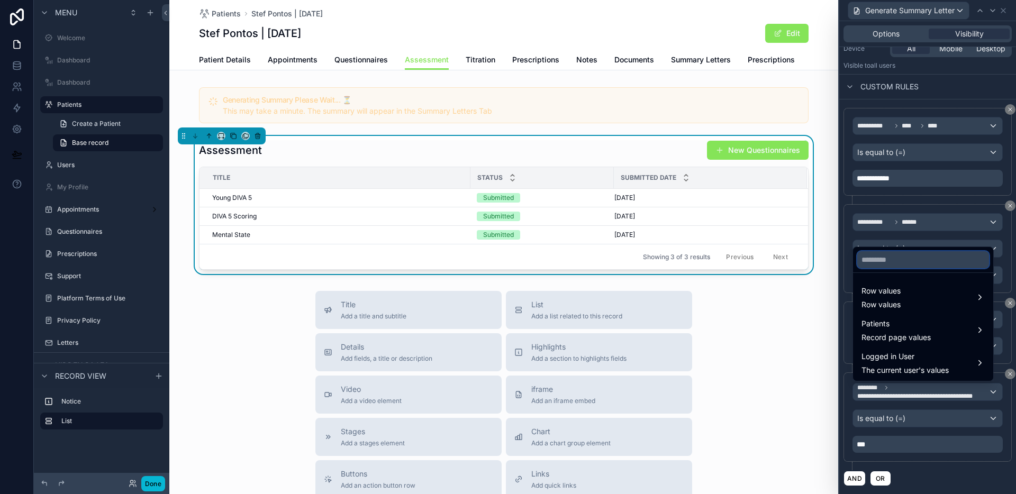
click at [919, 260] on input "text" at bounding box center [923, 259] width 132 height 17
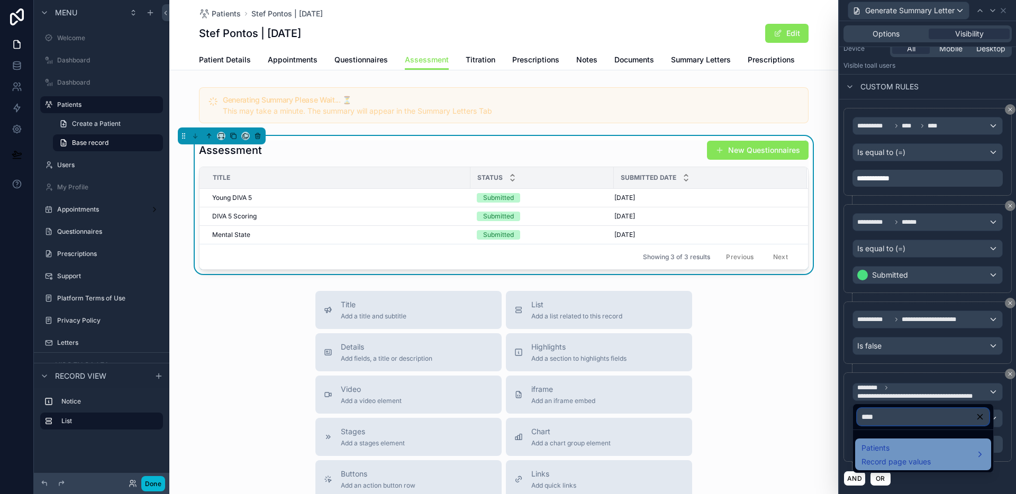
type input "****"
click at [911, 452] on span "Patients" at bounding box center [896, 448] width 69 height 13
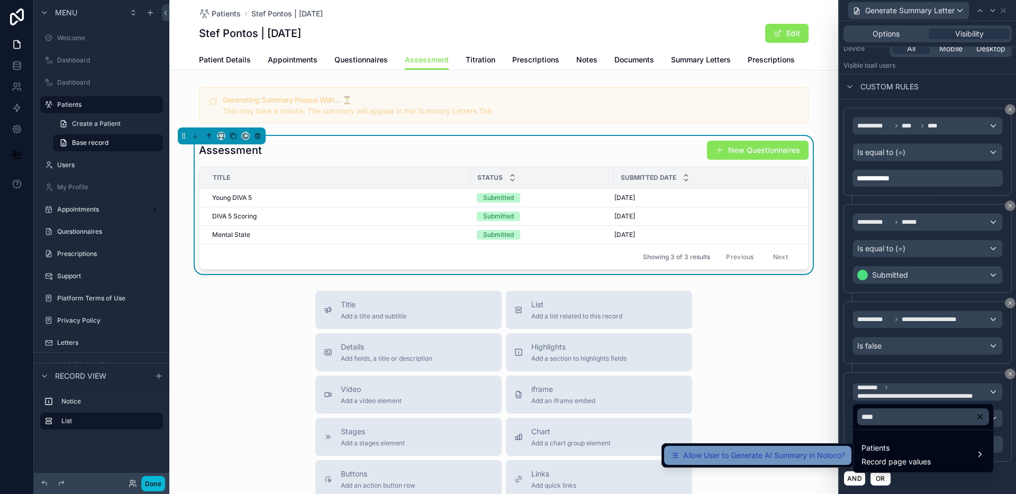
click at [828, 457] on span "Allow User to Generate AI Summary in Noloco?" at bounding box center [764, 455] width 162 height 13
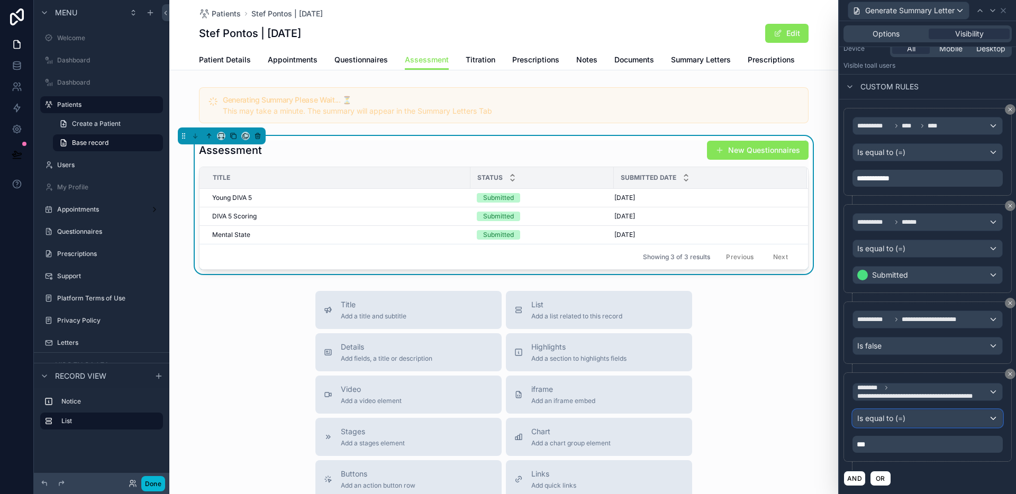
click at [920, 417] on div "Is equal to (=)" at bounding box center [927, 418] width 149 height 17
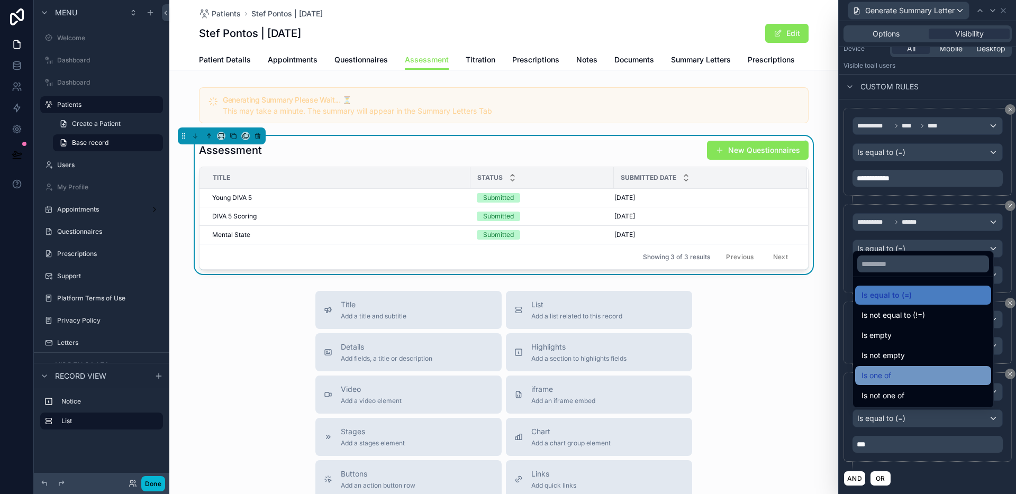
click at [914, 379] on div "Is one of" at bounding box center [923, 375] width 123 height 13
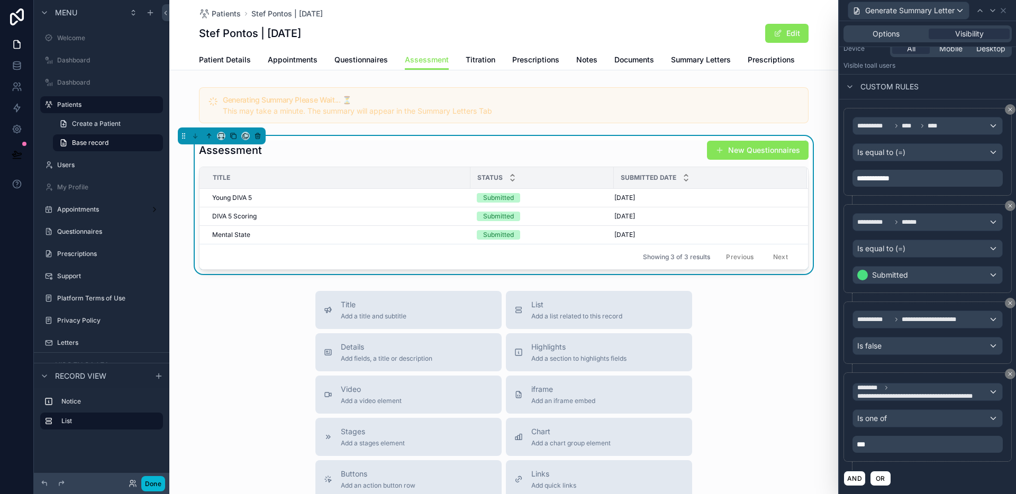
click at [905, 447] on p "***" at bounding box center [929, 444] width 144 height 11
drag, startPoint x: 905, startPoint y: 447, endPoint x: 851, endPoint y: 444, distance: 54.0
click at [851, 444] on div "**********" at bounding box center [928, 417] width 168 height 89
click at [936, 461] on div "**********" at bounding box center [928, 417] width 168 height 89
click at [937, 442] on p "***** ﻿" at bounding box center [929, 444] width 144 height 11
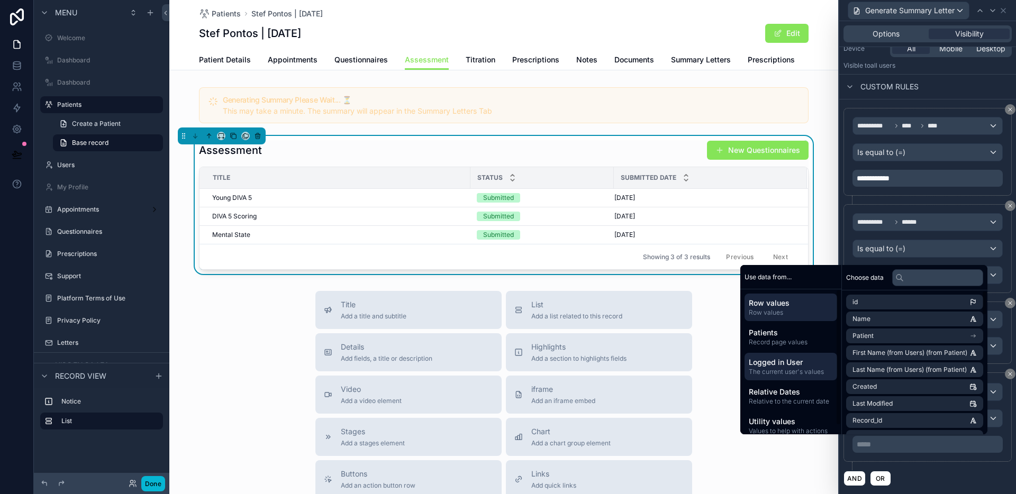
scroll to position [10, 0]
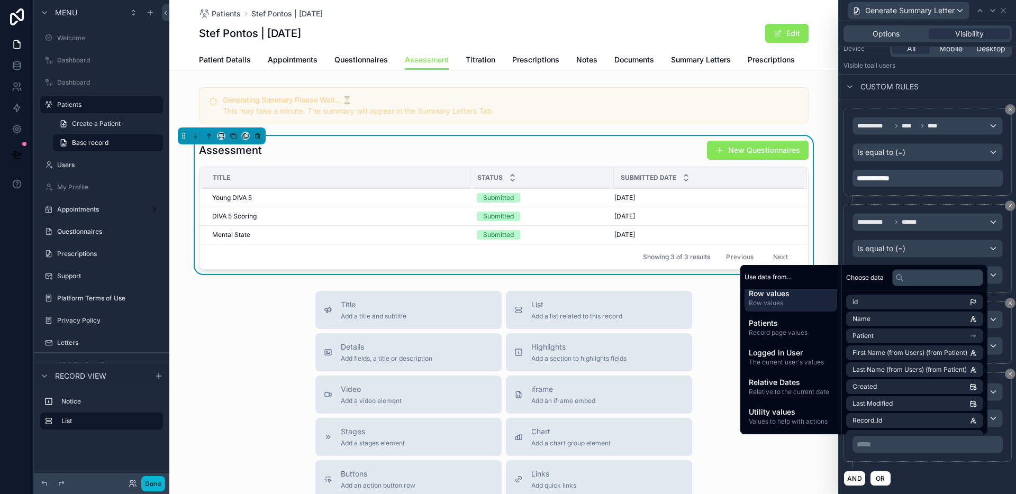
click at [932, 472] on div "AND OR" at bounding box center [928, 478] width 168 height 16
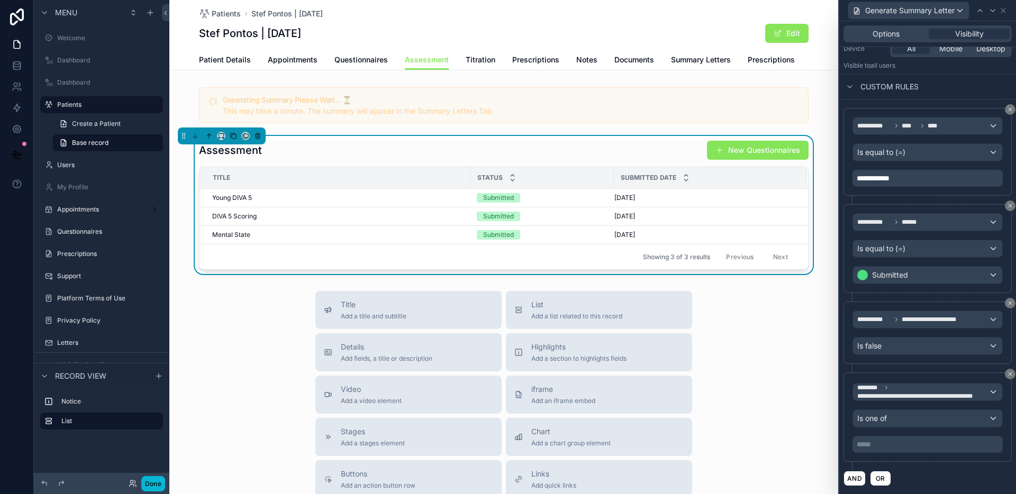
click at [1007, 375] on icon at bounding box center [1010, 374] width 6 height 6
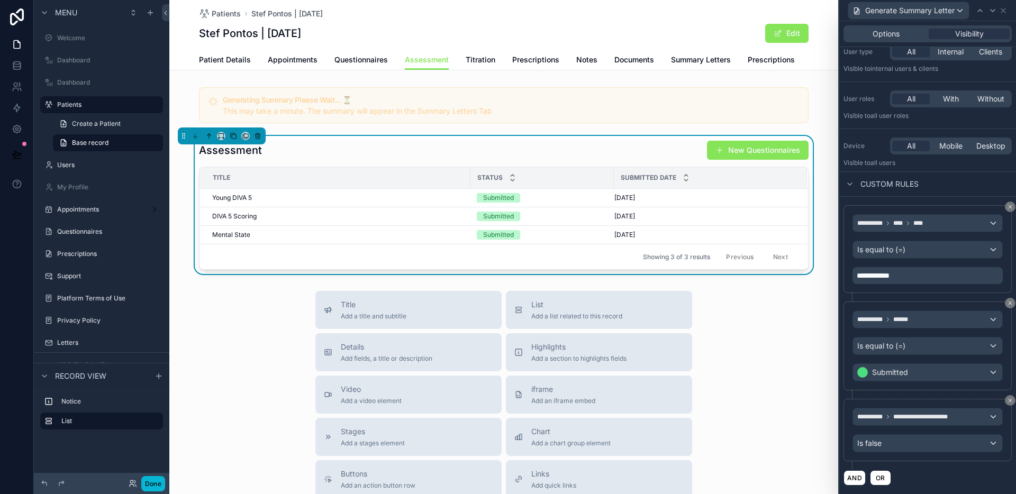
scroll to position [38, 0]
drag, startPoint x: 150, startPoint y: 481, endPoint x: 158, endPoint y: 463, distance: 19.2
click at [150, 481] on button "Done" at bounding box center [153, 483] width 24 height 15
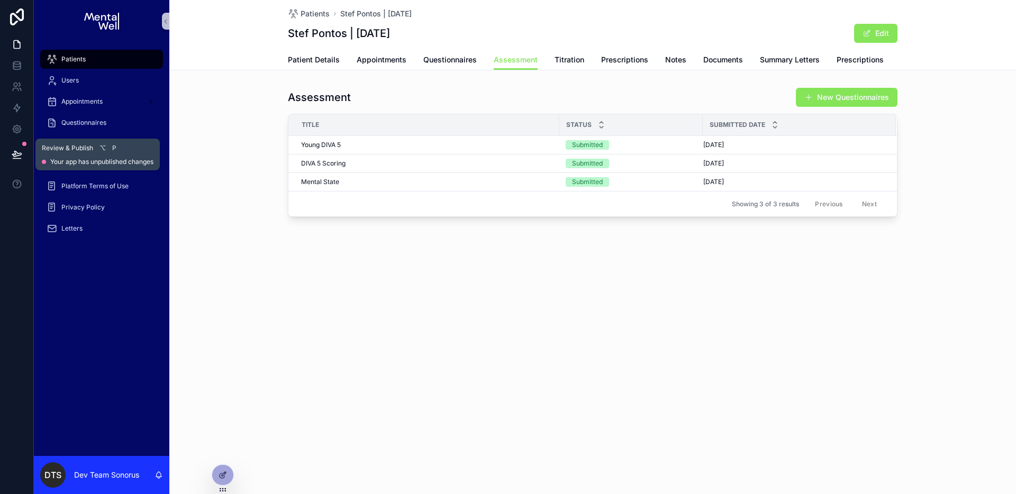
click at [24, 146] on div at bounding box center [24, 144] width 4 height 4
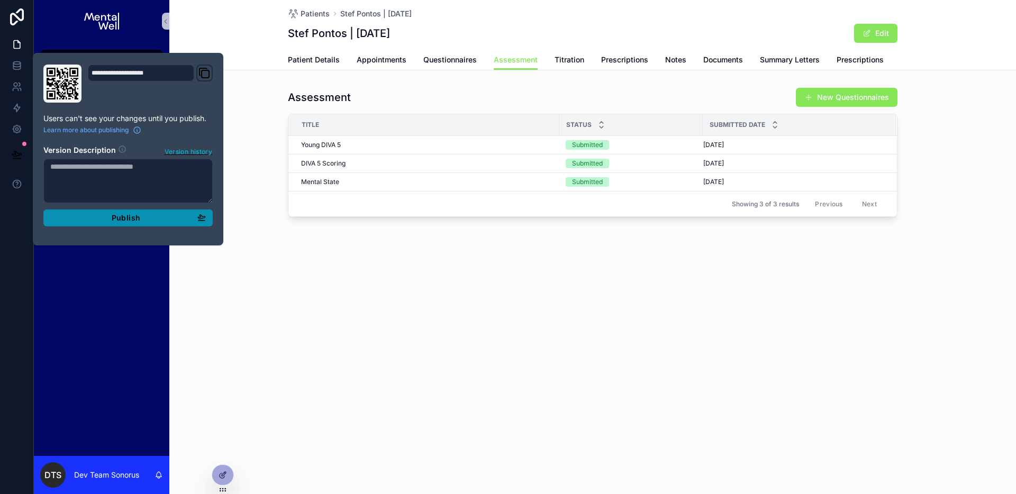
drag, startPoint x: 76, startPoint y: 215, endPoint x: 108, endPoint y: 224, distance: 34.0
click at [76, 215] on div "Publish" at bounding box center [128, 218] width 156 height 10
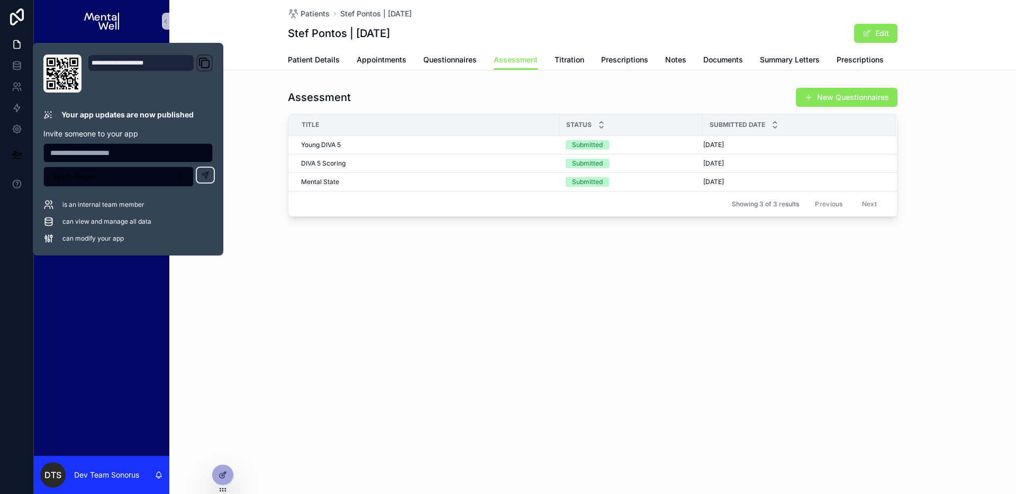
drag, startPoint x: 225, startPoint y: 473, endPoint x: 237, endPoint y: 470, distance: 11.4
click at [225, 473] on icon at bounding box center [224, 474] width 4 height 4
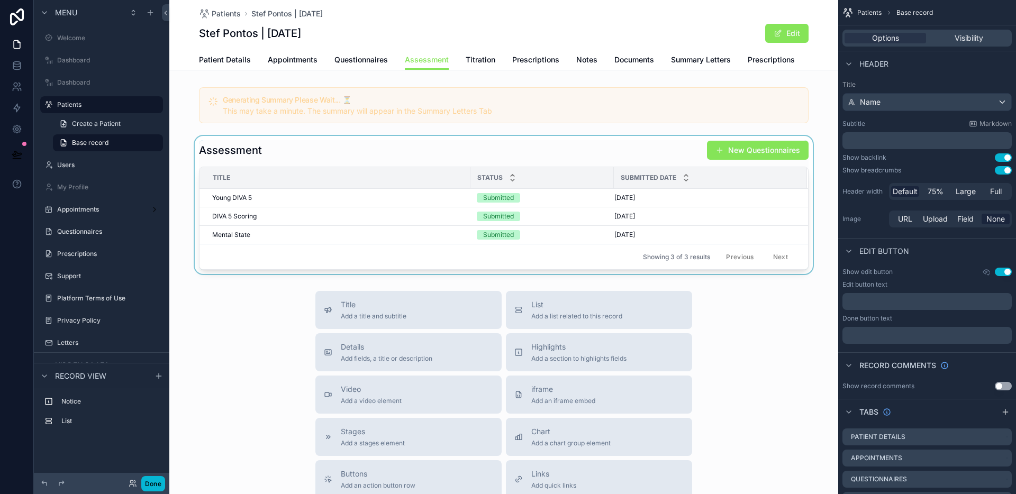
click at [676, 159] on div "scrollable content" at bounding box center [503, 205] width 669 height 138
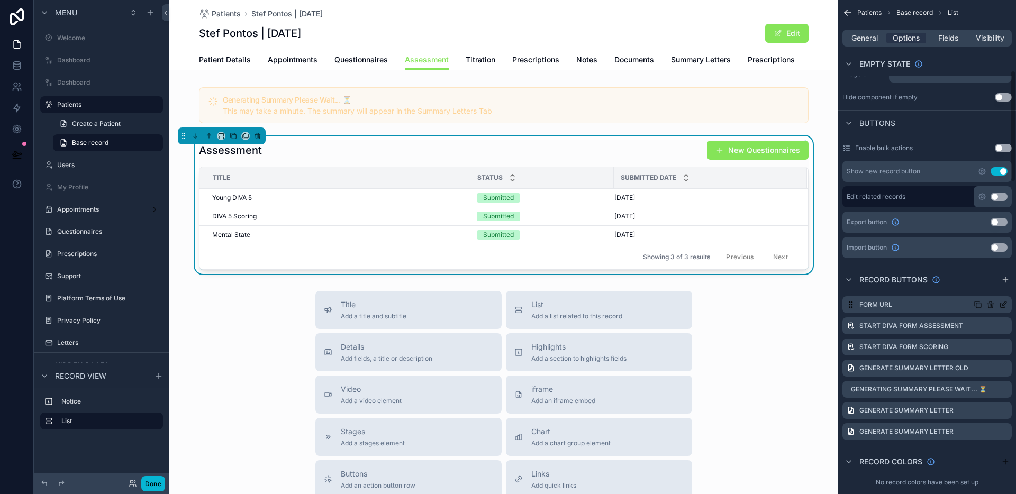
scroll to position [319, 0]
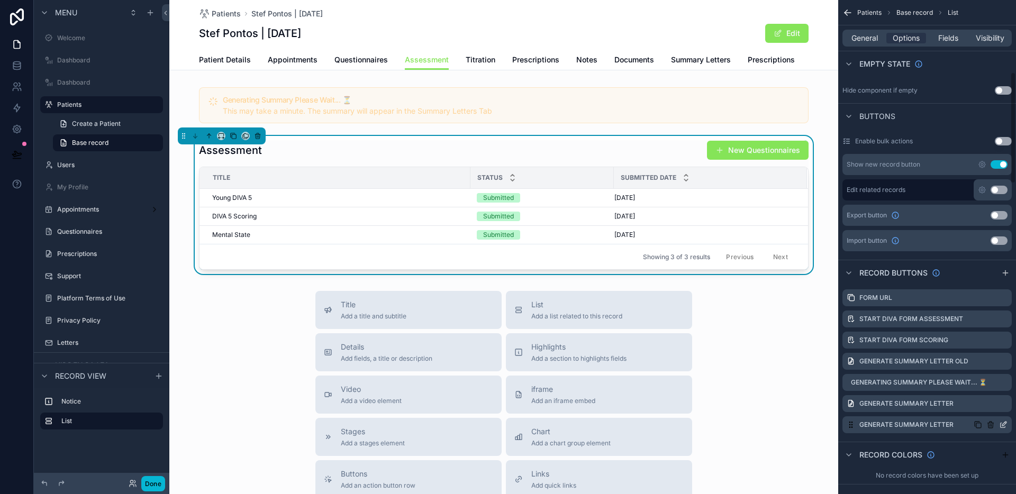
click at [1001, 422] on icon "scrollable content" at bounding box center [1003, 425] width 8 height 8
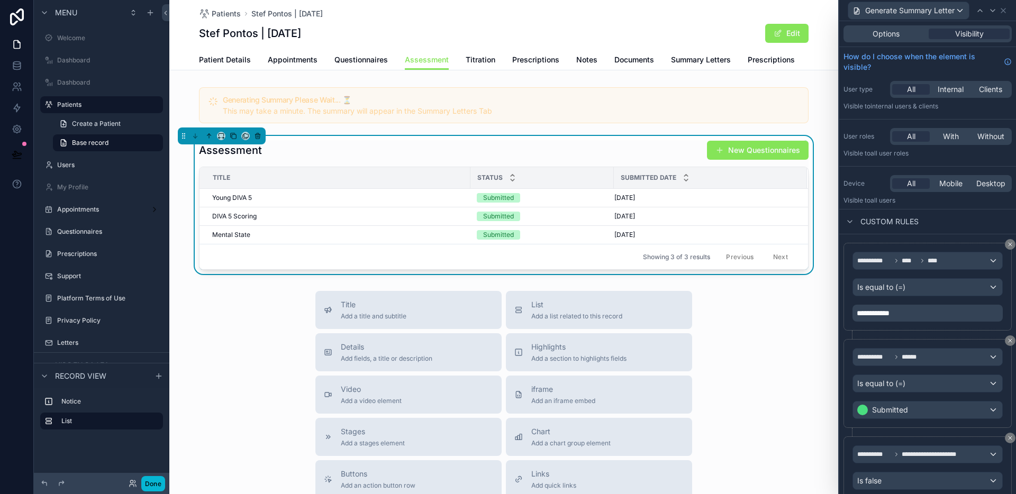
scroll to position [38, 0]
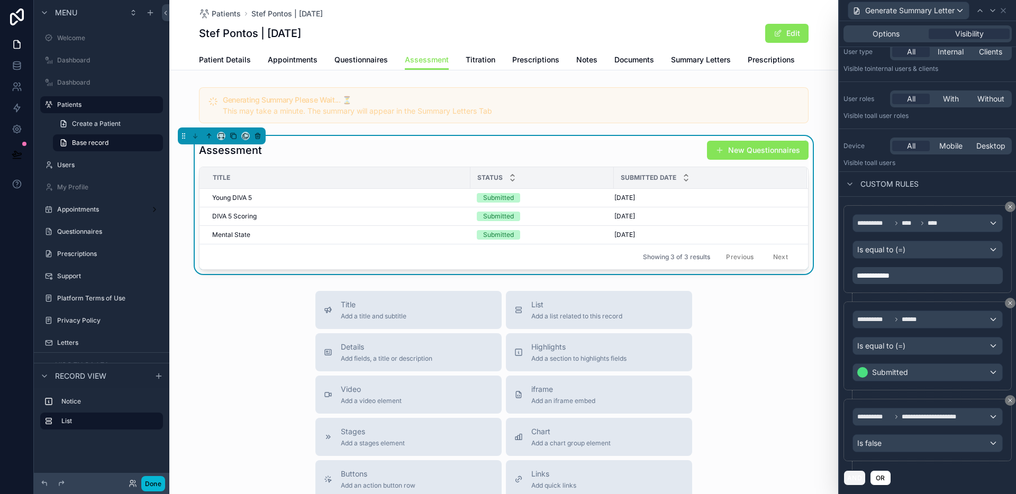
click at [853, 476] on button "AND" at bounding box center [855, 477] width 22 height 15
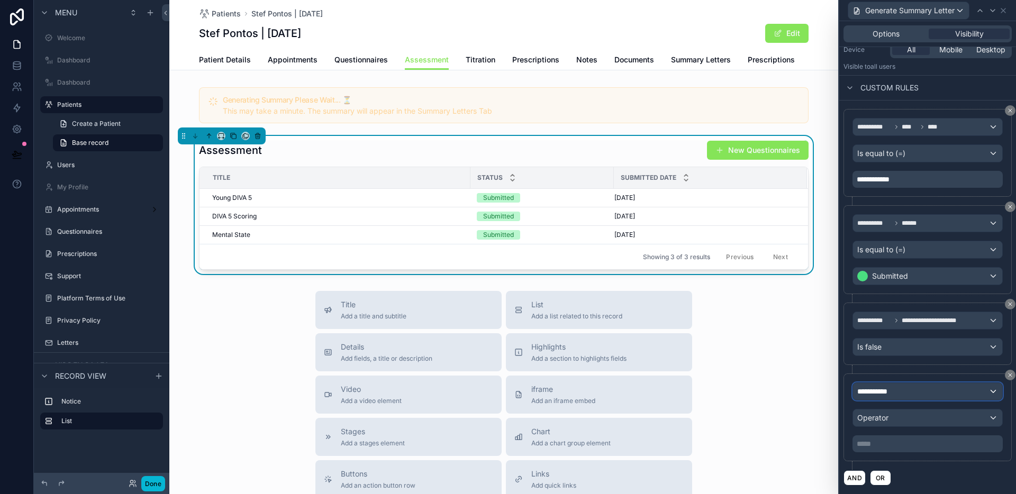
click at [907, 391] on div "**********" at bounding box center [927, 391] width 149 height 17
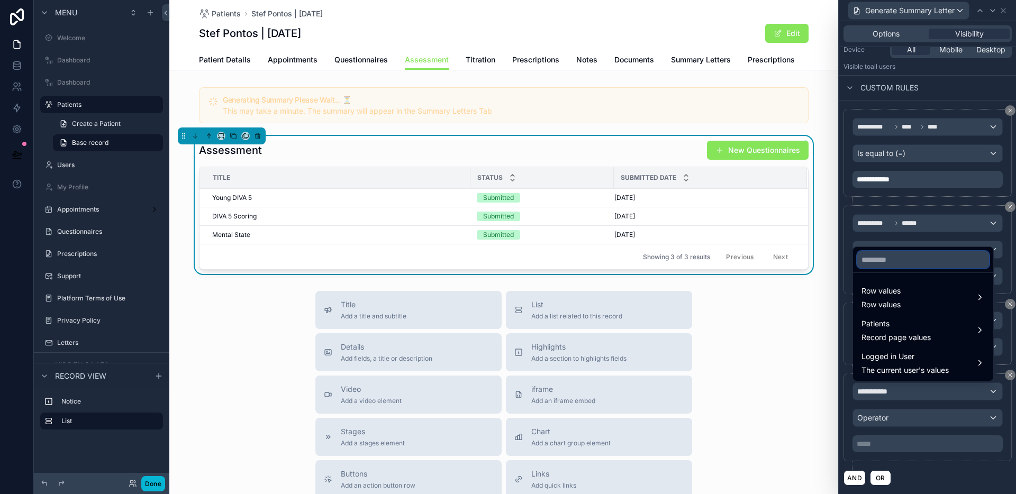
click at [905, 258] on input "text" at bounding box center [923, 259] width 132 height 17
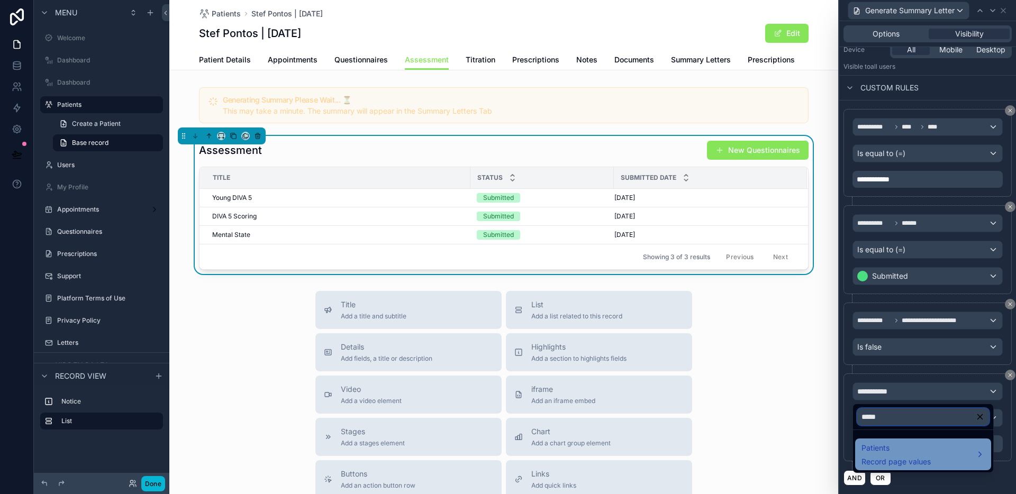
type input "*****"
click at [913, 453] on span "Patients" at bounding box center [896, 448] width 69 height 13
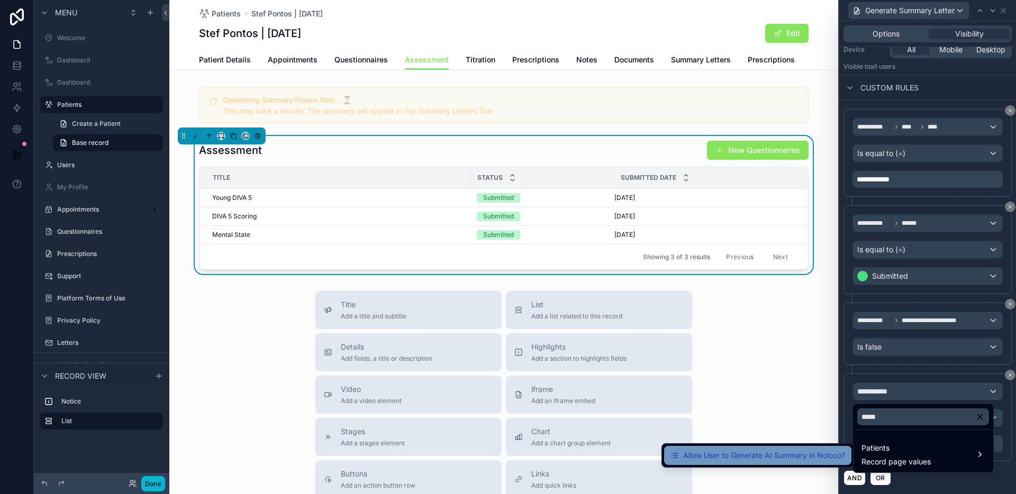
click at [803, 452] on span "Allow User to Generate AI Summary in Noloco?" at bounding box center [764, 455] width 162 height 13
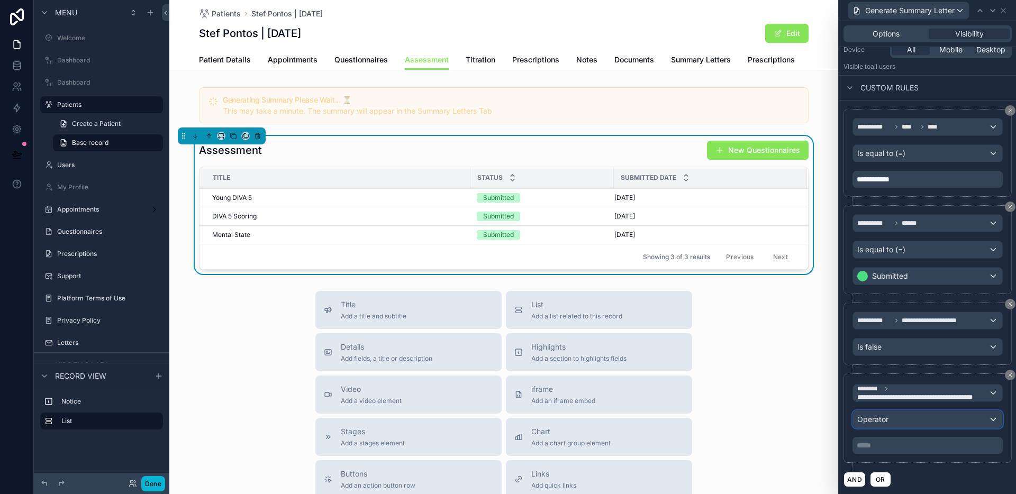
click at [926, 420] on div "Operator" at bounding box center [927, 419] width 149 height 17
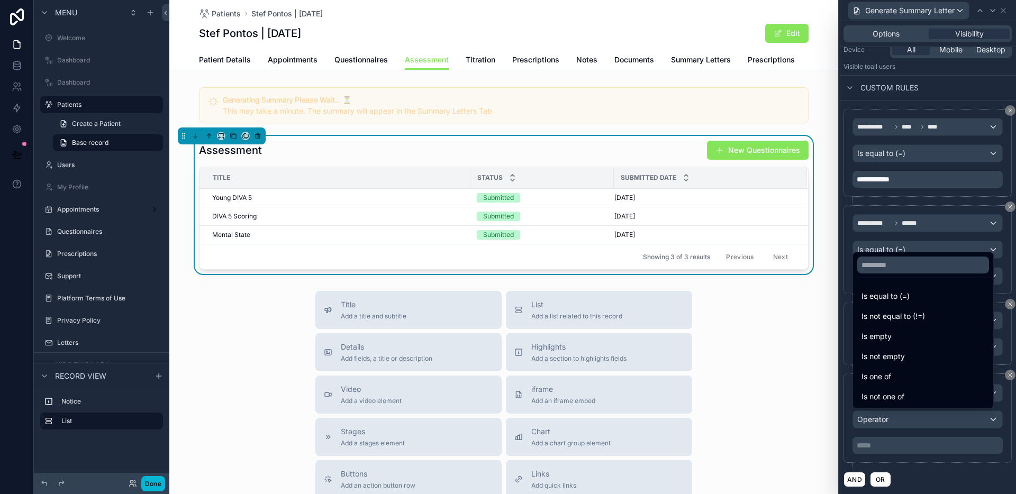
drag, startPoint x: 907, startPoint y: 379, endPoint x: 914, endPoint y: 428, distance: 49.3
click at [907, 380] on div "Is one of" at bounding box center [923, 376] width 123 height 13
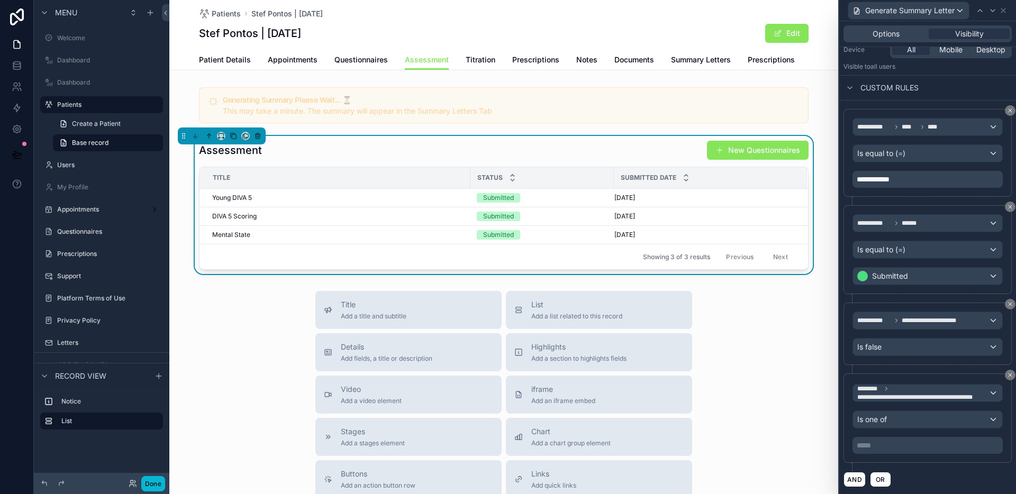
click at [918, 446] on p "***** ﻿" at bounding box center [929, 445] width 144 height 11
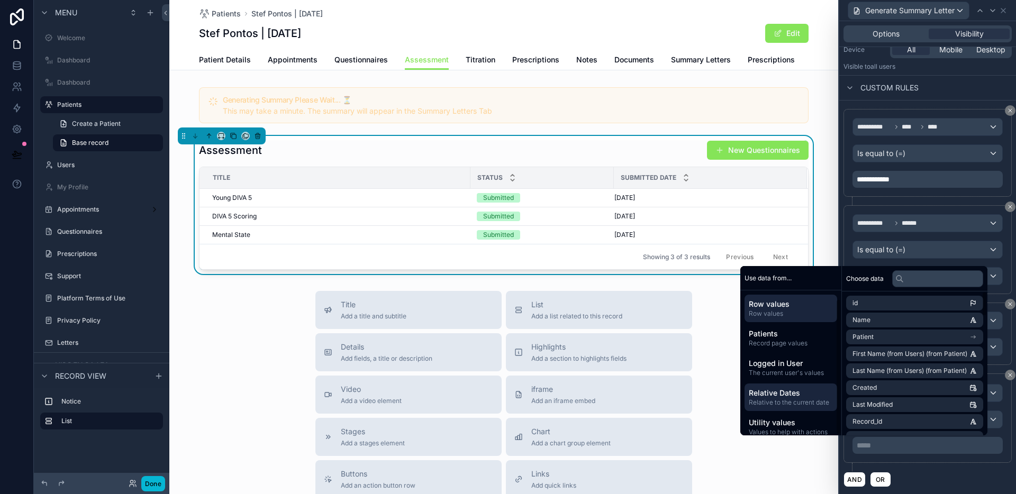
scroll to position [10, 0]
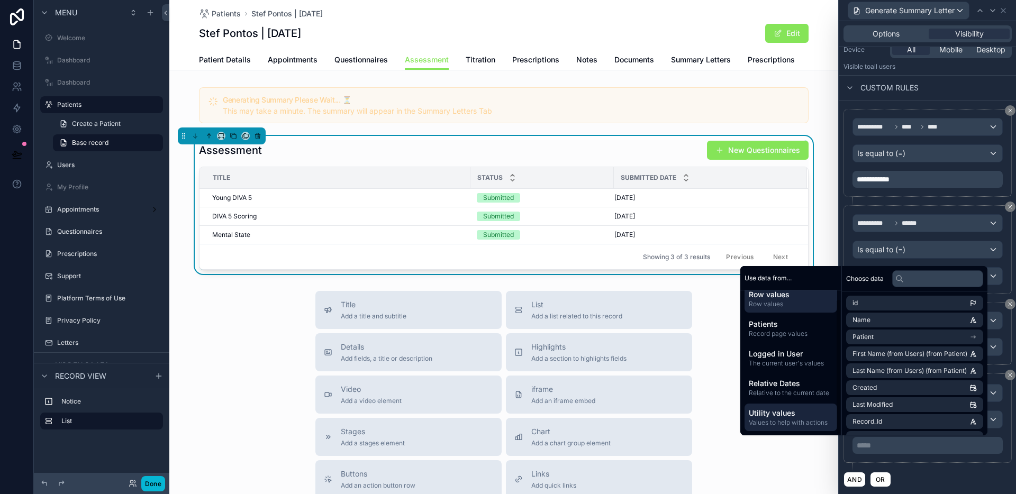
click at [789, 414] on span "Utility values" at bounding box center [791, 413] width 84 height 11
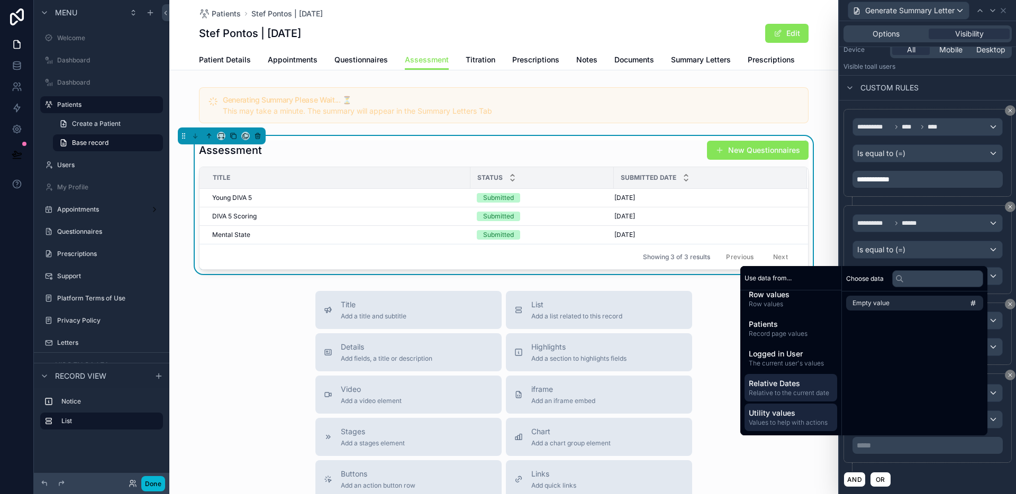
click at [778, 391] on span "Relative to the current date" at bounding box center [791, 393] width 84 height 8
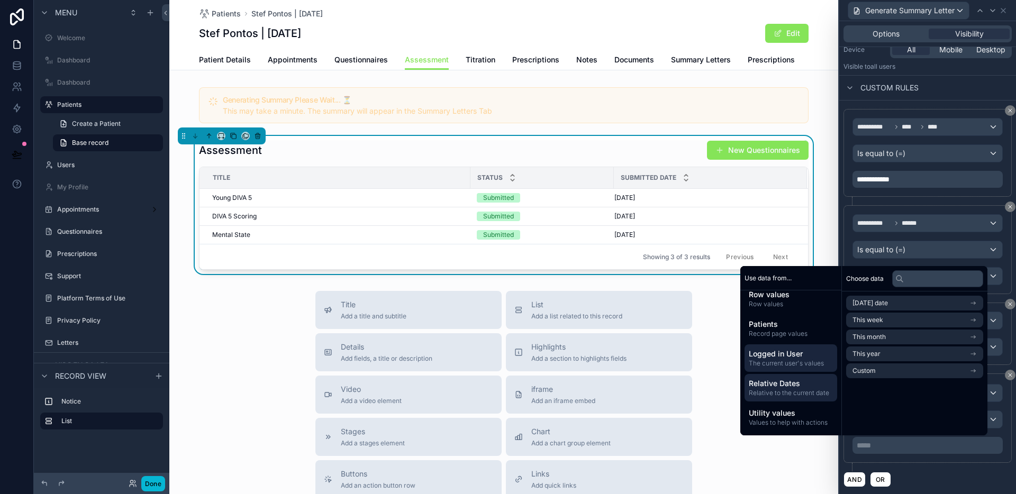
click at [771, 361] on span "The current user's values" at bounding box center [791, 363] width 84 height 8
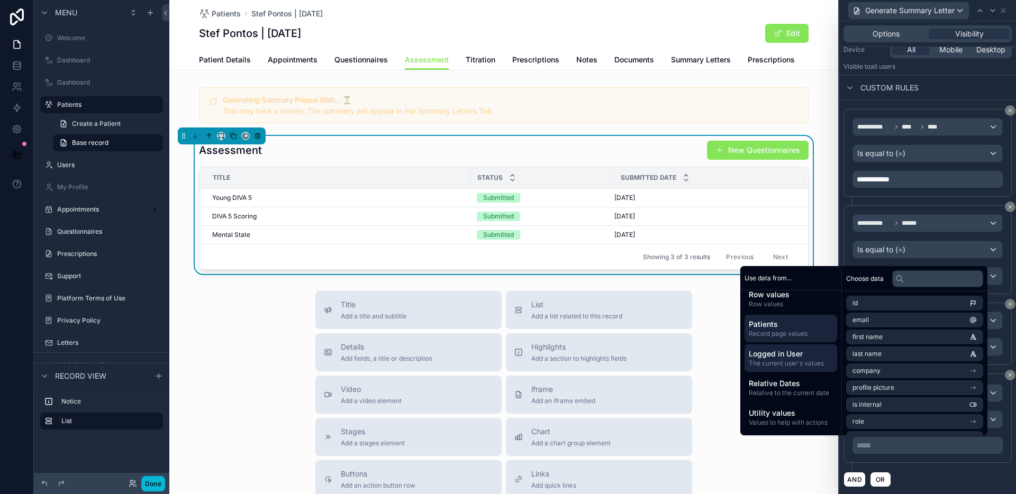
click at [766, 331] on span "Record page values" at bounding box center [791, 334] width 84 height 8
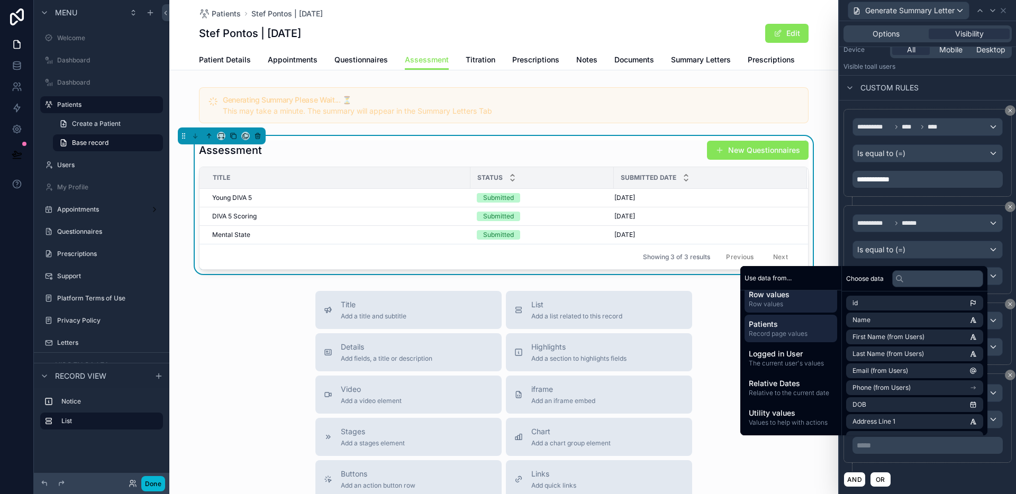
click at [773, 306] on span "Row values" at bounding box center [791, 304] width 84 height 8
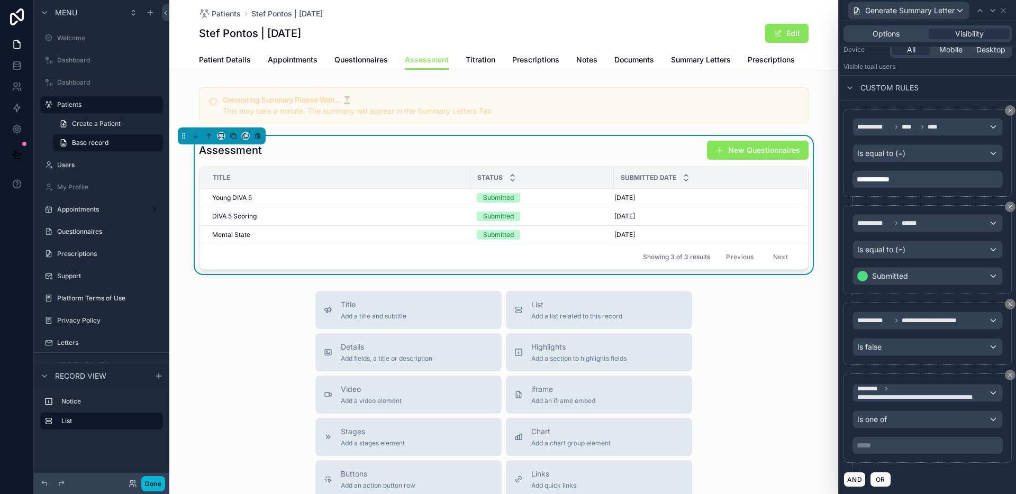
click at [915, 446] on p "***** ﻿" at bounding box center [929, 445] width 144 height 11
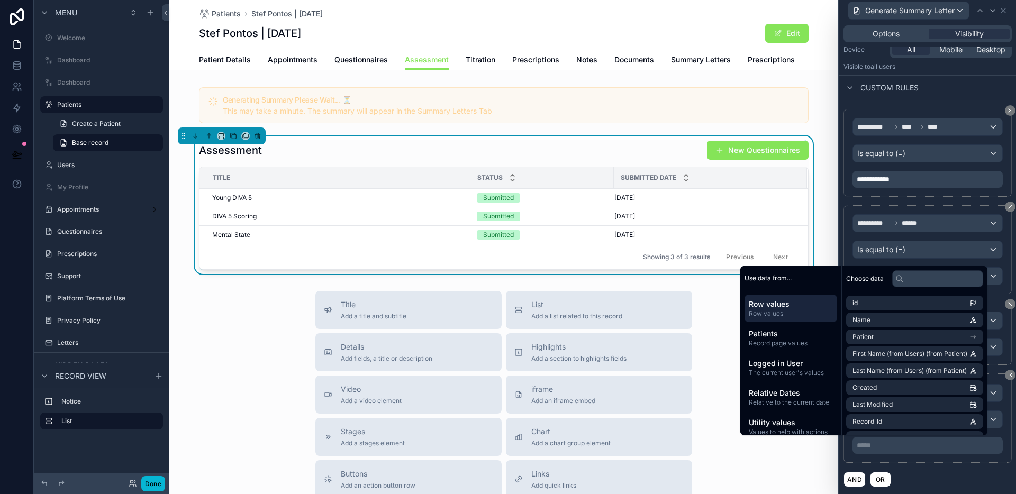
click at [931, 469] on div "**********" at bounding box center [928, 423] width 168 height 98
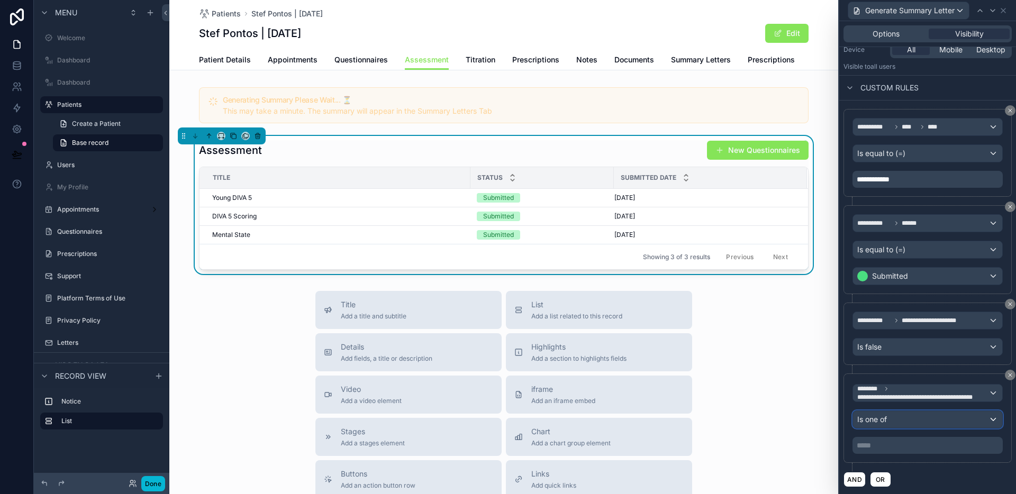
click at [957, 416] on div "Is one of" at bounding box center [927, 419] width 149 height 17
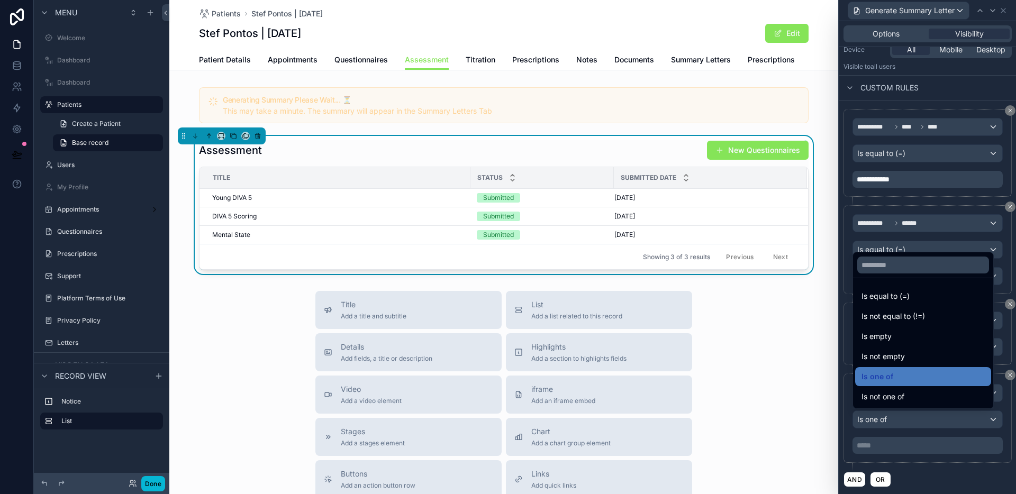
drag, startPoint x: 896, startPoint y: 293, endPoint x: 891, endPoint y: 338, distance: 45.2
click at [896, 293] on span "Is equal to (=)" at bounding box center [886, 296] width 48 height 13
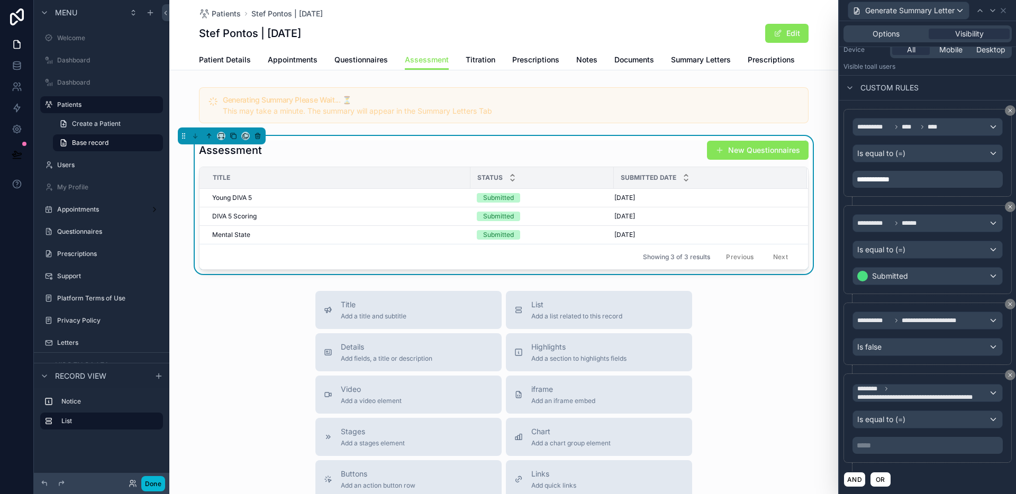
click at [902, 444] on p "***** ﻿" at bounding box center [929, 445] width 144 height 11
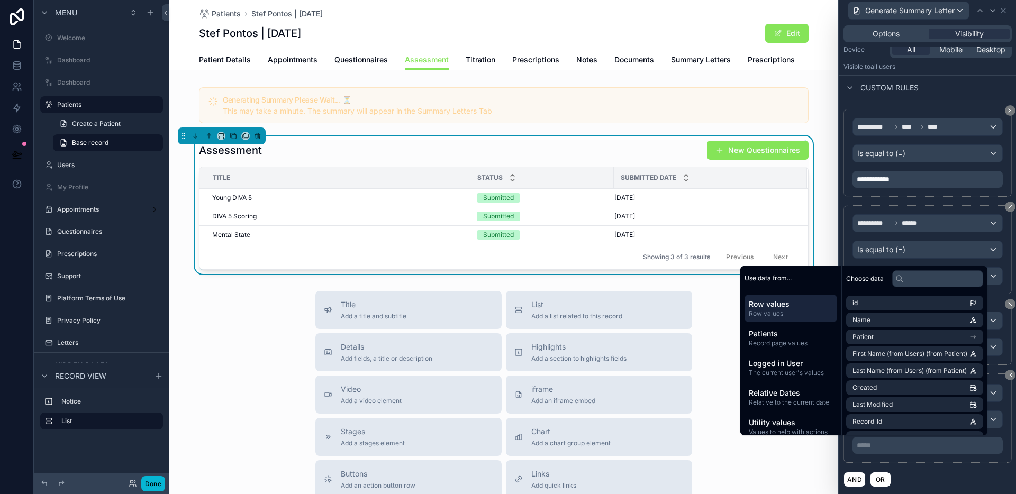
click at [916, 458] on div "**********" at bounding box center [928, 418] width 168 height 89
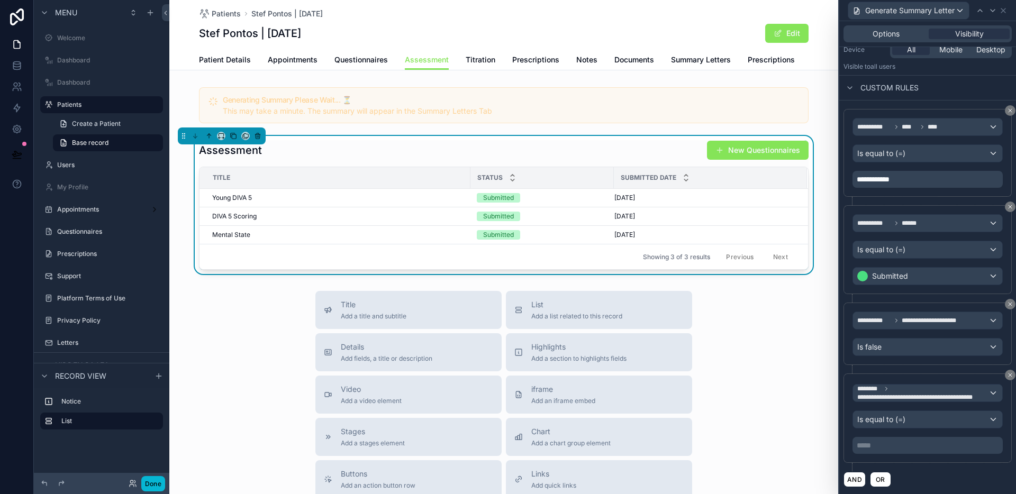
click at [913, 445] on p "***** ﻿" at bounding box center [929, 445] width 144 height 11
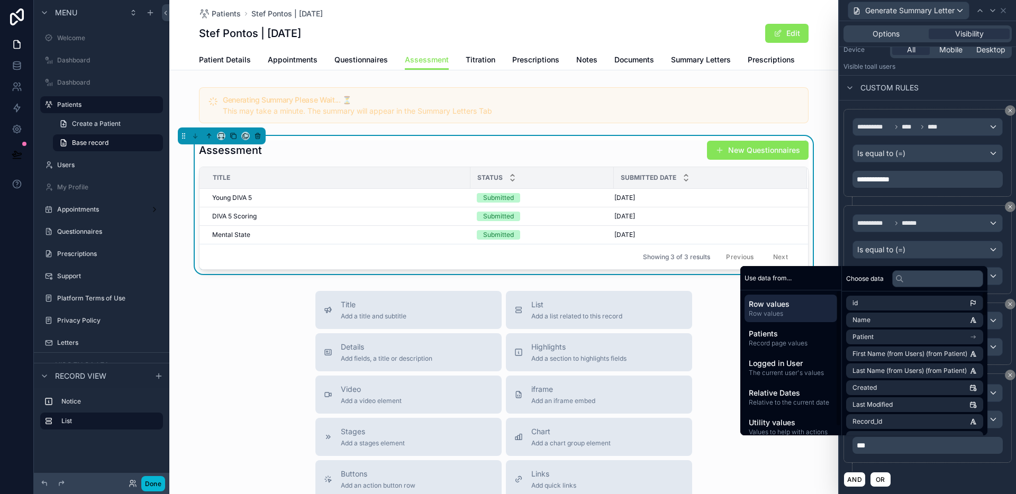
click at [273, 340] on div "Title Add a title and subtitle List Add a list related to this record Details A…" at bounding box center [503, 479] width 669 height 377
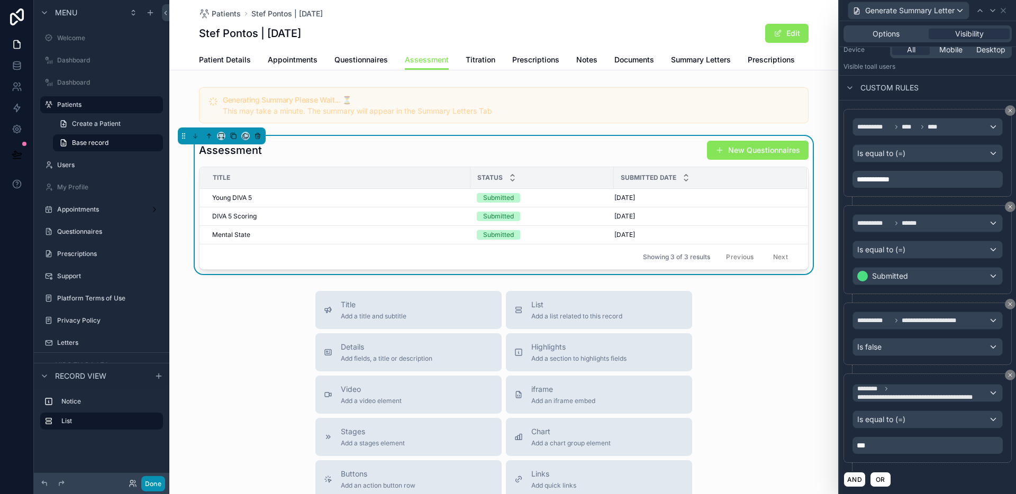
click at [149, 484] on button "Done" at bounding box center [153, 483] width 24 height 15
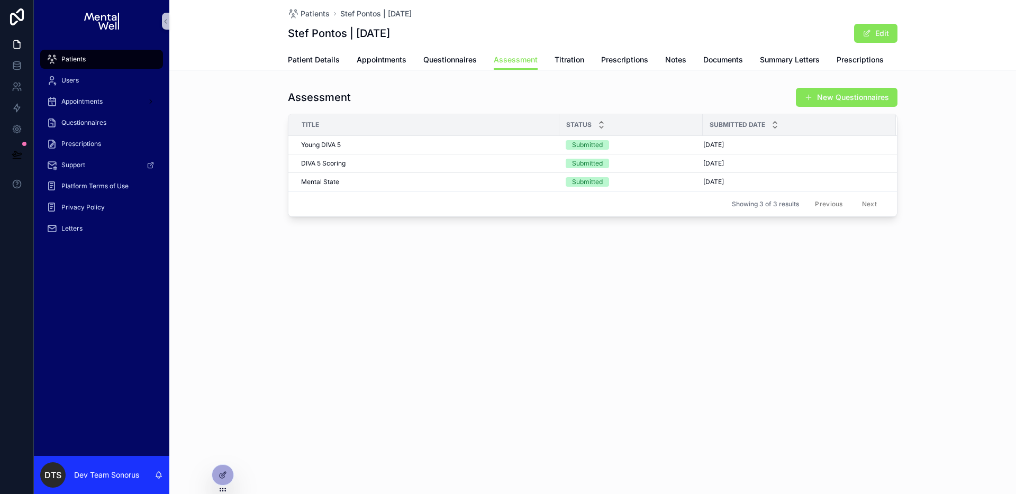
click at [583, 79] on div "Patients Stef Pontos | [DATE] Stef Pontos | [DATE] Edit Assessment Patient Deta…" at bounding box center [592, 144] width 847 height 289
click at [15, 65] on icon at bounding box center [17, 65] width 11 height 11
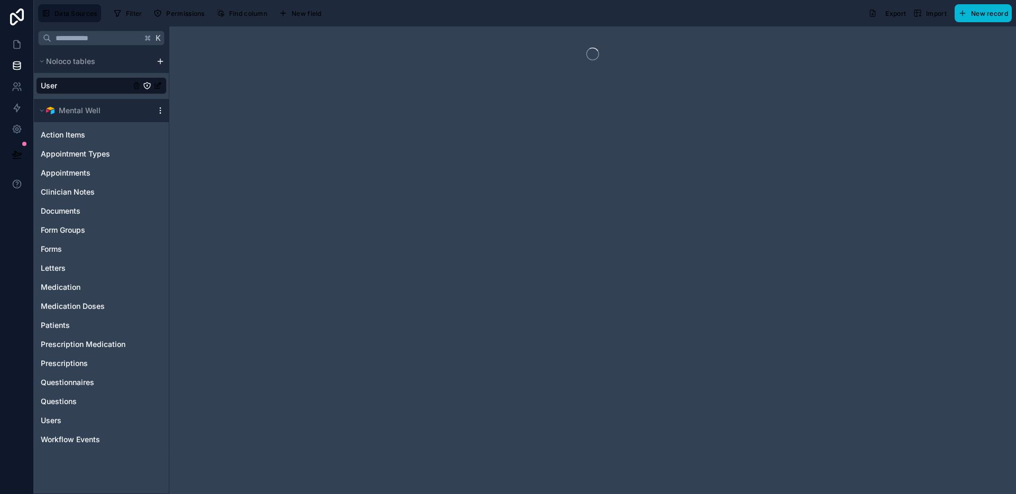
click at [161, 111] on icon "scrollable content" at bounding box center [160, 110] width 8 height 8
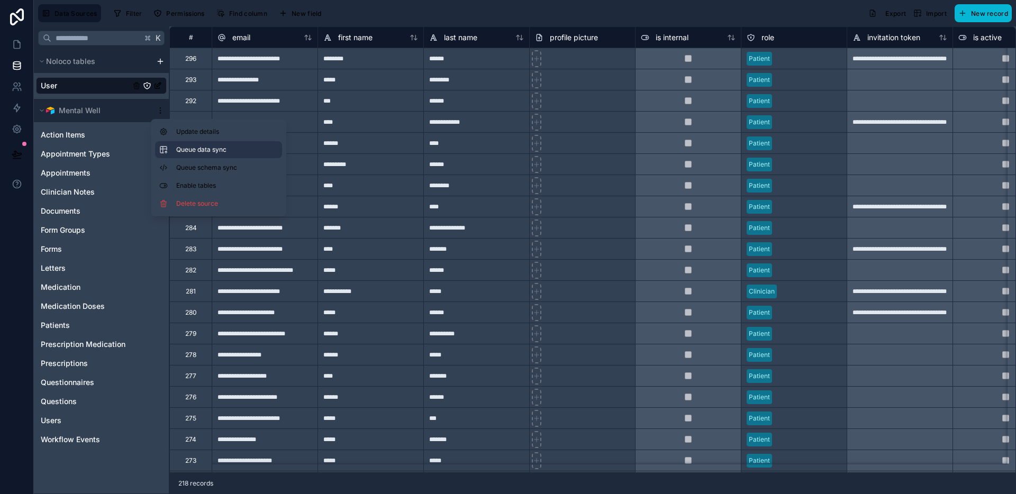
click at [202, 147] on span "Queue data sync" at bounding box center [214, 150] width 76 height 8
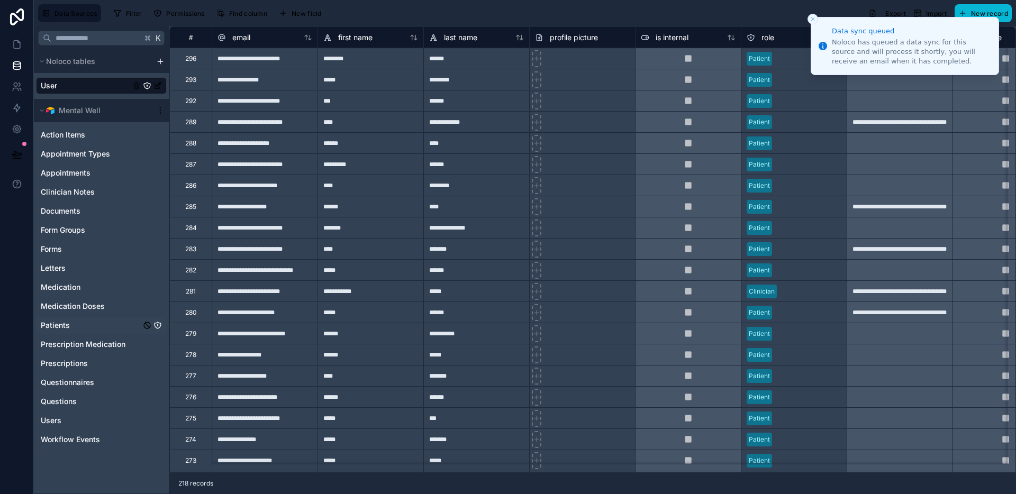
click at [76, 330] on link "Patients" at bounding box center [91, 325] width 100 height 11
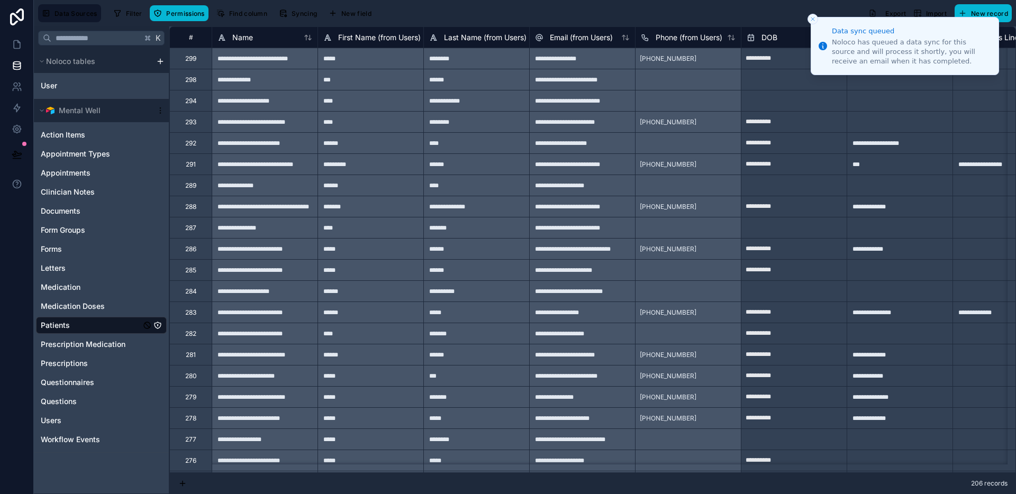
click at [813, 17] on icon "Close toast" at bounding box center [813, 19] width 6 height 6
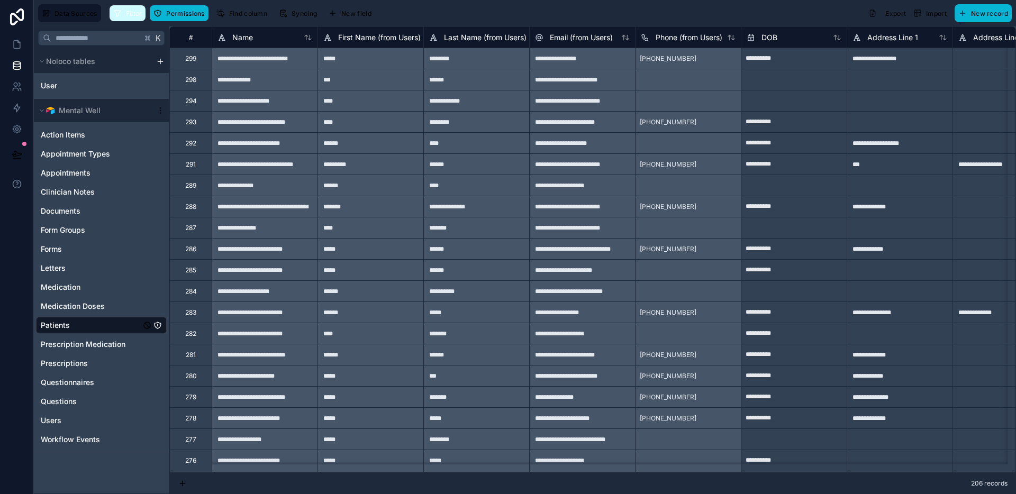
click at [140, 14] on span "Filter" at bounding box center [134, 14] width 16 height 8
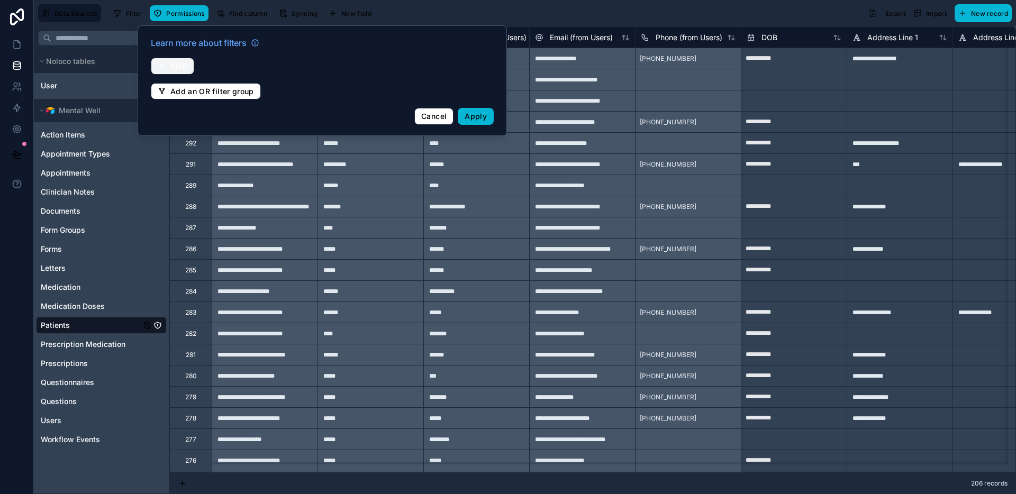
click at [181, 68] on span "AND" at bounding box center [178, 66] width 17 height 10
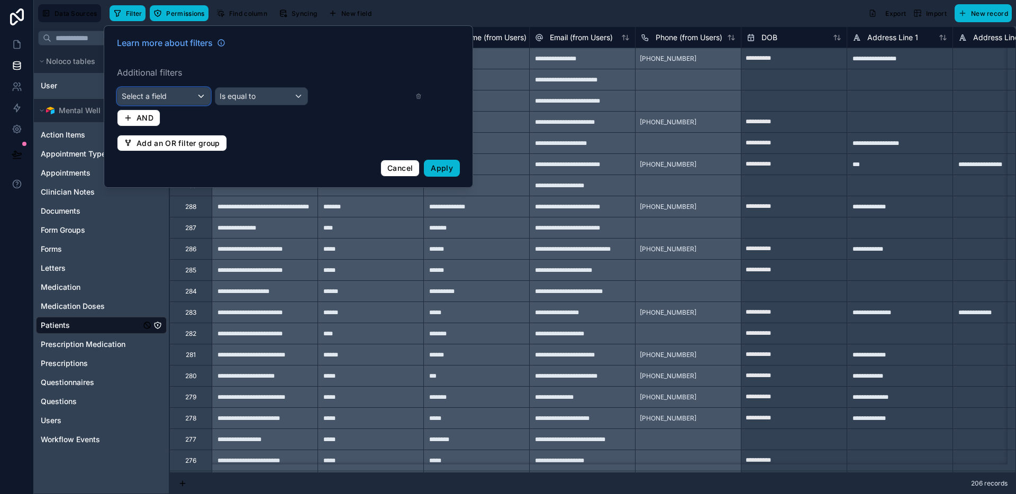
click at [201, 92] on div "Select a field" at bounding box center [163, 96] width 93 height 17
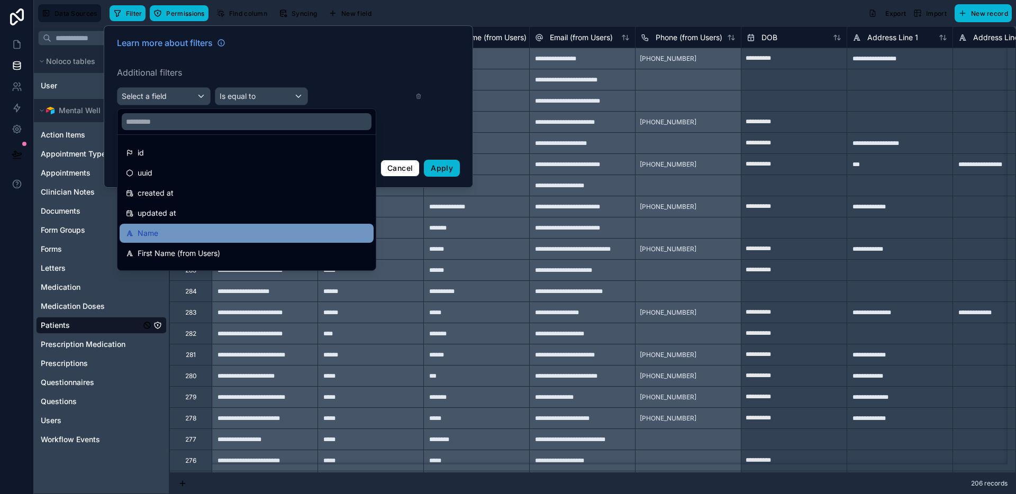
click at [189, 230] on div "Name" at bounding box center [246, 233] width 241 height 13
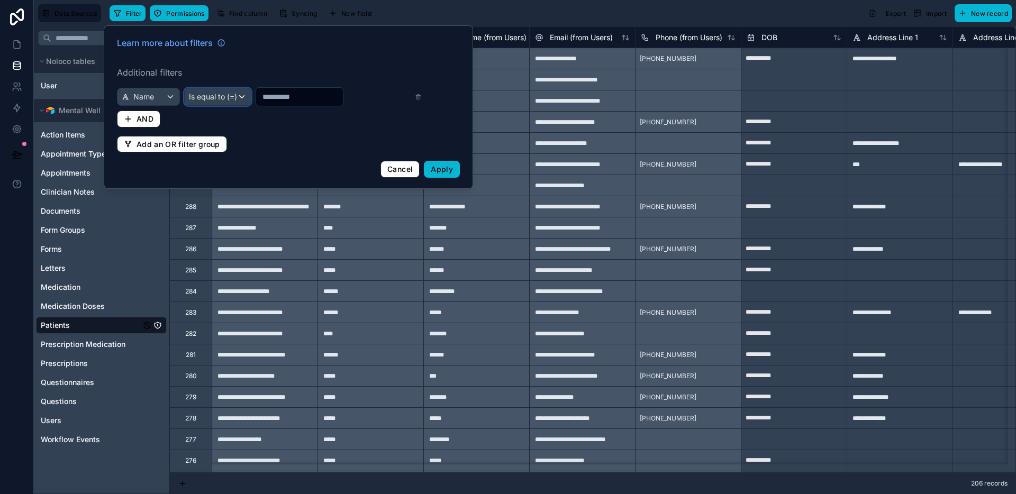
click at [229, 102] on div "Is equal to (=)" at bounding box center [218, 96] width 66 height 17
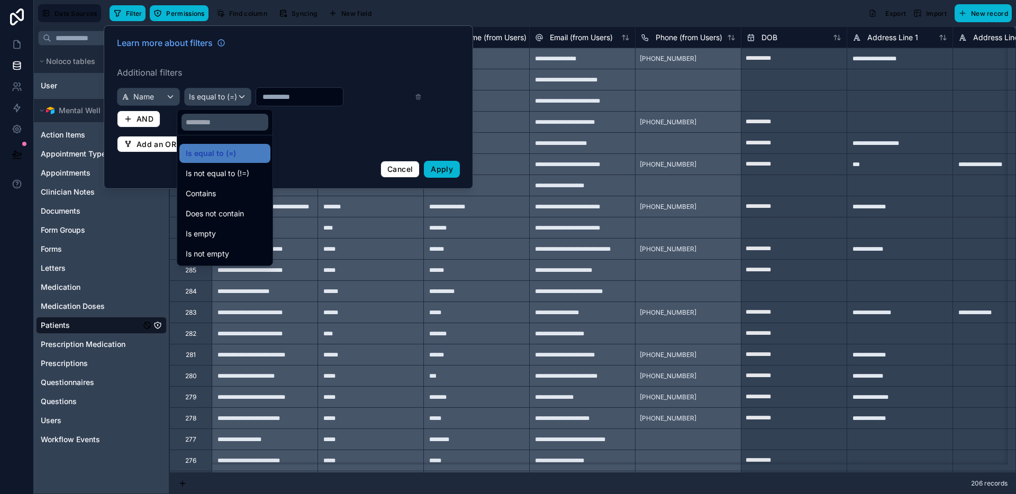
click at [218, 191] on div "Contains" at bounding box center [225, 193] width 78 height 13
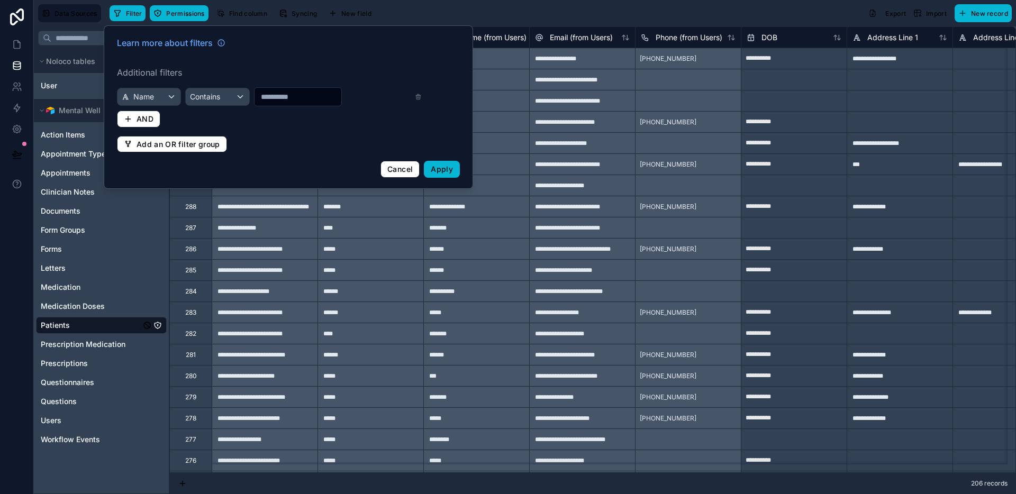
click at [278, 95] on input "text" at bounding box center [298, 96] width 87 height 15
type input "****"
click at [432, 165] on span "Apply" at bounding box center [442, 169] width 22 height 9
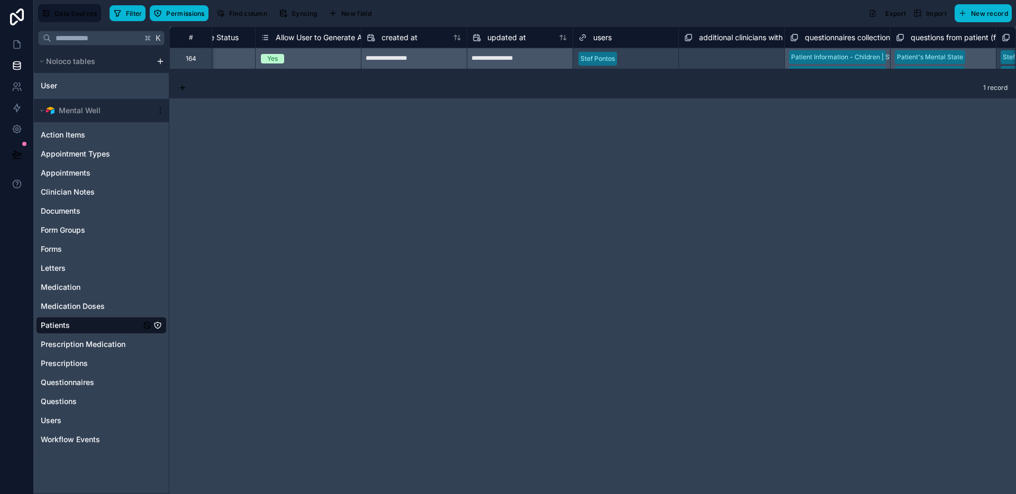
scroll to position [0, 6367]
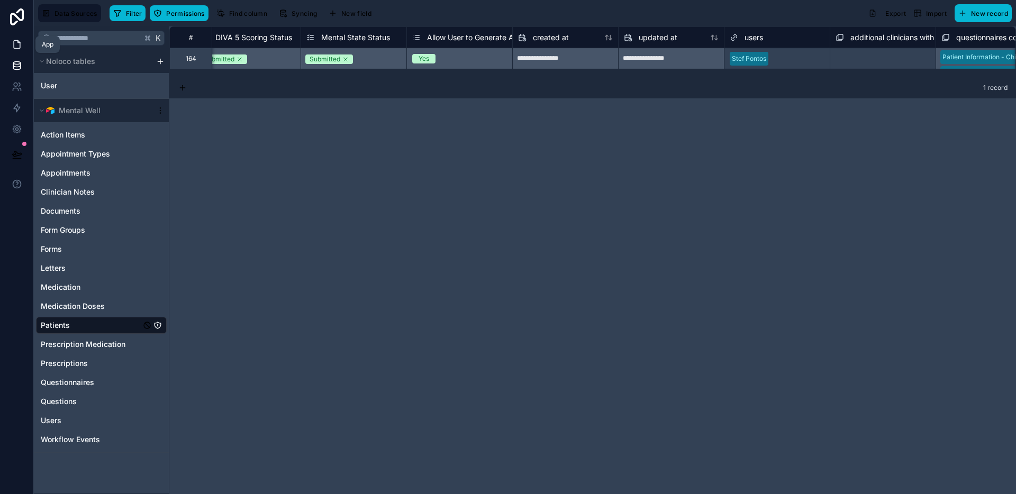
click at [19, 41] on icon at bounding box center [17, 44] width 11 height 11
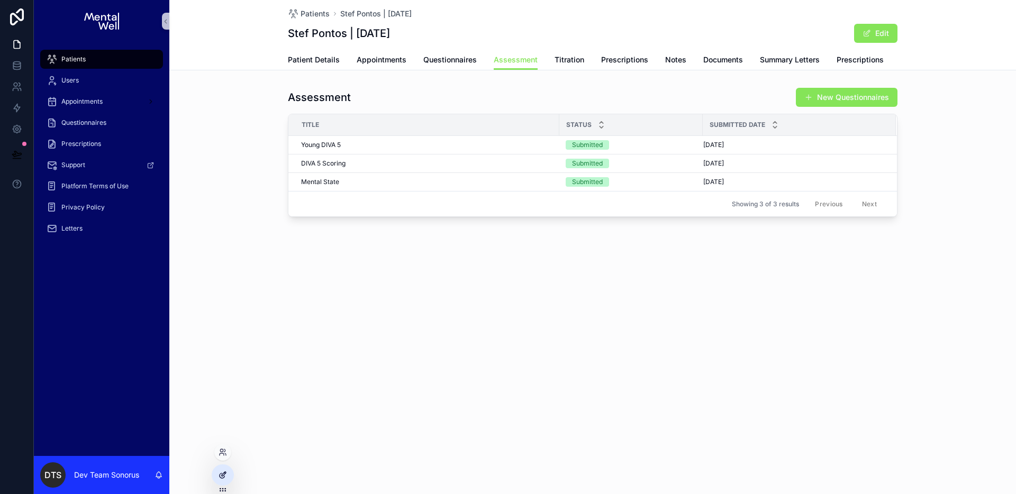
click at [221, 475] on icon at bounding box center [223, 475] width 8 height 8
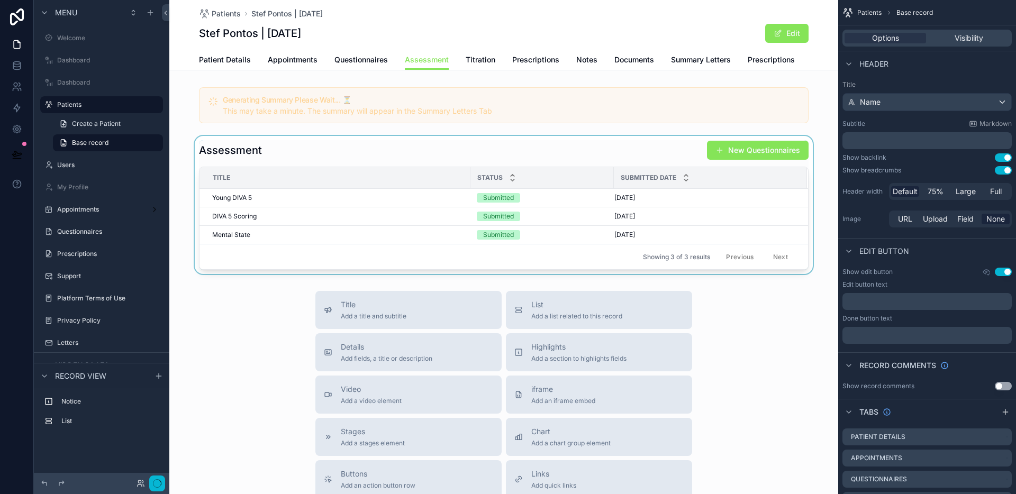
click at [628, 154] on div "scrollable content" at bounding box center [503, 205] width 669 height 138
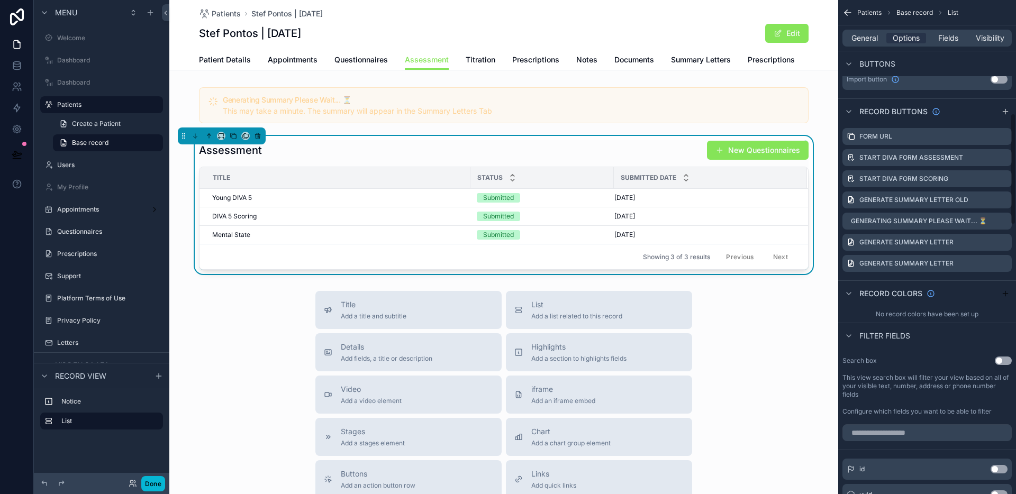
scroll to position [502, 0]
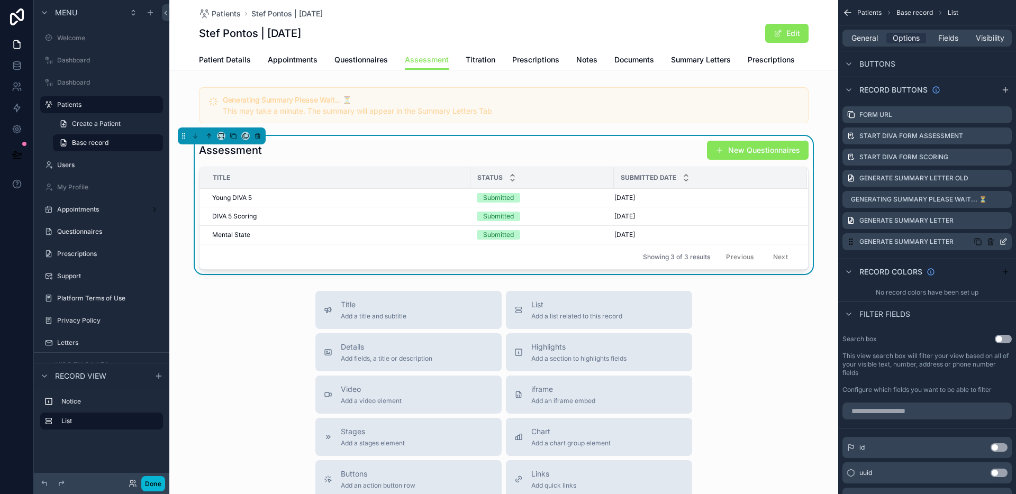
click at [1005, 242] on icon "scrollable content" at bounding box center [1003, 242] width 8 height 8
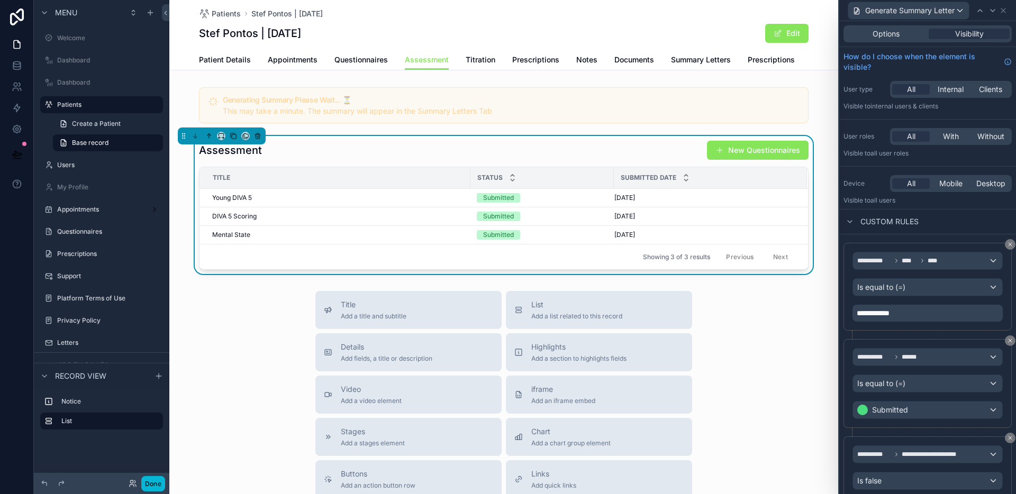
scroll to position [135, 0]
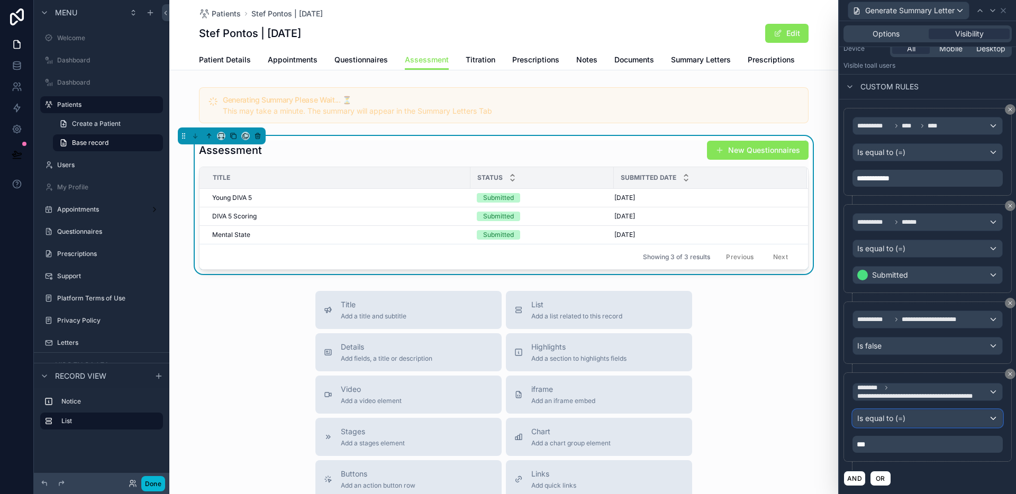
click at [909, 417] on div "Is equal to (=)" at bounding box center [927, 418] width 149 height 17
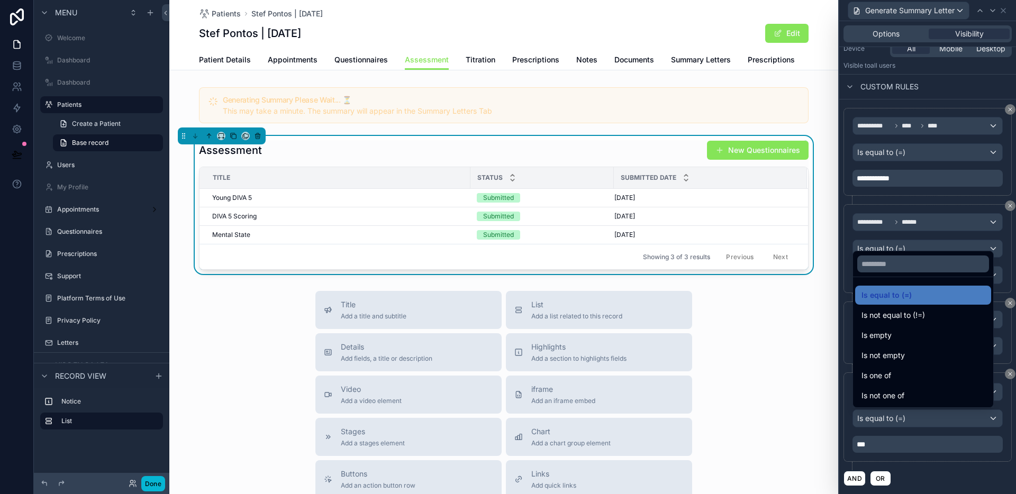
click at [896, 376] on div "Is one of" at bounding box center [923, 375] width 123 height 13
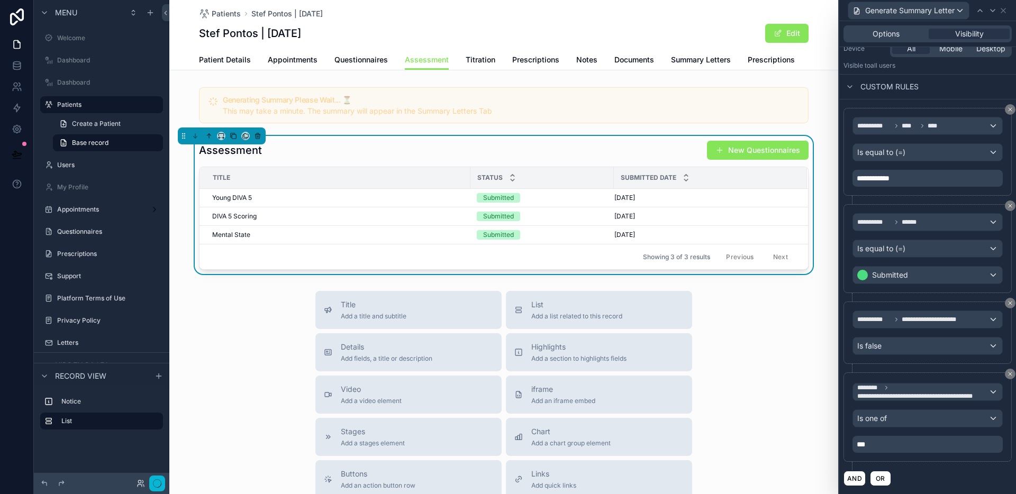
click at [900, 448] on p "***" at bounding box center [929, 444] width 144 height 11
drag, startPoint x: 900, startPoint y: 448, endPoint x: 864, endPoint y: 448, distance: 36.0
click at [864, 448] on p "***" at bounding box center [929, 444] width 144 height 11
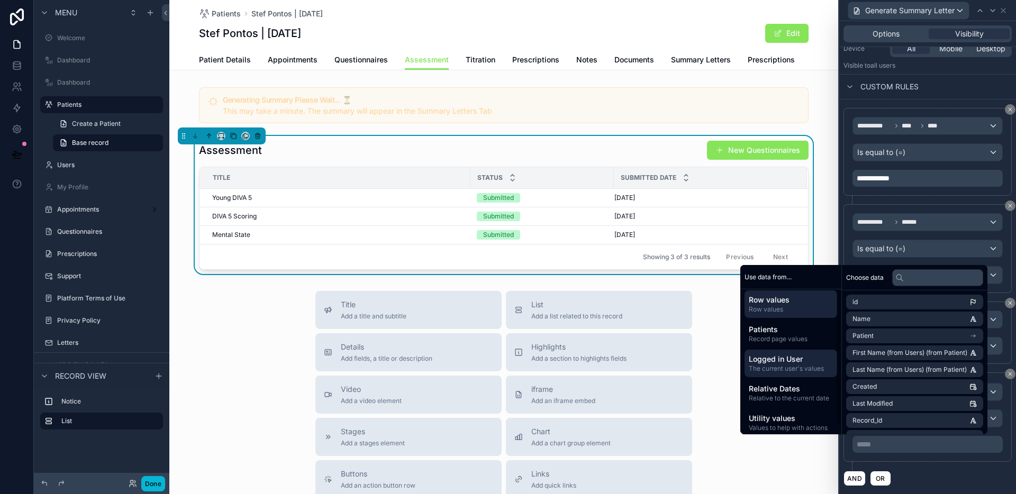
scroll to position [0, 0]
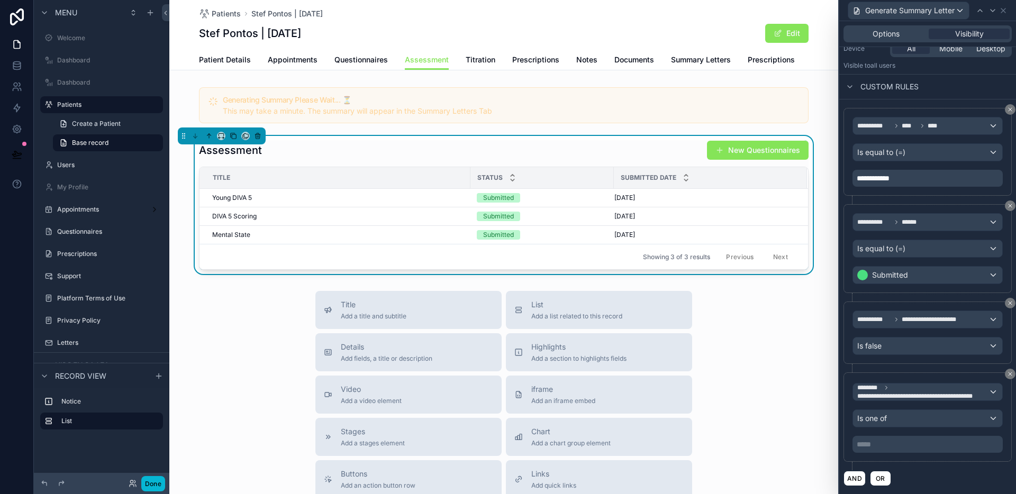
click at [894, 446] on p "***** ﻿" at bounding box center [929, 444] width 144 height 11
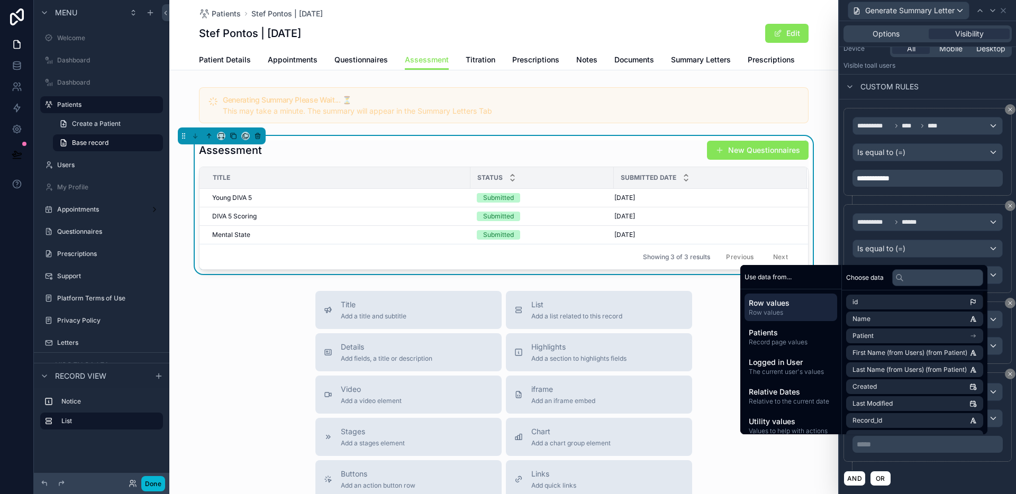
click at [961, 466] on div "**********" at bounding box center [928, 422] width 168 height 98
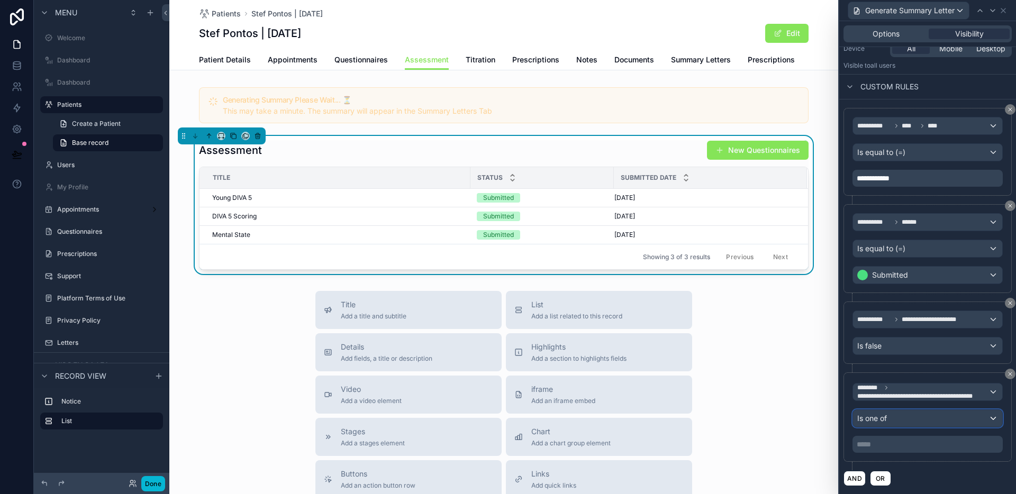
click at [976, 422] on div "Is one of" at bounding box center [927, 418] width 149 height 17
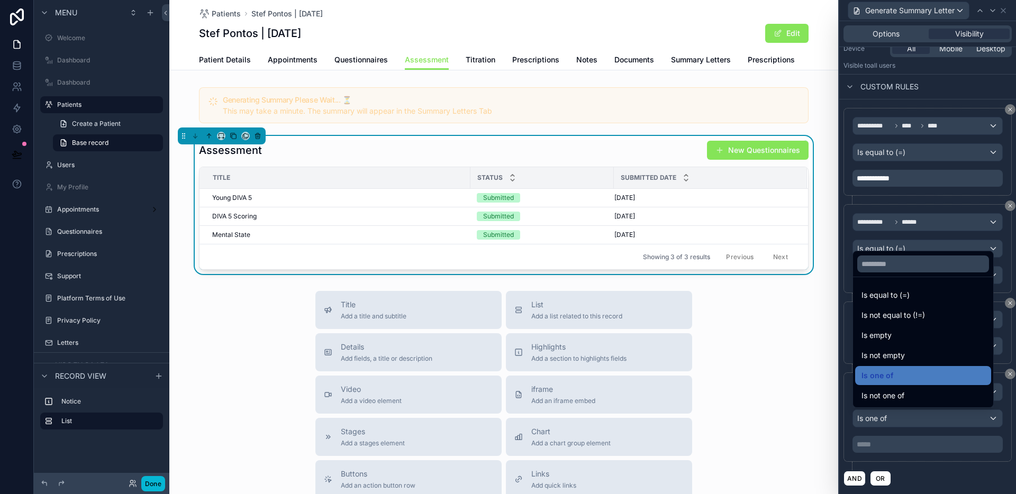
click at [922, 356] on div "Is not empty" at bounding box center [923, 355] width 123 height 13
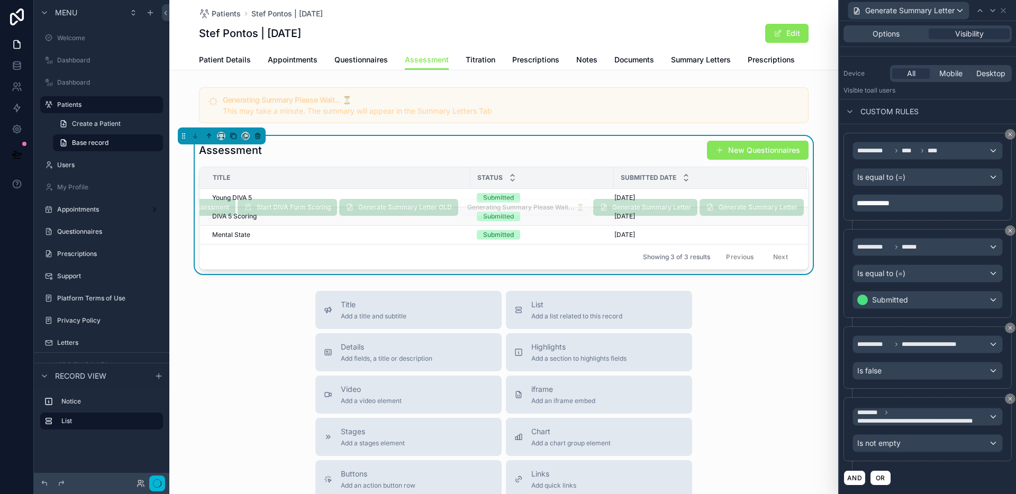
scroll to position [110, 0]
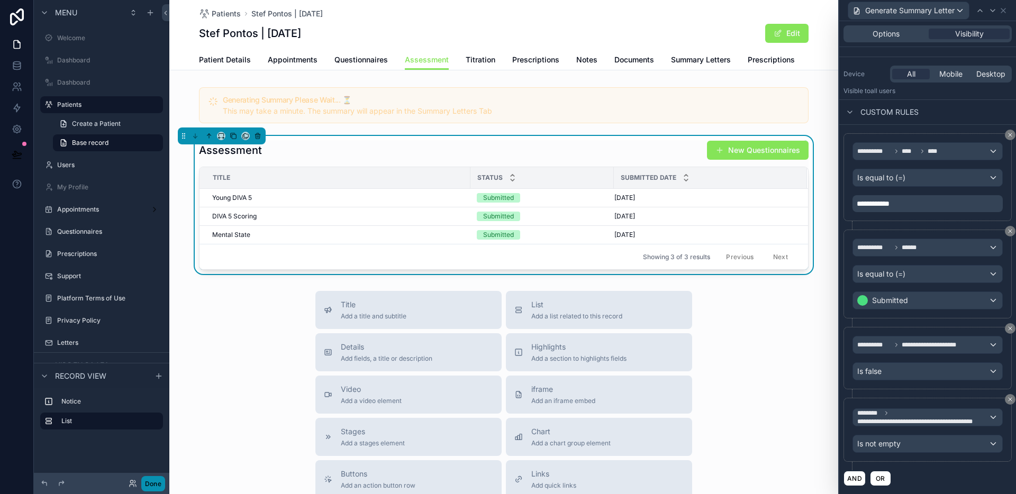
click at [163, 483] on button "Done" at bounding box center [153, 483] width 24 height 15
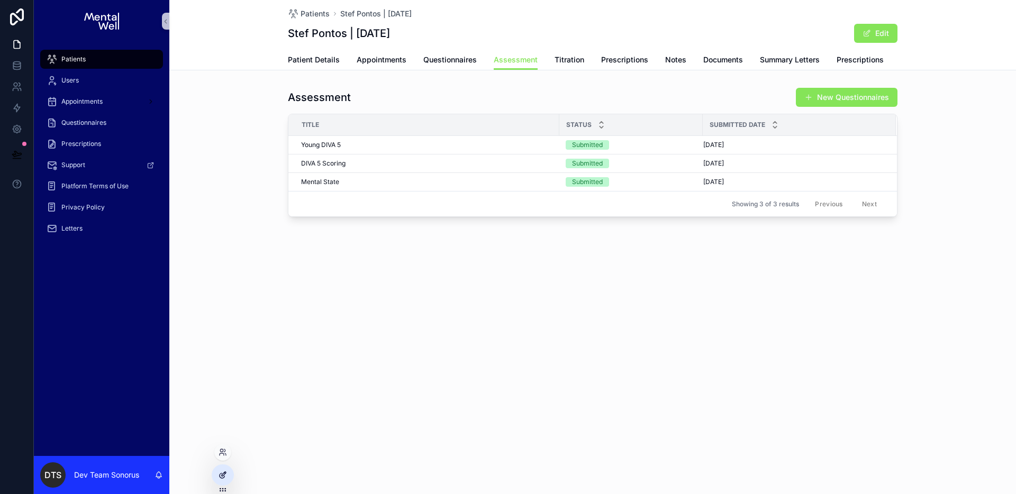
click at [228, 475] on div at bounding box center [222, 475] width 21 height 20
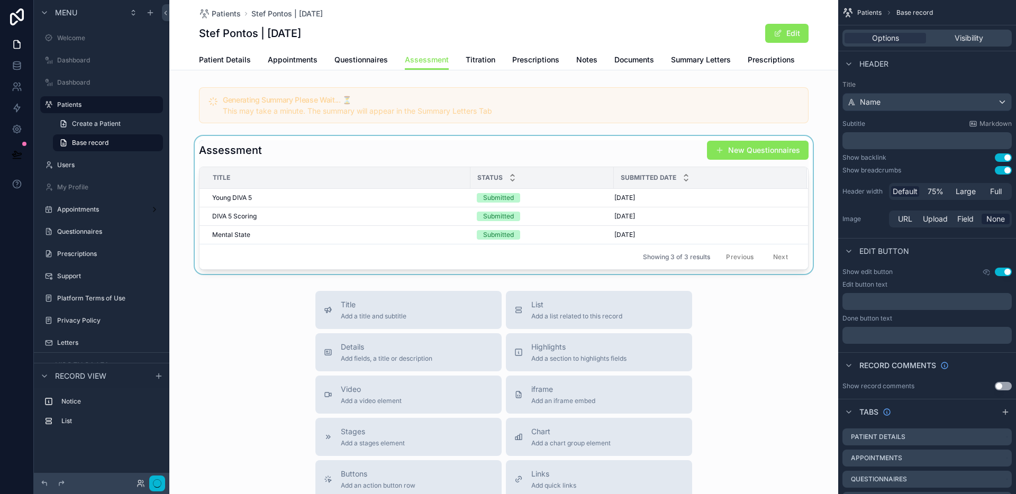
click at [633, 148] on div "scrollable content" at bounding box center [503, 205] width 669 height 138
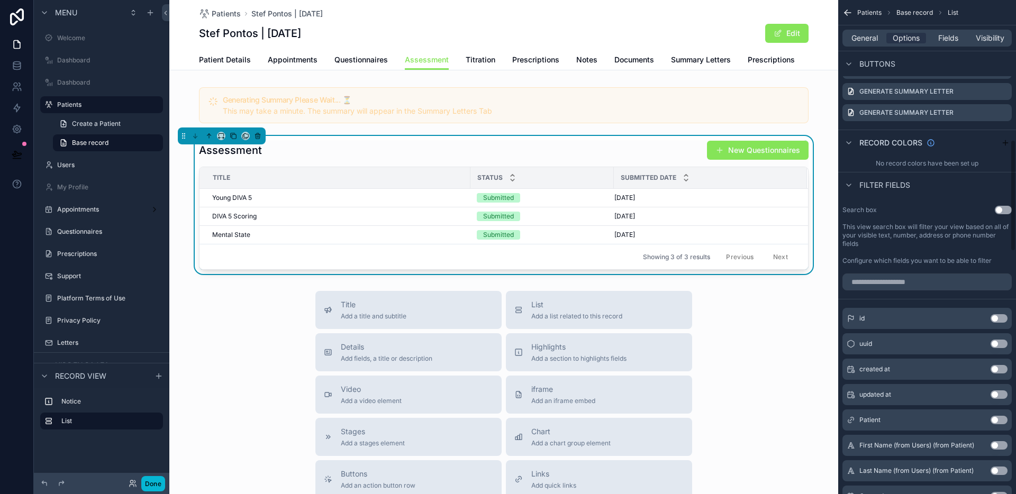
scroll to position [569, 0]
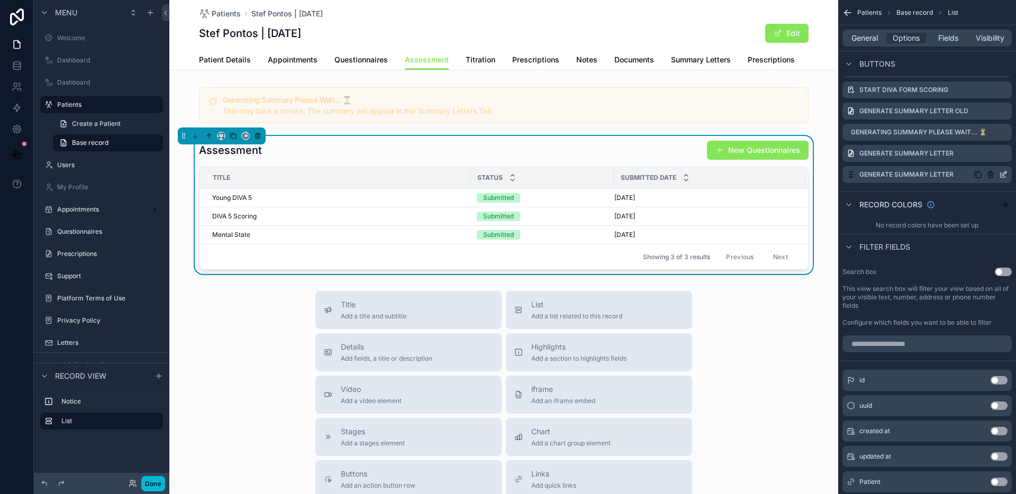
click at [1004, 173] on icon "scrollable content" at bounding box center [1003, 174] width 8 height 8
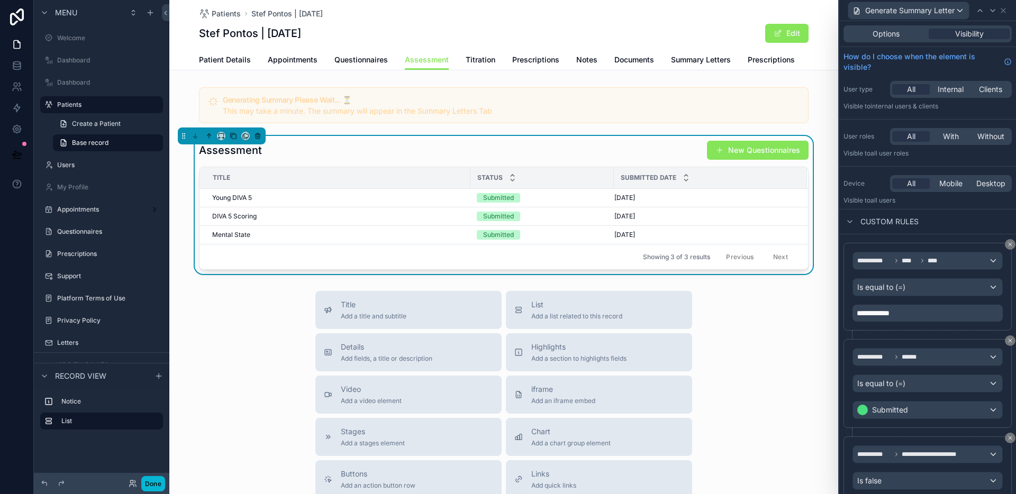
scroll to position [110, 0]
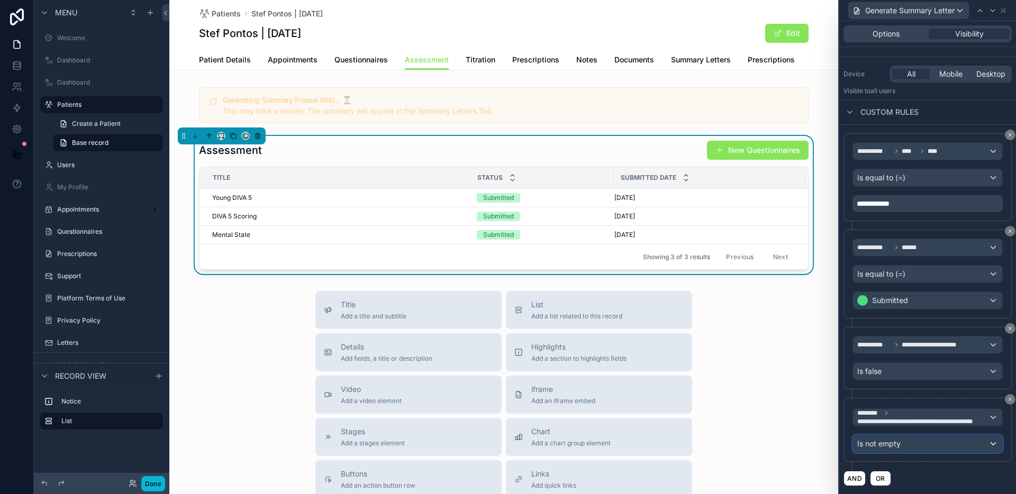
click at [901, 448] on div "Is not empty" at bounding box center [927, 444] width 149 height 17
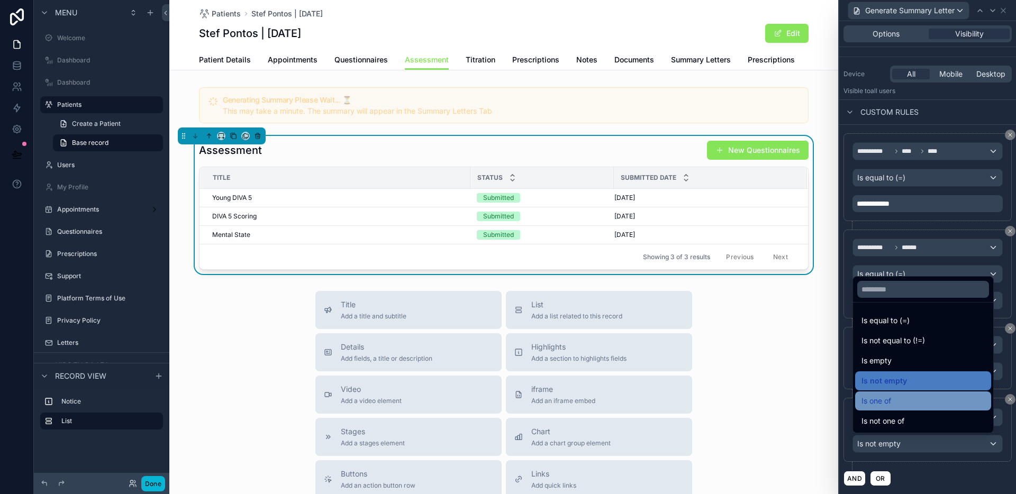
click at [892, 403] on div "Is one of" at bounding box center [923, 401] width 123 height 13
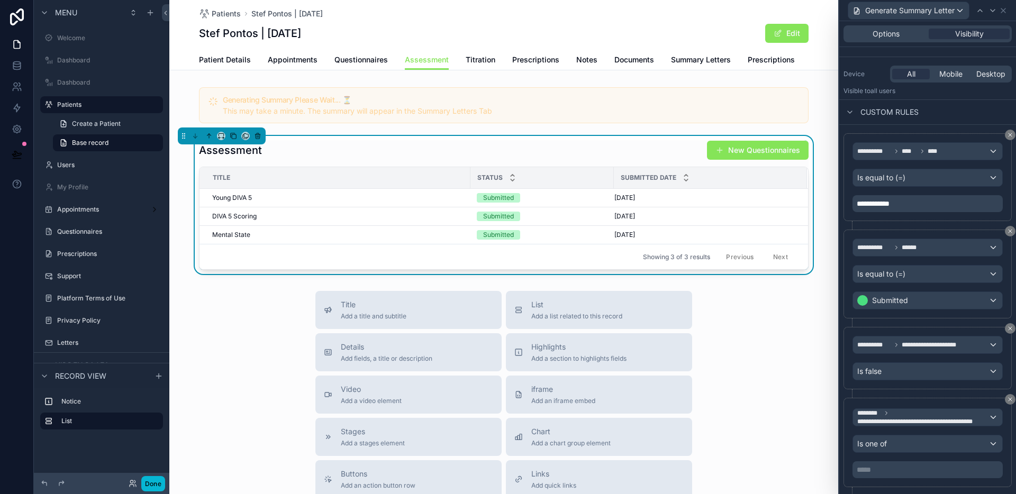
click at [898, 462] on div "***** ﻿" at bounding box center [928, 469] width 150 height 17
click at [897, 467] on p "***** ﻿" at bounding box center [929, 470] width 144 height 11
click at [900, 469] on p "***** ﻿" at bounding box center [929, 470] width 144 height 11
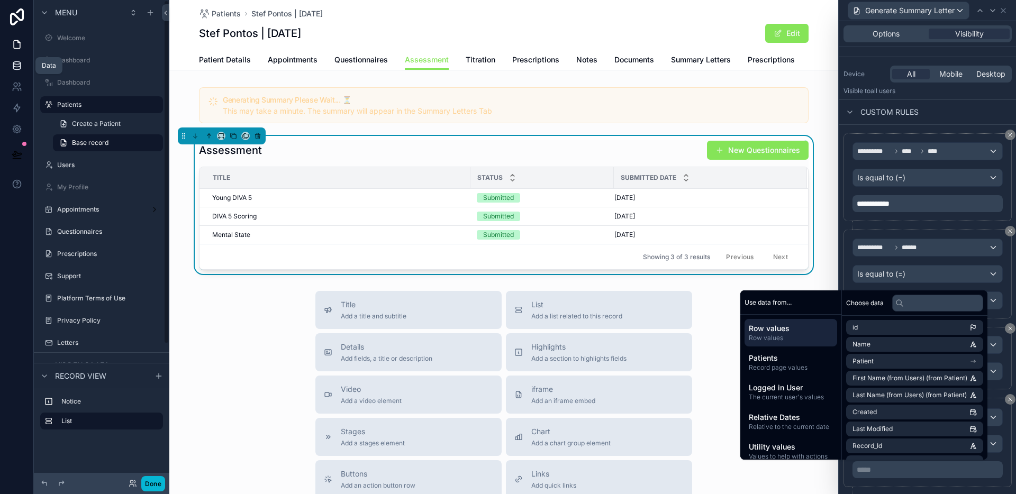
click at [14, 65] on icon at bounding box center [17, 65] width 11 height 11
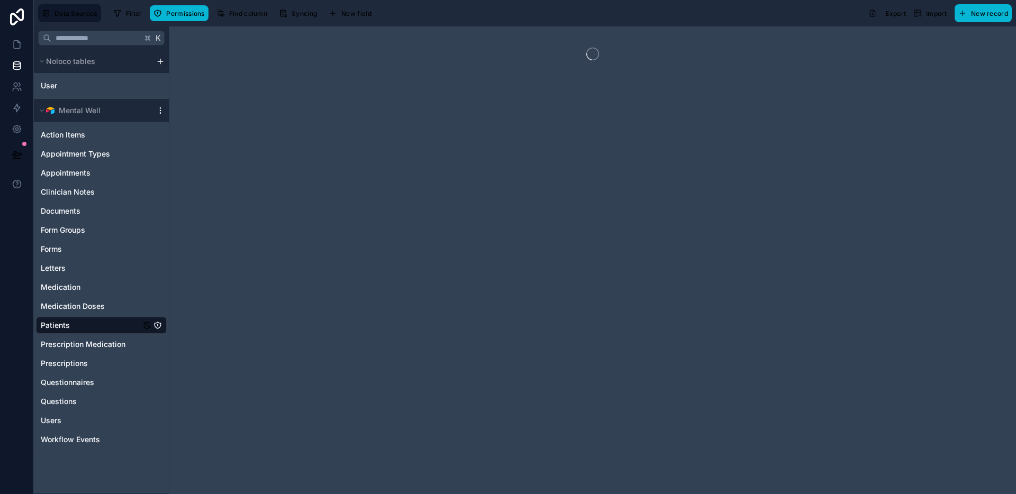
click at [159, 112] on icon "scrollable content" at bounding box center [160, 110] width 8 height 8
click at [213, 164] on span "Queue schema sync" at bounding box center [214, 168] width 76 height 8
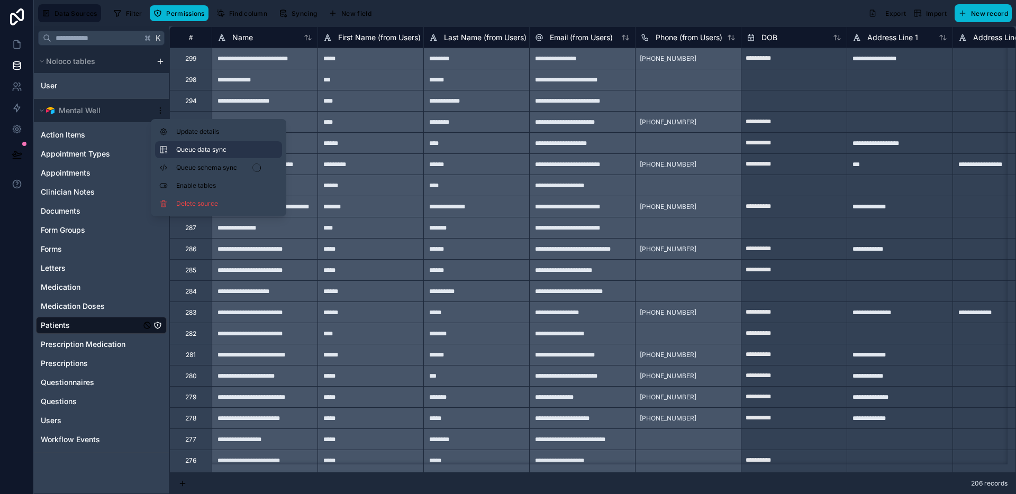
click at [214, 155] on button "Queue data sync" at bounding box center [218, 149] width 127 height 17
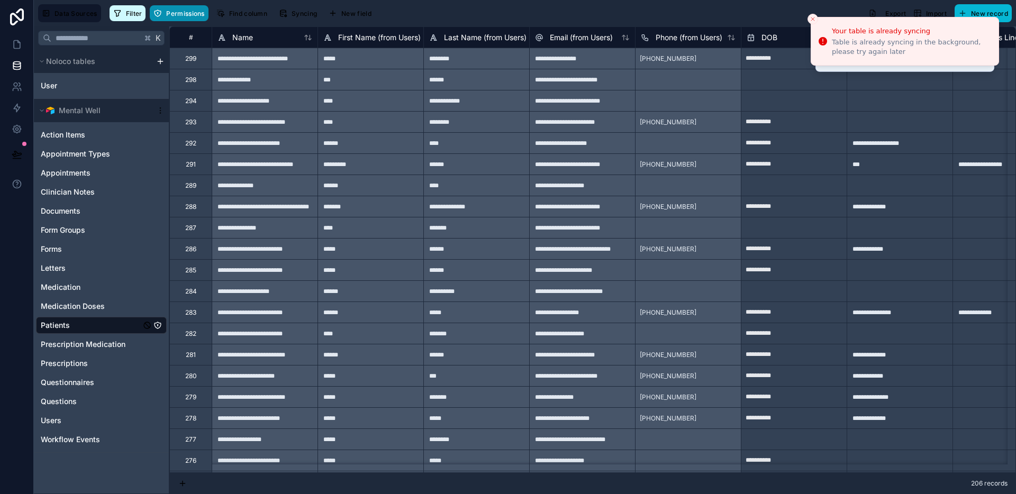
click at [134, 12] on span "Filter" at bounding box center [134, 14] width 16 height 8
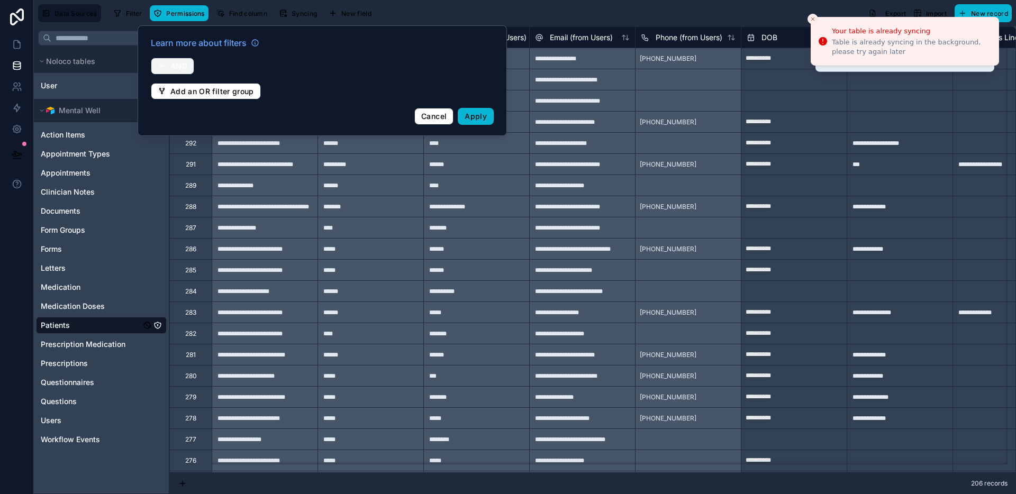
click at [185, 67] on span "AND" at bounding box center [178, 66] width 17 height 10
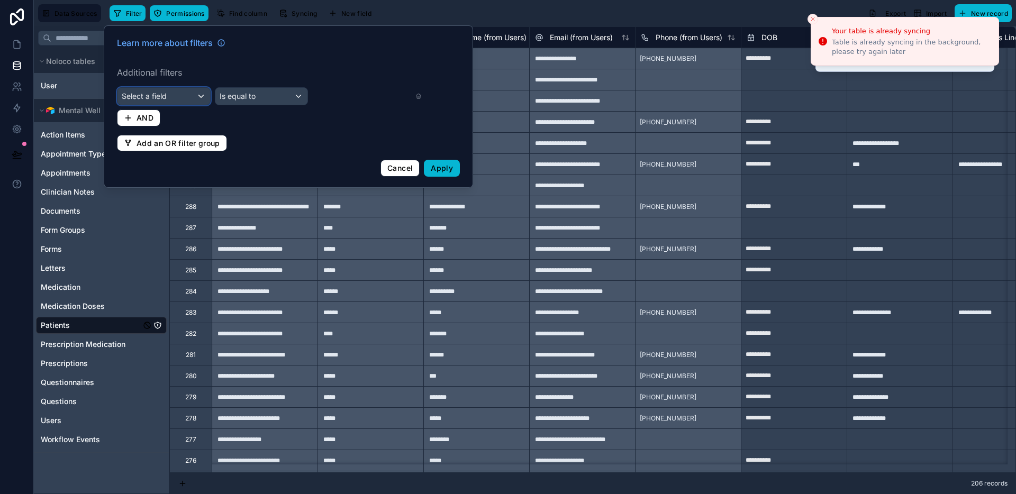
click at [200, 96] on div "Select a field" at bounding box center [163, 96] width 93 height 17
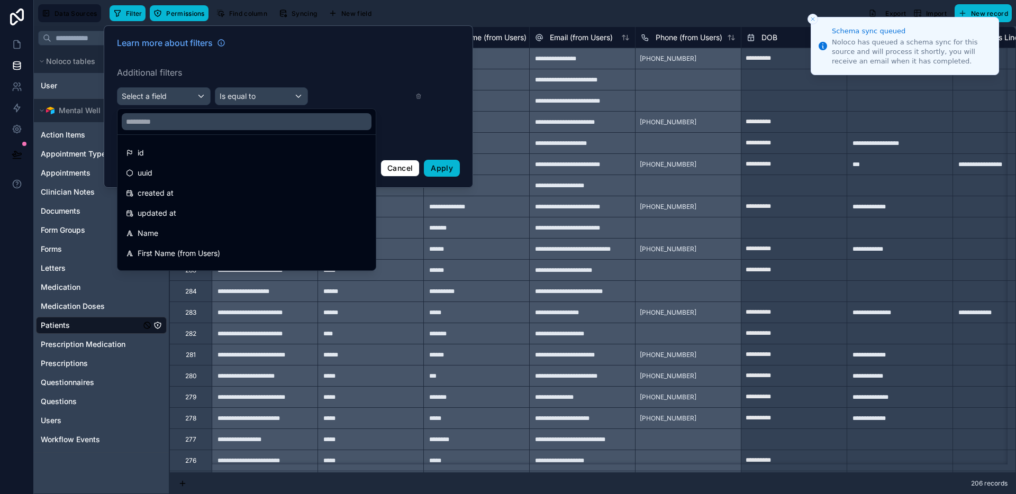
drag, startPoint x: 183, startPoint y: 225, endPoint x: 202, endPoint y: 195, distance: 35.8
click at [183, 226] on div "Name" at bounding box center [247, 233] width 254 height 19
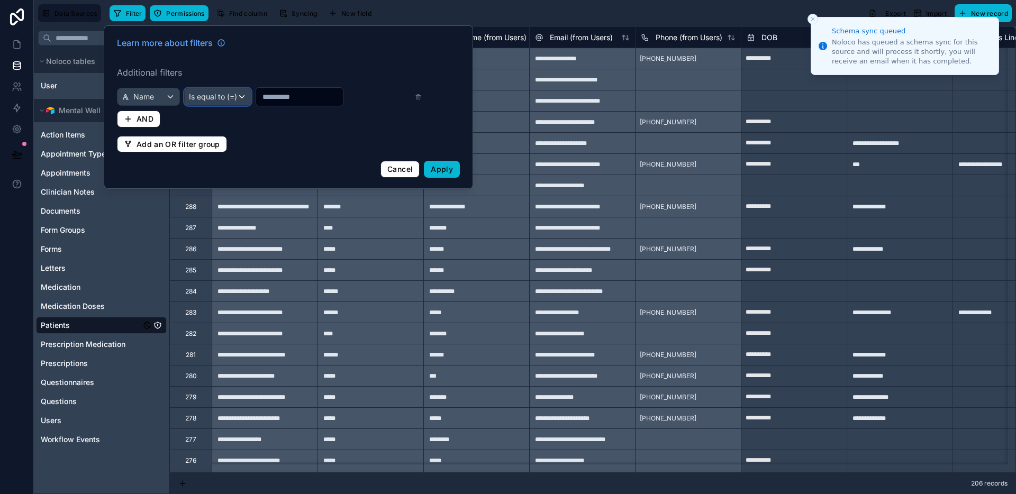
click at [224, 94] on span "Is equal to (=)" at bounding box center [213, 97] width 48 height 11
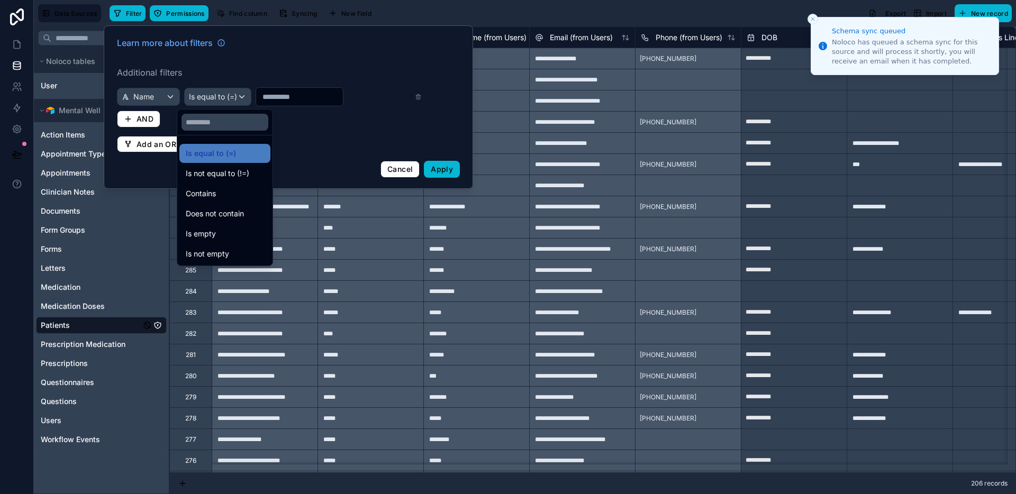
click at [223, 189] on div "Contains" at bounding box center [225, 193] width 78 height 13
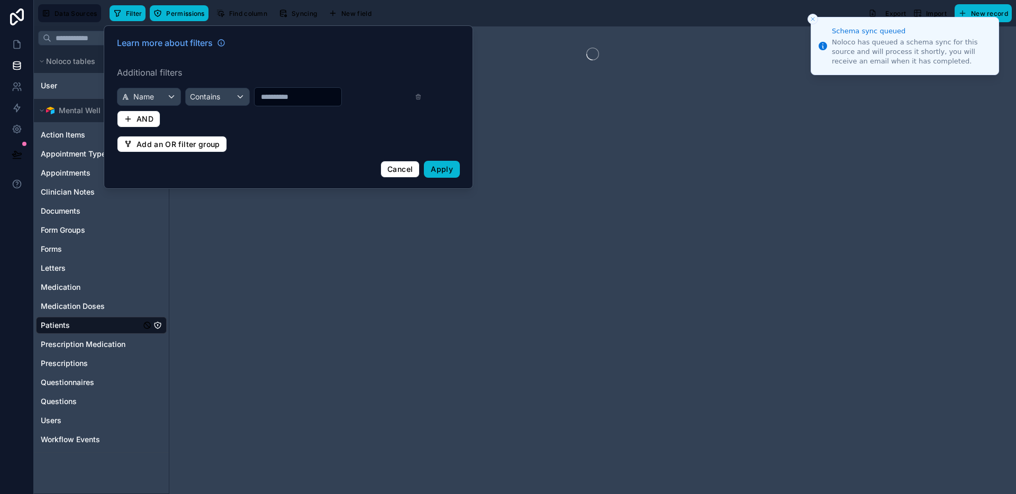
click at [293, 97] on input "text" at bounding box center [298, 96] width 87 height 15
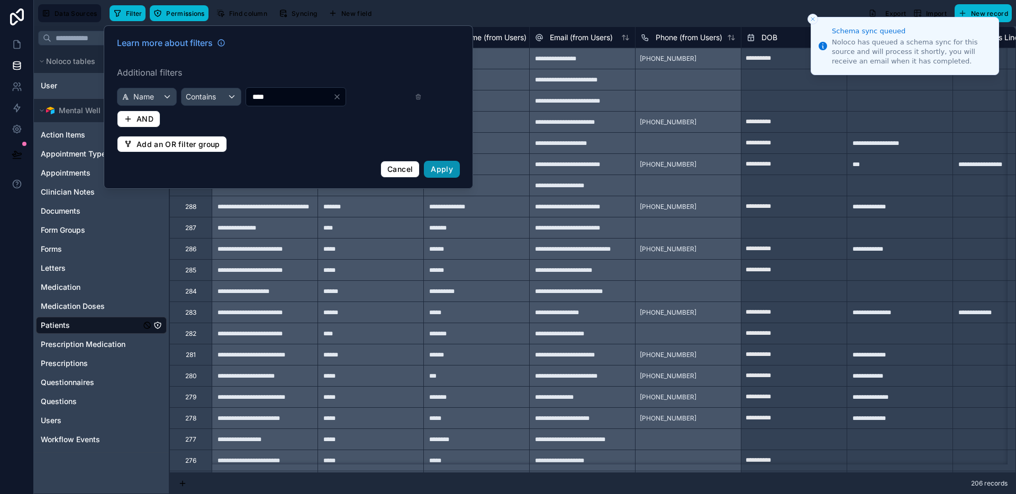
type input "****"
click at [452, 163] on button "Apply" at bounding box center [442, 169] width 36 height 17
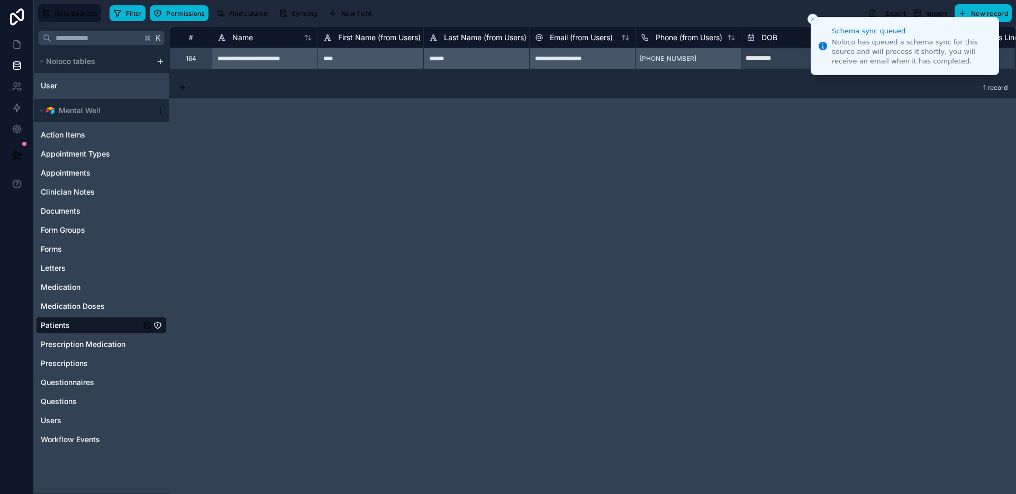
click at [811, 17] on line "Close toast" at bounding box center [812, 18] width 3 height 3
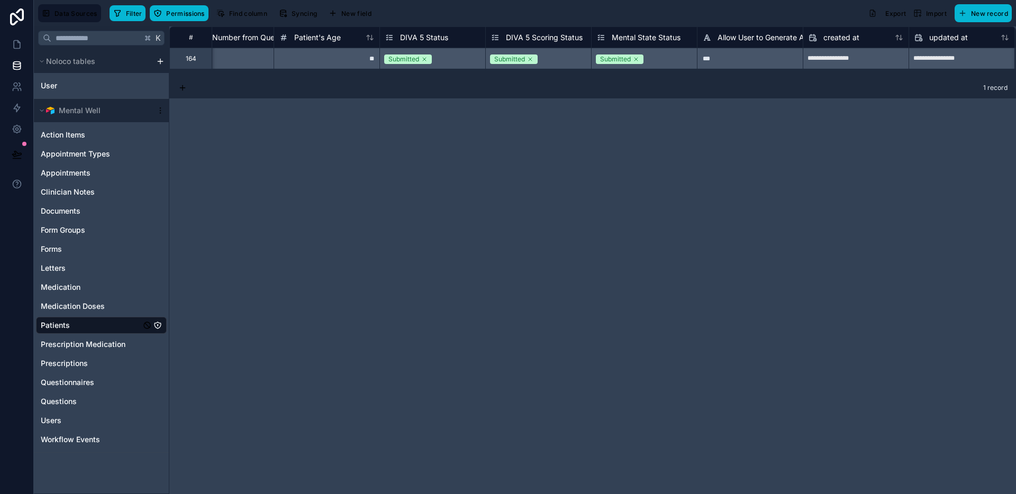
scroll to position [0, 6082]
click at [20, 45] on icon at bounding box center [17, 44] width 11 height 11
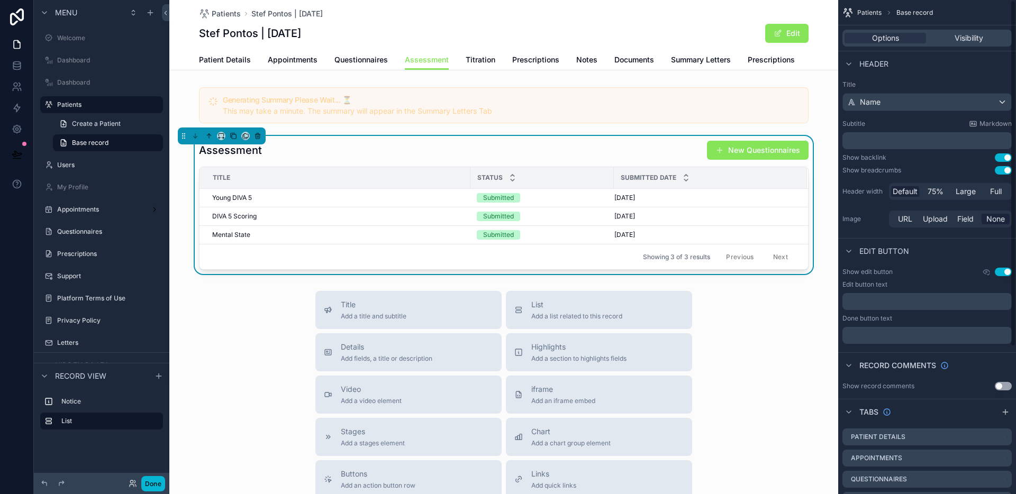
scroll to position [210, 0]
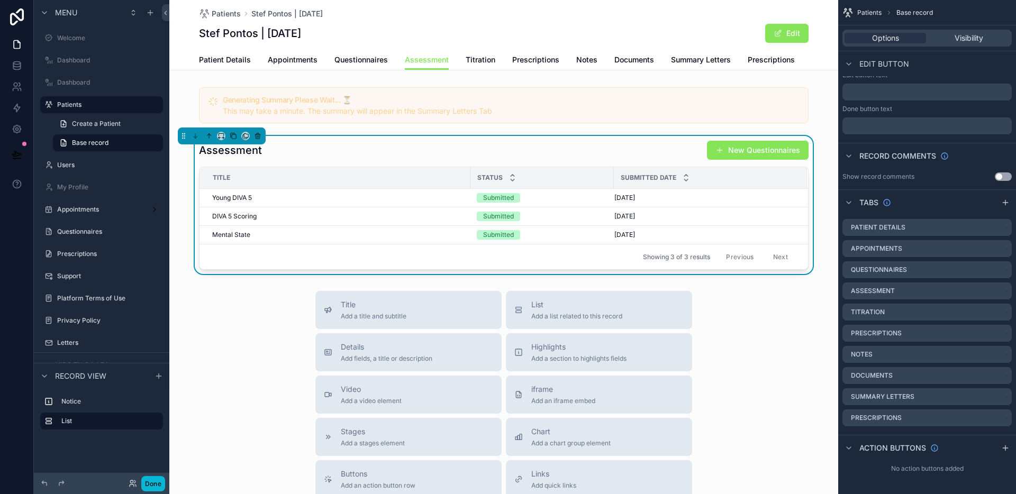
click at [533, 156] on div "Assessment New Questionnaires" at bounding box center [504, 150] width 610 height 20
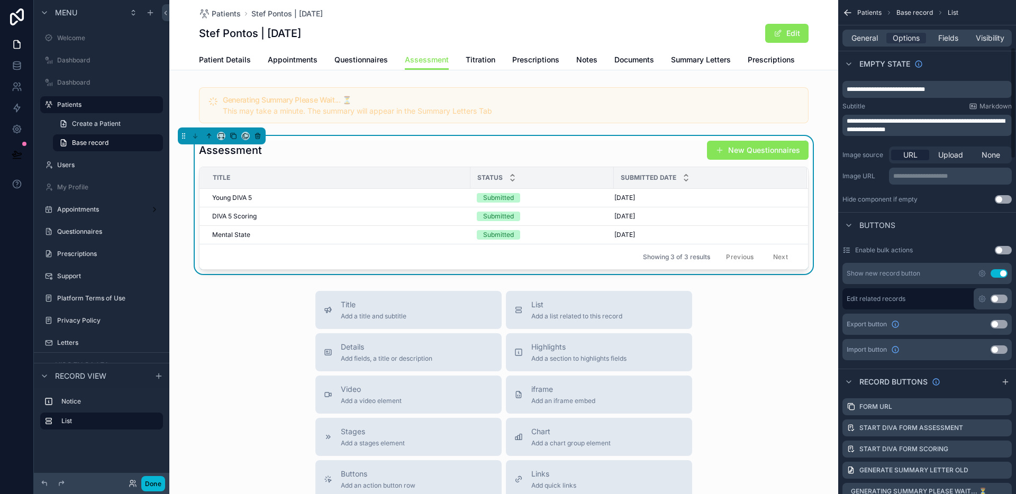
scroll to position [419, 0]
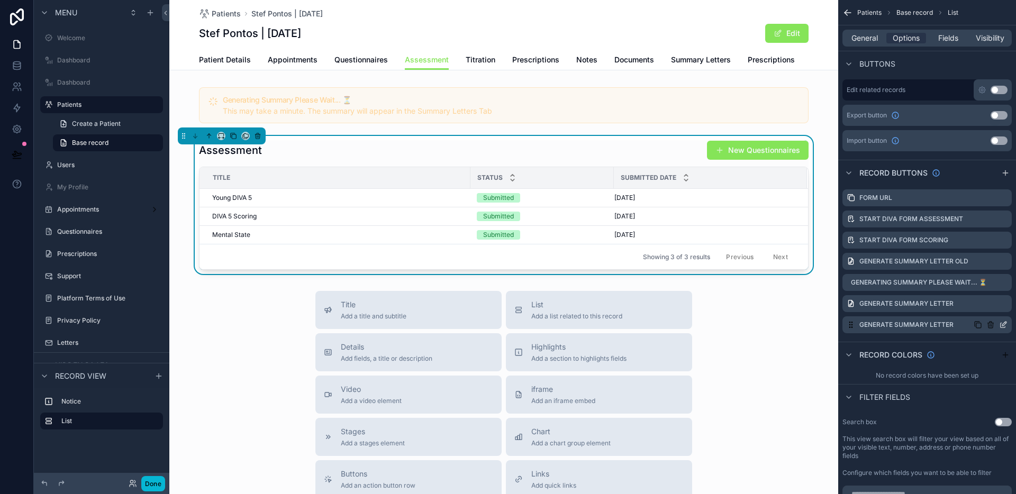
click at [1003, 324] on icon "scrollable content" at bounding box center [1003, 325] width 8 height 8
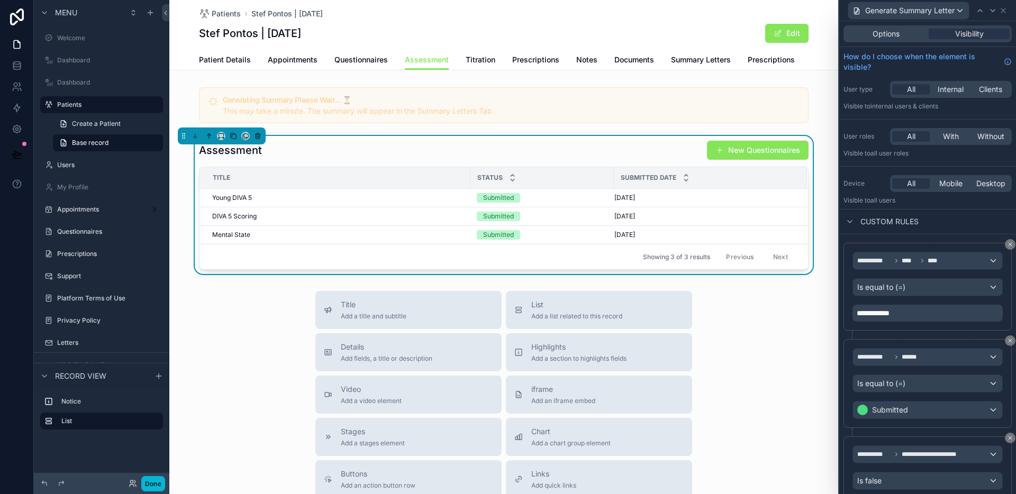
scroll to position [135, 0]
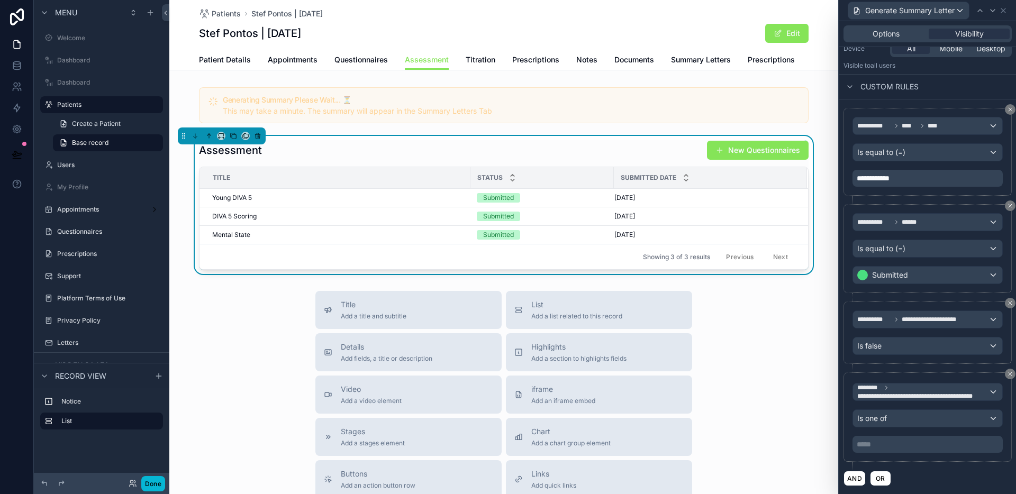
click at [905, 443] on p "***** ﻿" at bounding box center [929, 444] width 144 height 11
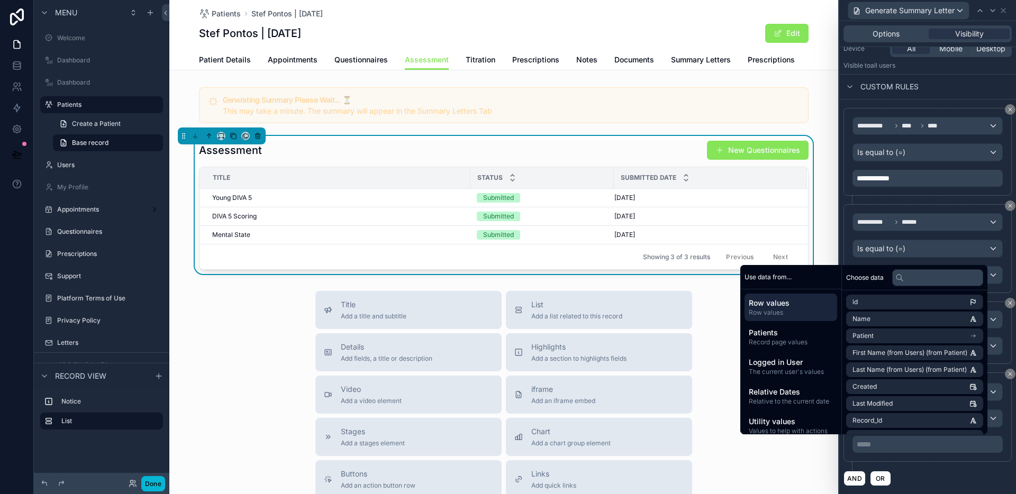
click at [907, 449] on p "***** ﻿" at bounding box center [929, 444] width 144 height 11
click at [993, 421] on div "Is one of" at bounding box center [927, 418] width 149 height 17
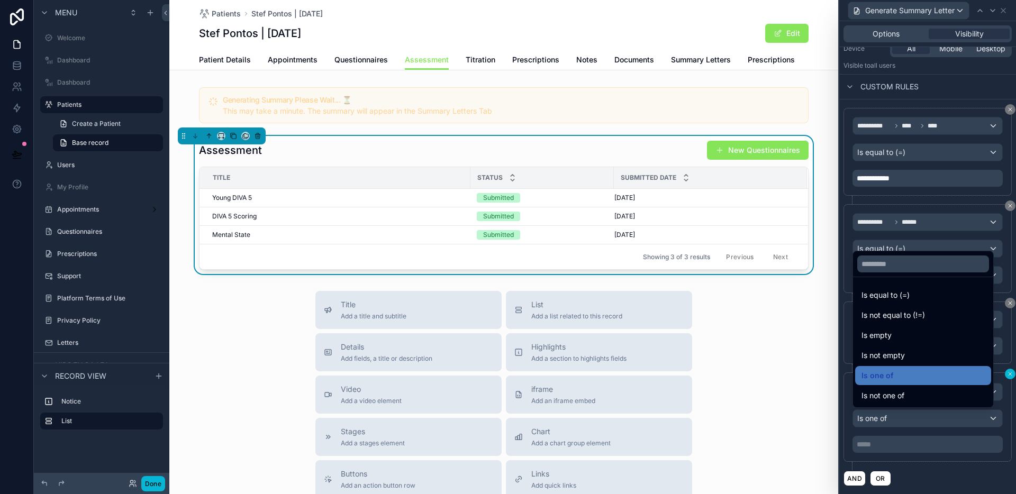
click at [1000, 373] on div at bounding box center [927, 247] width 177 height 494
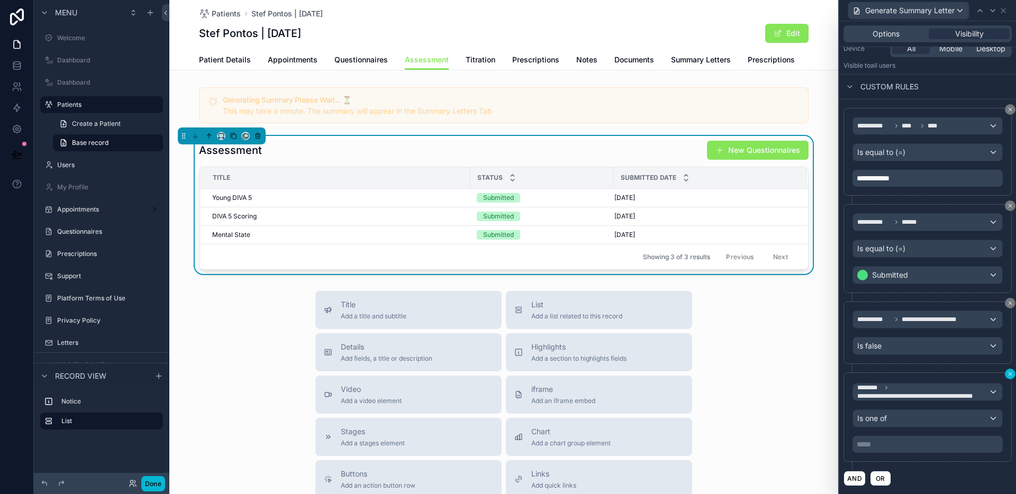
click at [1009, 374] on icon at bounding box center [1010, 374] width 3 height 3
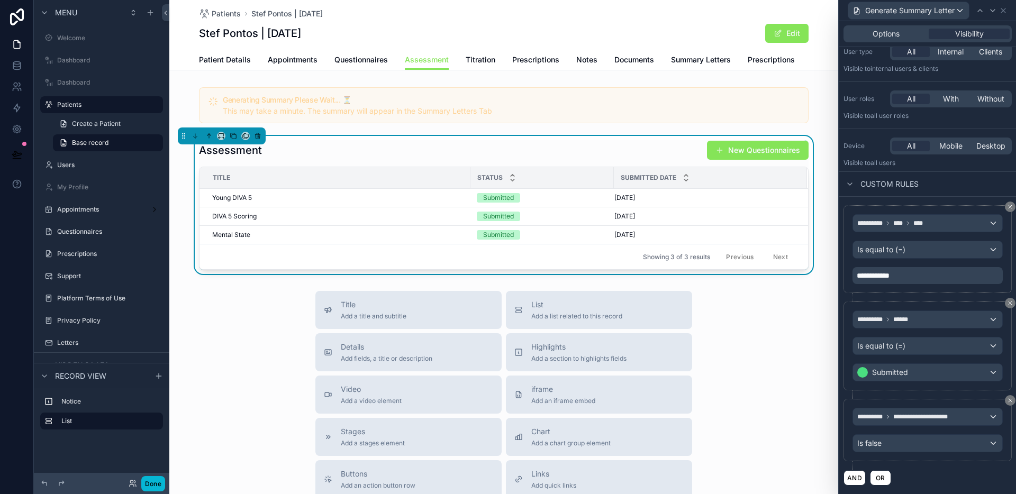
scroll to position [38, 0]
click at [859, 482] on button "AND" at bounding box center [855, 477] width 22 height 15
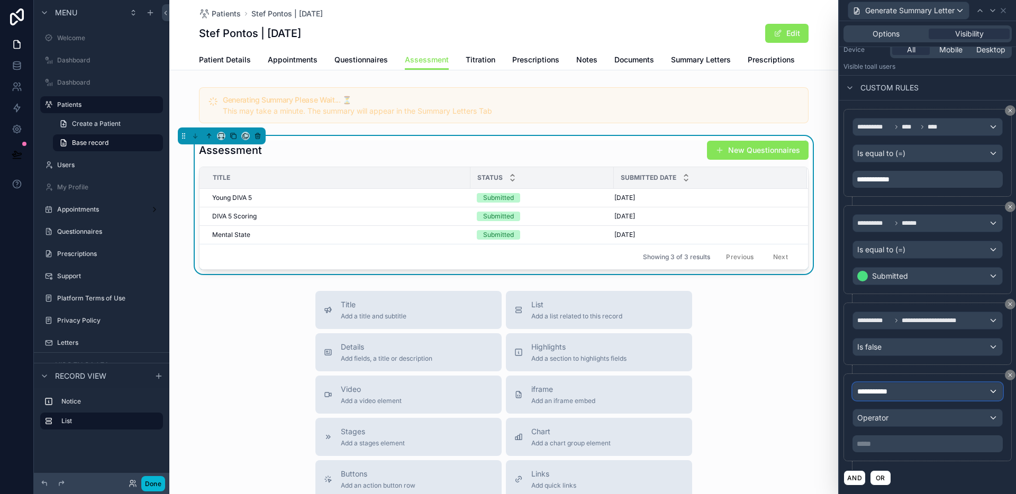
click at [933, 387] on div "**********" at bounding box center [927, 391] width 149 height 17
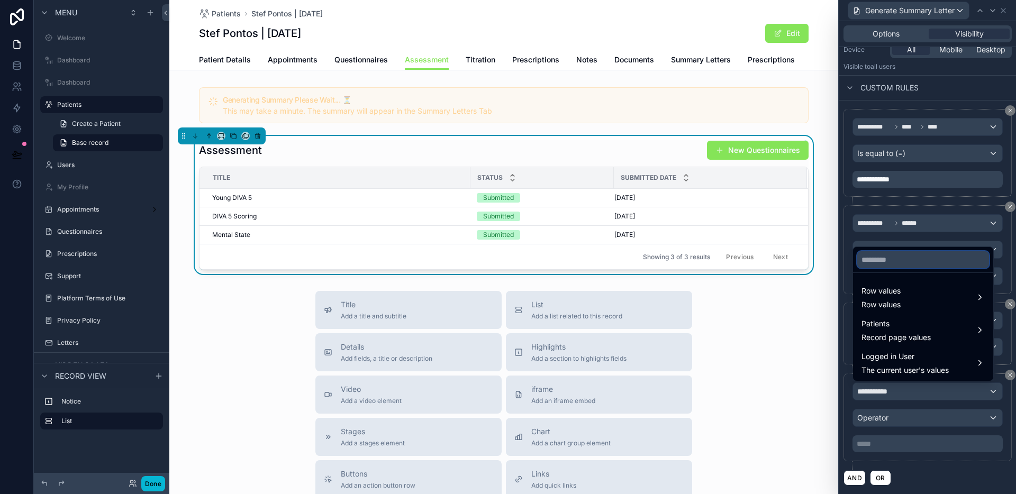
click at [900, 257] on input "text" at bounding box center [923, 259] width 132 height 17
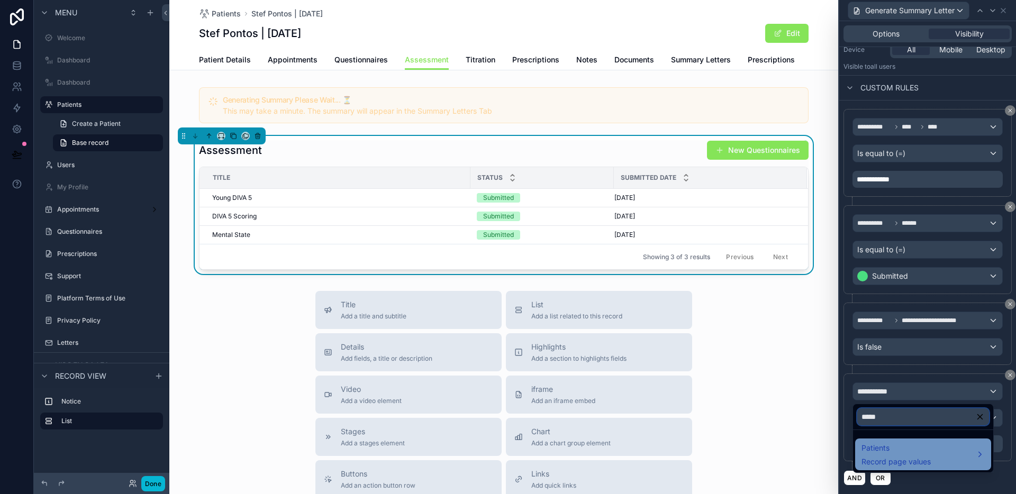
type input "*****"
click at [894, 450] on span "Patients" at bounding box center [896, 448] width 69 height 13
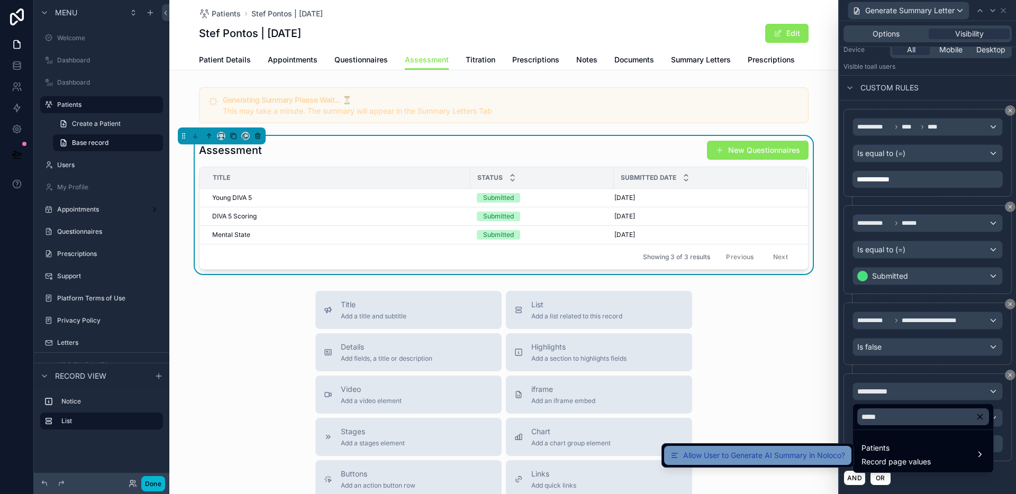
click at [819, 449] on span "Allow User to Generate AI Summary in Noloco?" at bounding box center [764, 455] width 162 height 13
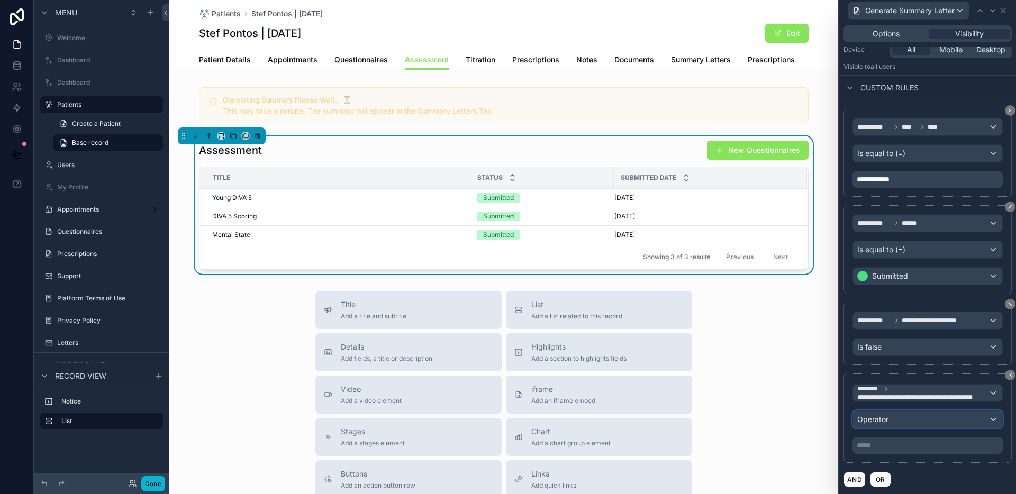
click at [930, 420] on div "Operator" at bounding box center [927, 419] width 149 height 17
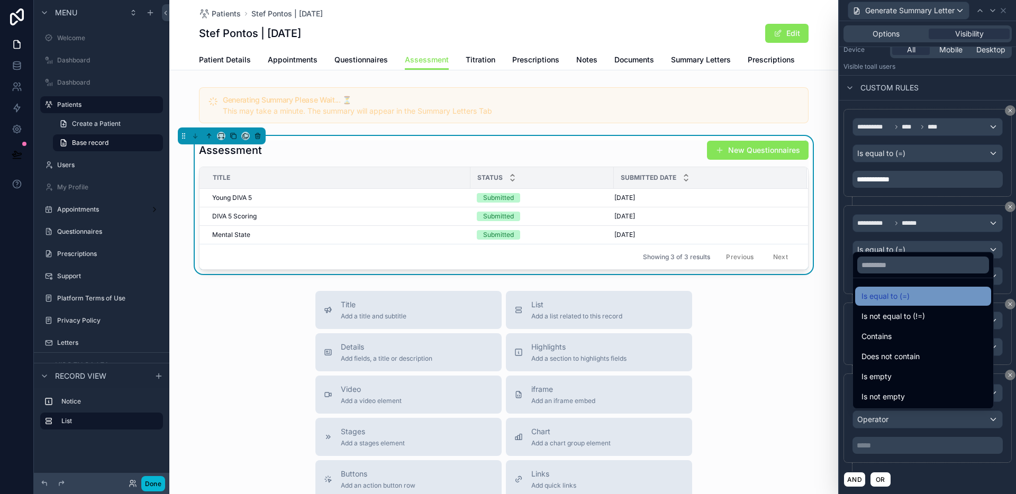
click at [919, 302] on div "Is equal to (=)" at bounding box center [923, 296] width 123 height 13
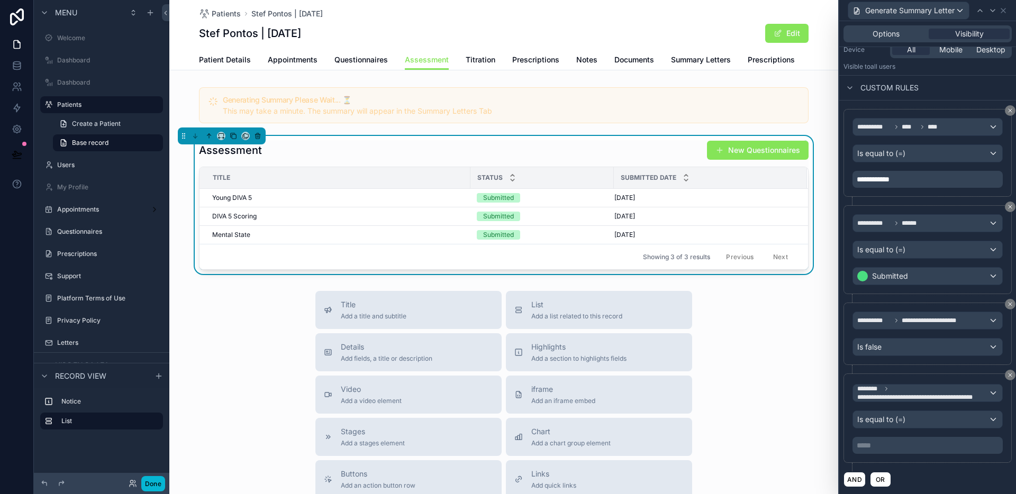
click at [913, 447] on p "***** ﻿" at bounding box center [929, 445] width 144 height 11
click at [158, 483] on button "Done" at bounding box center [153, 483] width 24 height 15
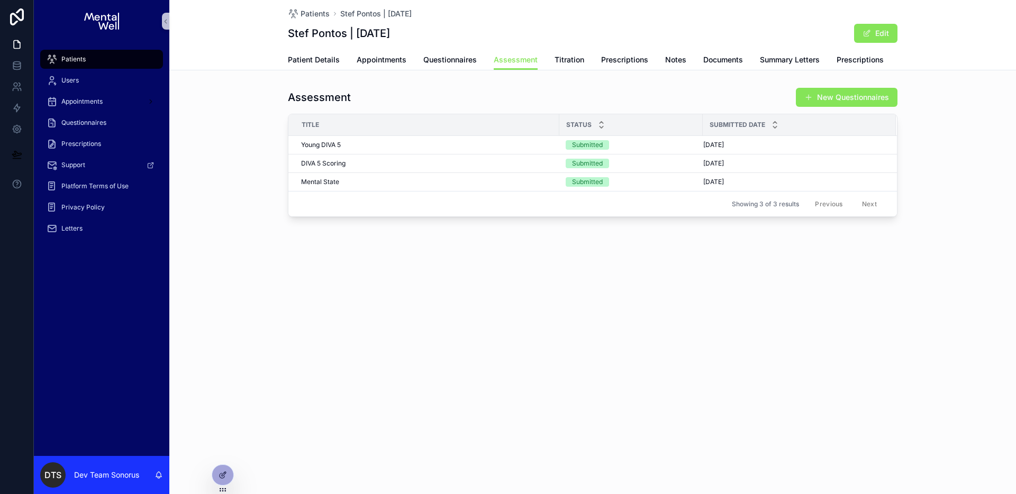
click at [497, 96] on div "Assessment New Questionnaires" at bounding box center [593, 97] width 610 height 20
click at [482, 314] on div "Patients Stef Pontos | [DATE] Stef Pontos | [DATE] Edit Assessment Patient Deta…" at bounding box center [592, 247] width 847 height 494
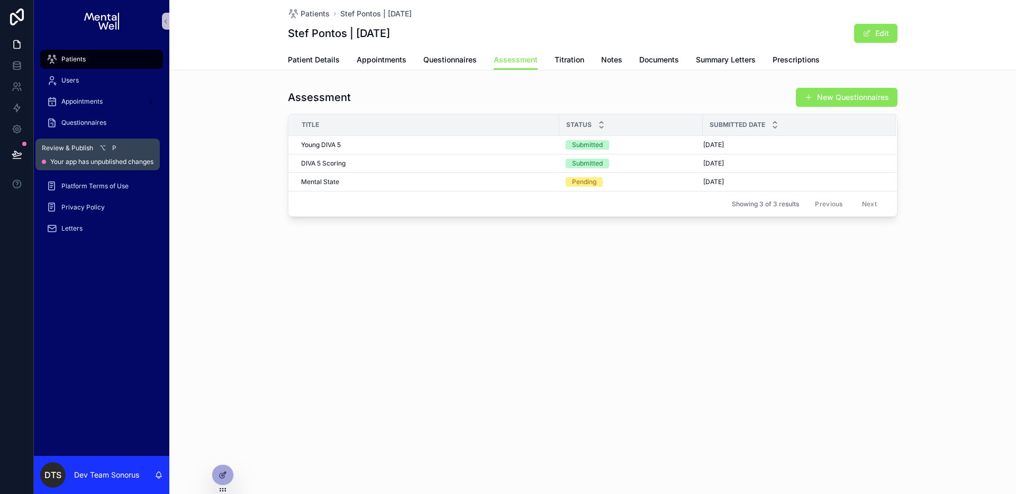
click at [23, 154] on button at bounding box center [16, 155] width 23 height 30
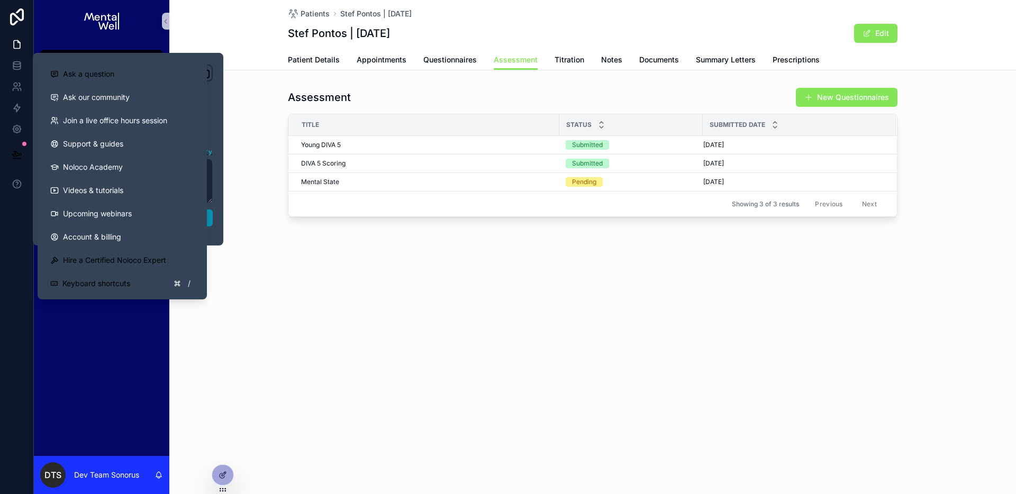
click at [210, 221] on button "Publish" at bounding box center [127, 218] width 169 height 17
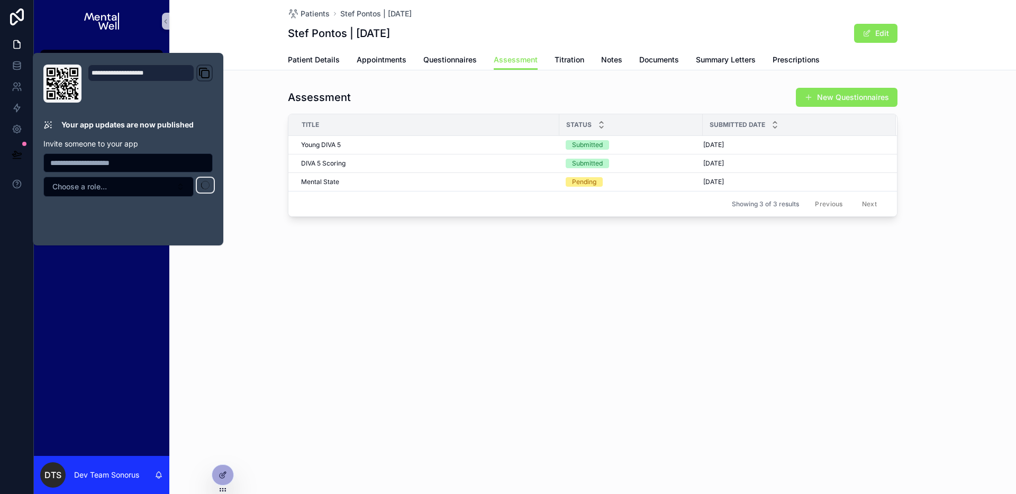
click at [373, 284] on div "Patients Stef Pontos | [DATE] Stef Pontos | [DATE] Edit Assessment Patient Deta…" at bounding box center [592, 144] width 847 height 289
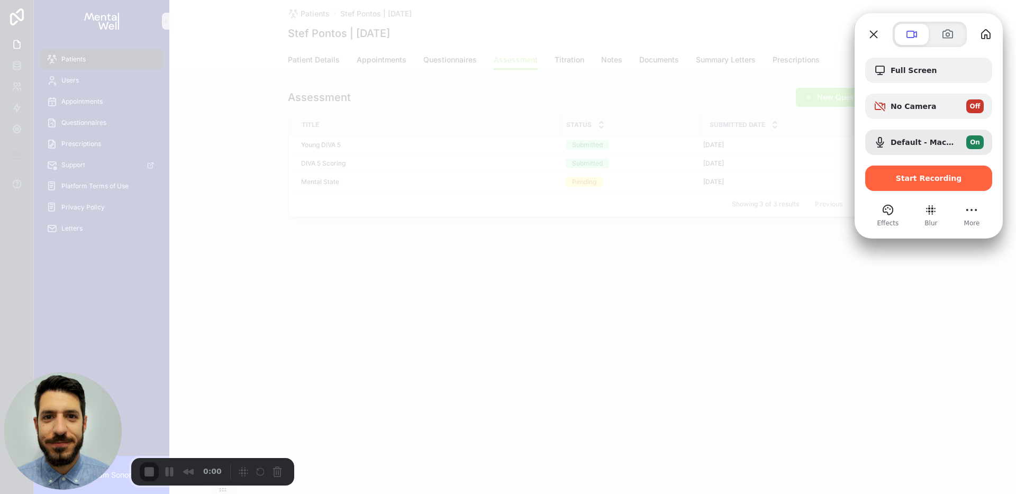
click at [916, 180] on span "Start Recording" at bounding box center [929, 178] width 66 height 8
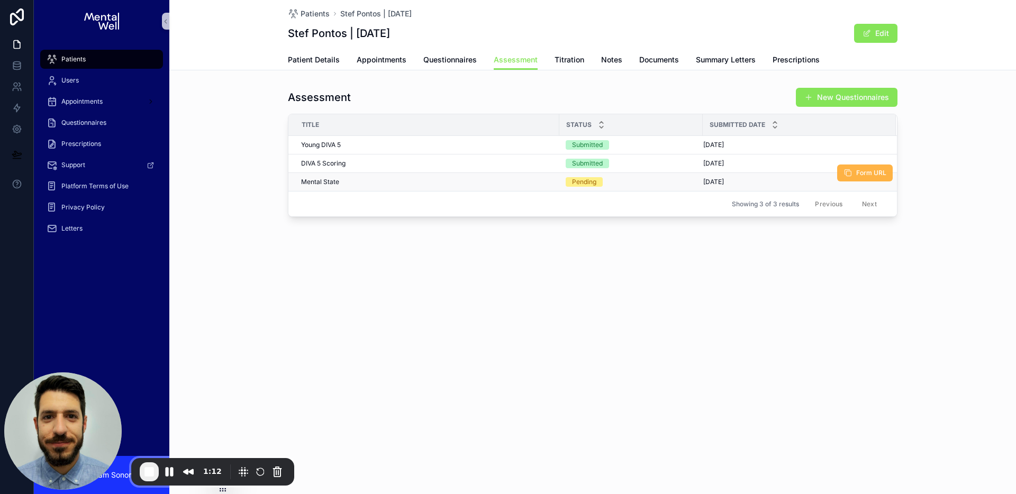
click at [854, 175] on button "Form URL" at bounding box center [865, 173] width 56 height 17
click at [169, 469] on button "Pause Recording" at bounding box center [169, 472] width 17 height 17
click at [757, 104] on div "Assessment New Questionnaires" at bounding box center [593, 97] width 610 height 20
click at [165, 471] on span "Play Recording" at bounding box center [168, 472] width 13 height 13
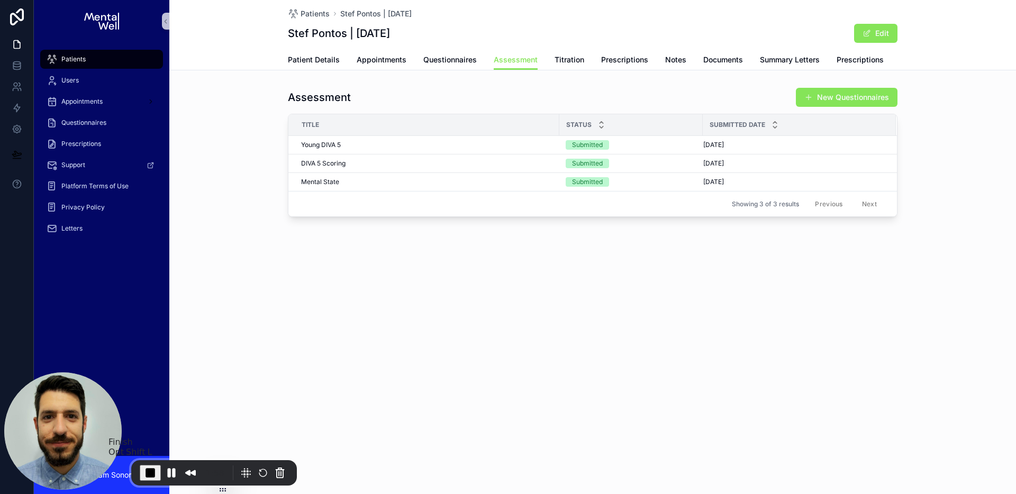
click at [154, 467] on span "End Recording" at bounding box center [150, 473] width 13 height 13
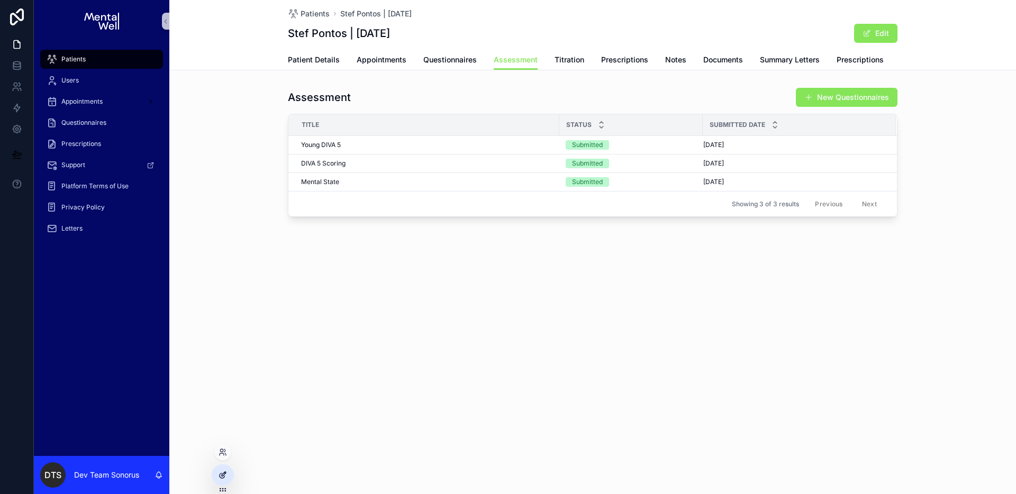
click at [225, 475] on icon at bounding box center [223, 475] width 8 height 8
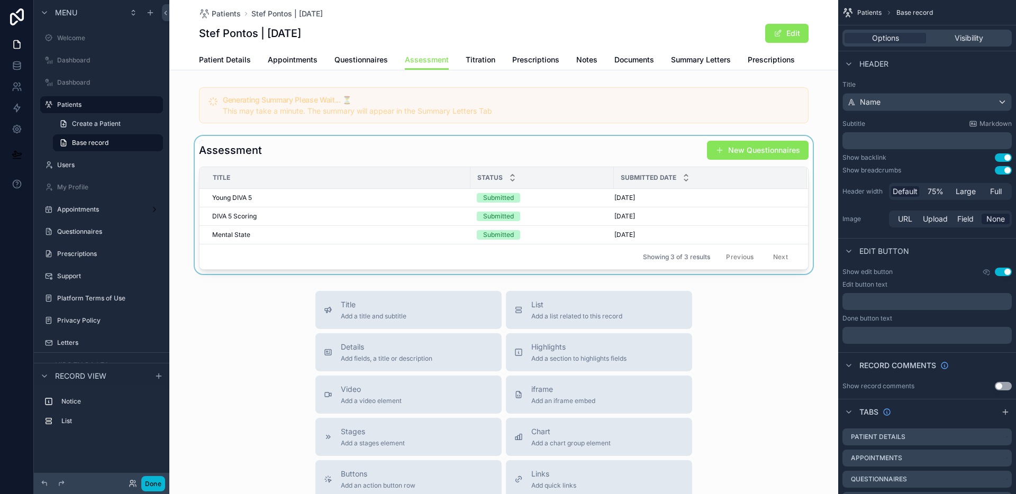
click at [638, 151] on div "scrollable content" at bounding box center [503, 205] width 669 height 138
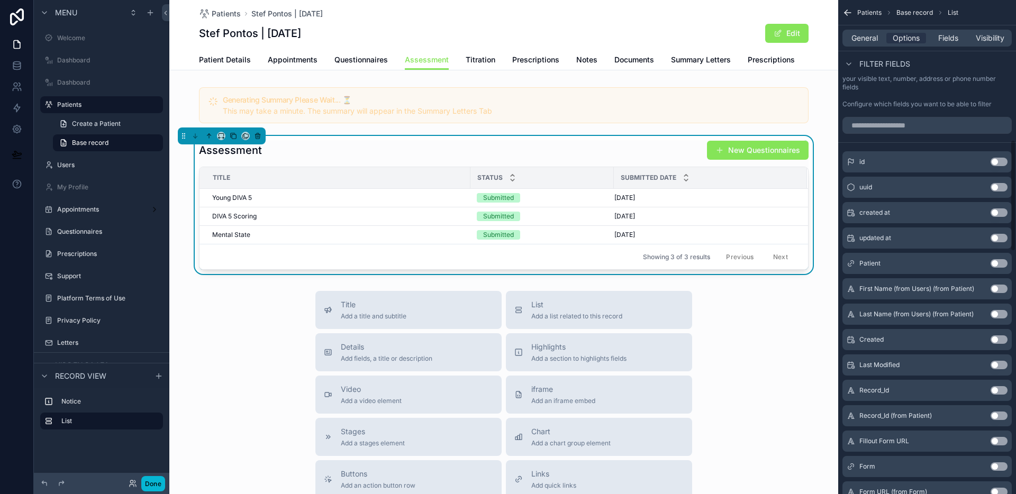
scroll to position [617, 0]
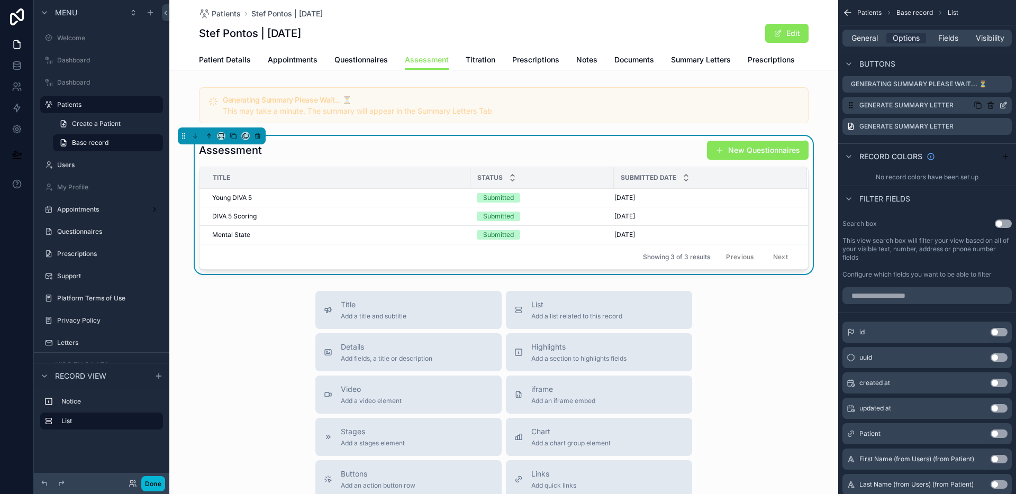
click at [1002, 106] on icon "scrollable content" at bounding box center [1003, 105] width 8 height 8
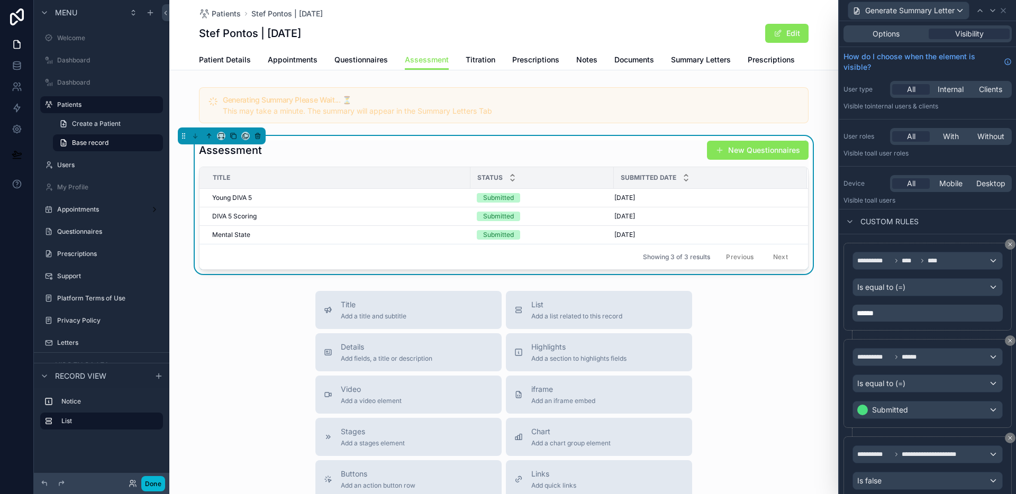
scroll to position [38, 0]
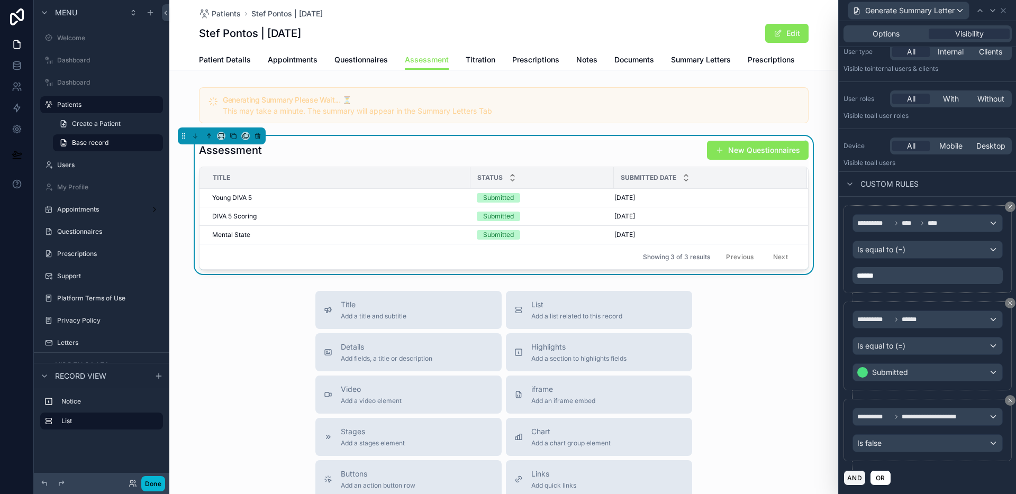
click at [858, 475] on button "AND" at bounding box center [855, 477] width 22 height 15
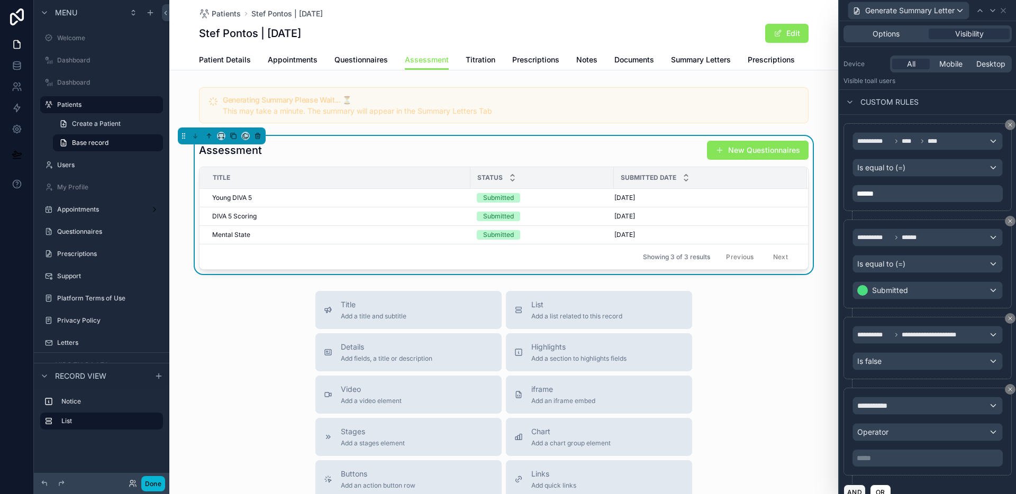
scroll to position [134, 0]
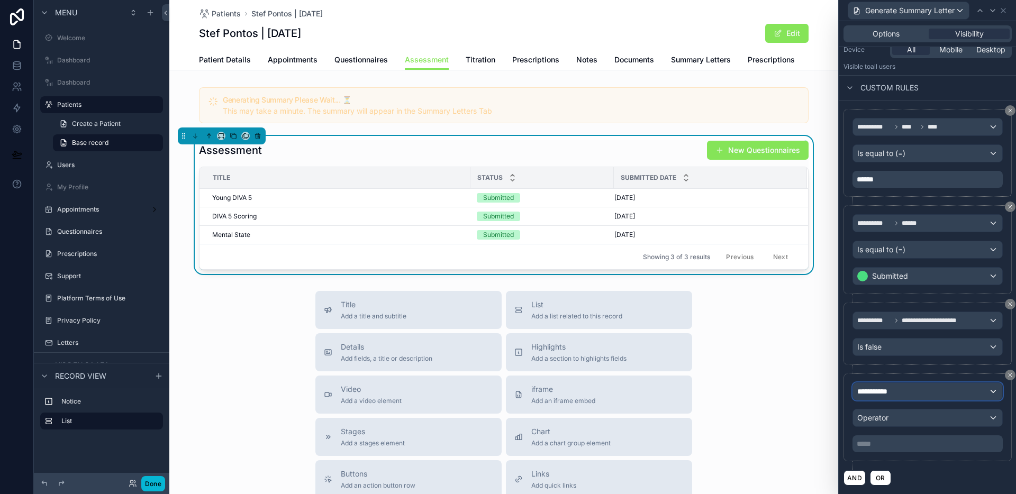
click at [902, 388] on div "**********" at bounding box center [927, 391] width 149 height 17
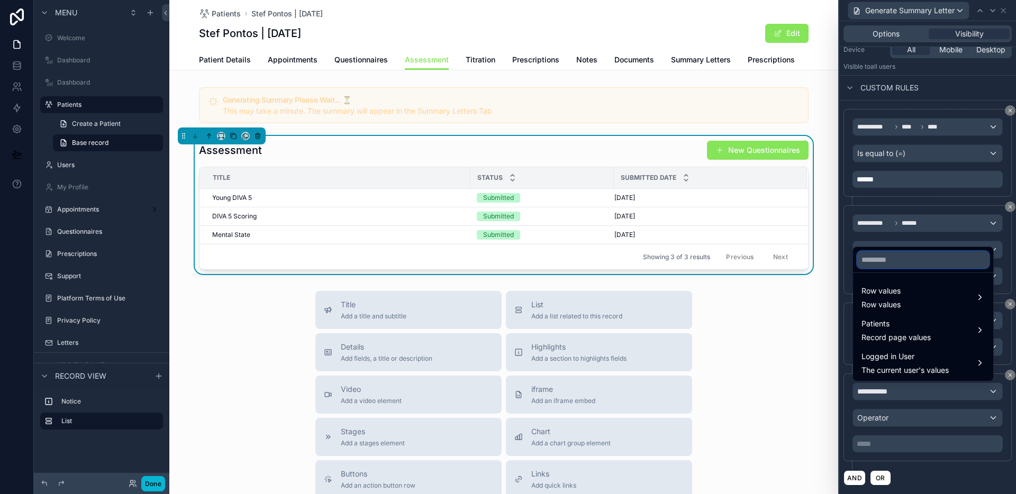
click at [904, 260] on input "text" at bounding box center [923, 259] width 132 height 17
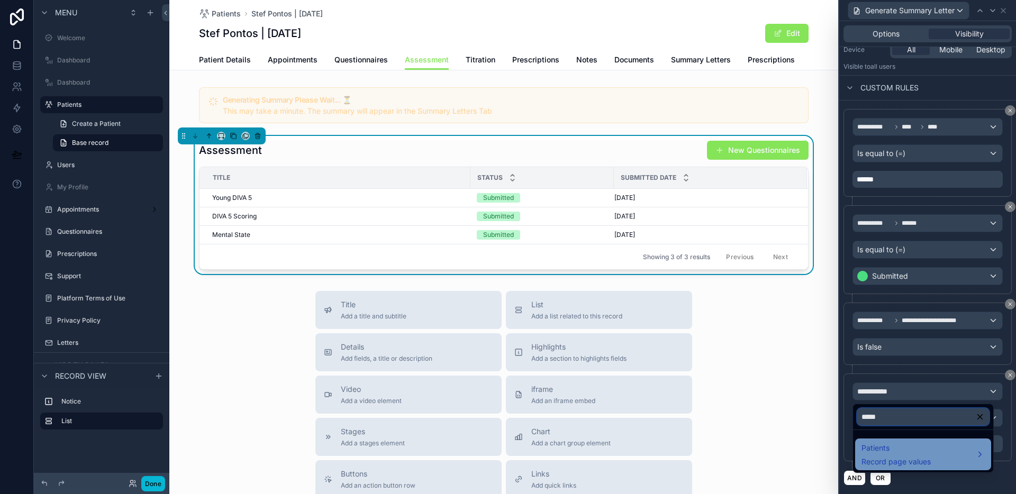
type input "*****"
click at [890, 448] on span "Patients" at bounding box center [896, 448] width 69 height 13
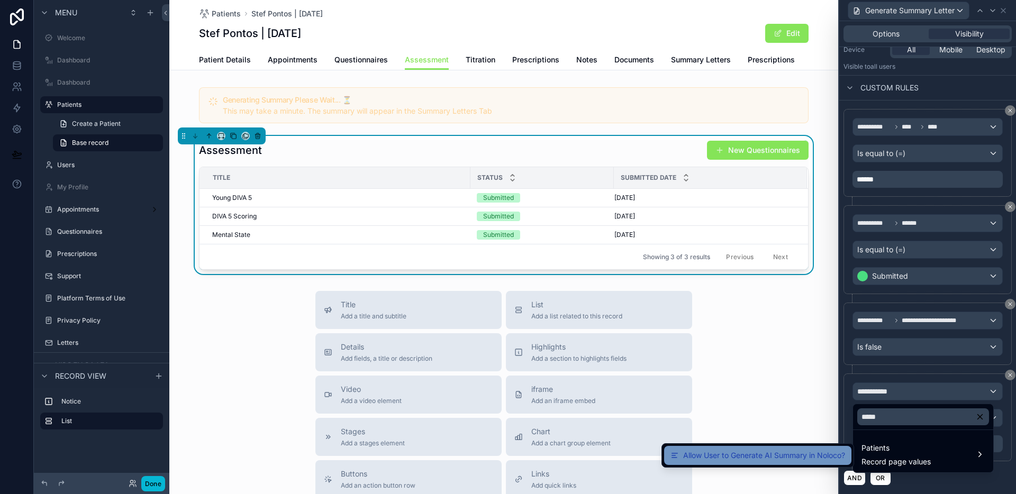
click at [828, 455] on span "Allow User to Generate AI Summary in Noloco?" at bounding box center [764, 455] width 162 height 13
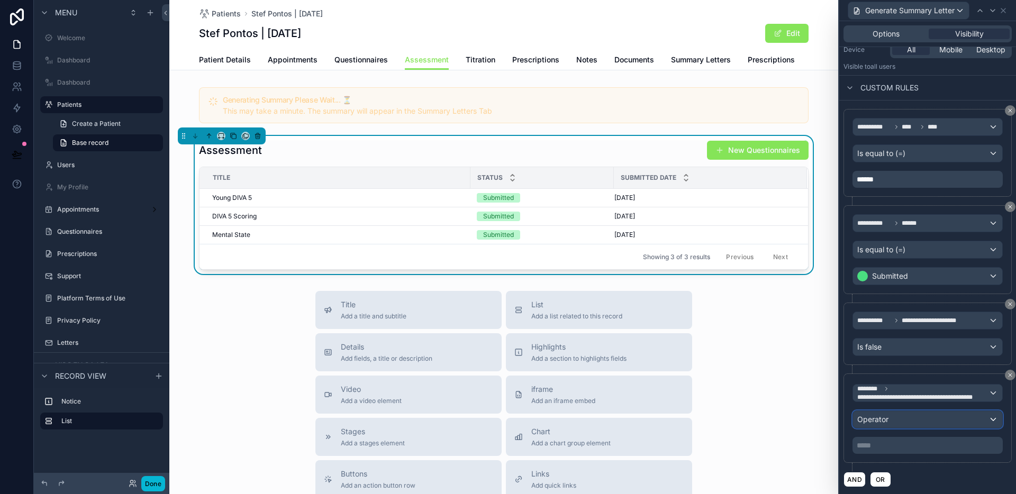
click at [909, 422] on div "Operator" at bounding box center [927, 419] width 149 height 17
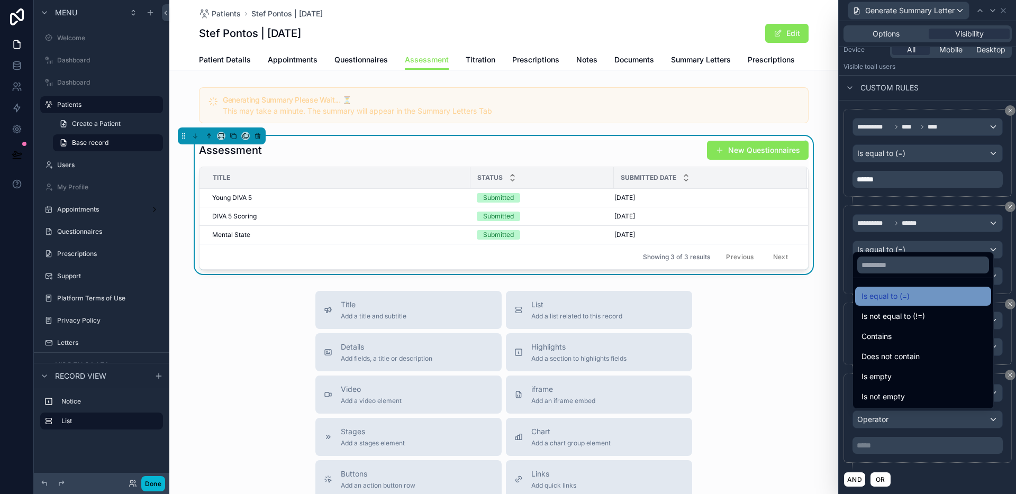
click at [910, 295] on span "Is equal to (=)" at bounding box center [886, 296] width 48 height 13
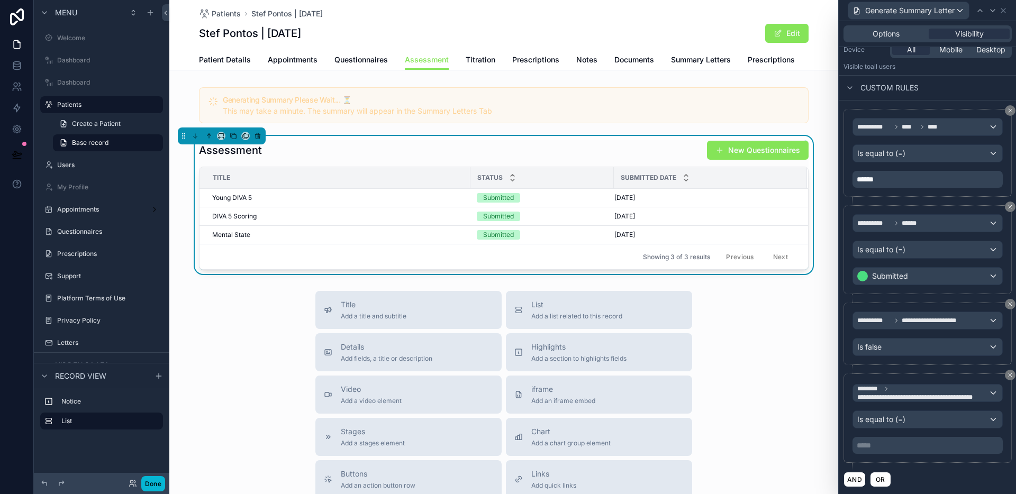
click at [908, 447] on p "***** ﻿" at bounding box center [929, 445] width 144 height 11
click at [239, 349] on div "Title Add a title and subtitle List Add a list related to this record Details A…" at bounding box center [503, 479] width 669 height 377
click at [160, 479] on button "Done" at bounding box center [153, 483] width 24 height 15
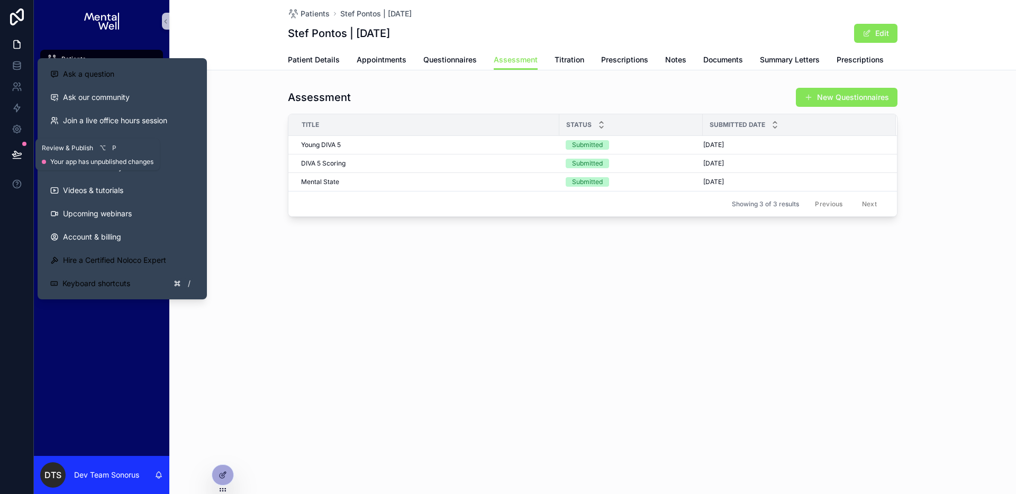
click at [21, 148] on button at bounding box center [16, 155] width 23 height 30
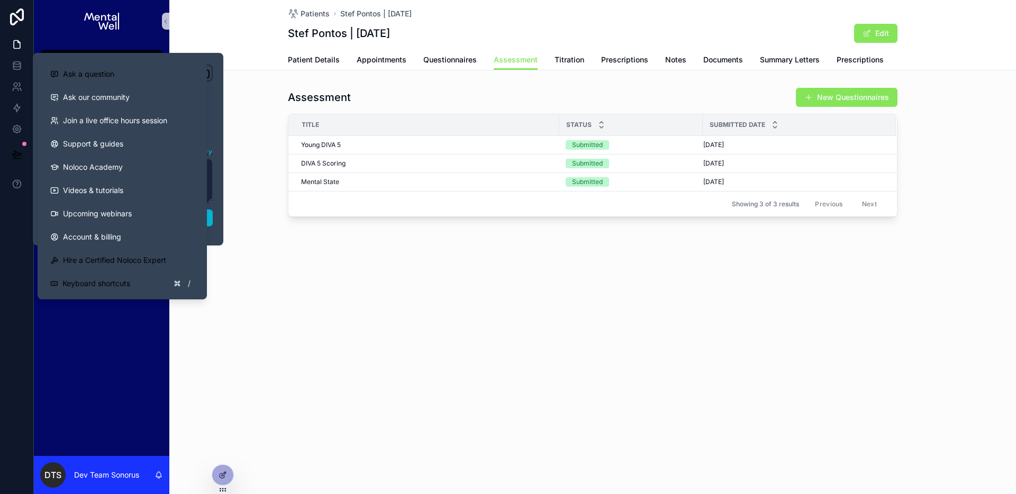
click at [213, 218] on div "**********" at bounding box center [128, 149] width 178 height 169
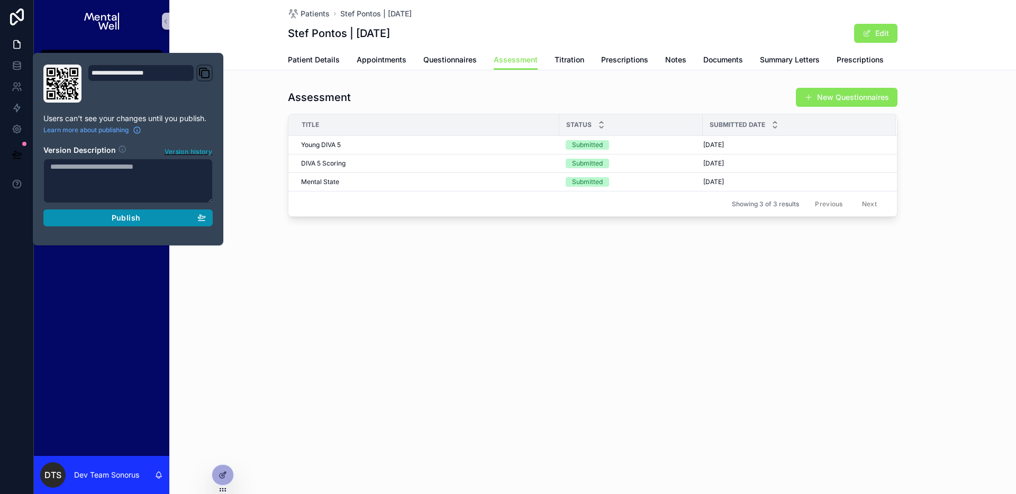
click at [211, 220] on button "Publish" at bounding box center [127, 218] width 169 height 17
